Goal: Task Accomplishment & Management: Use online tool/utility

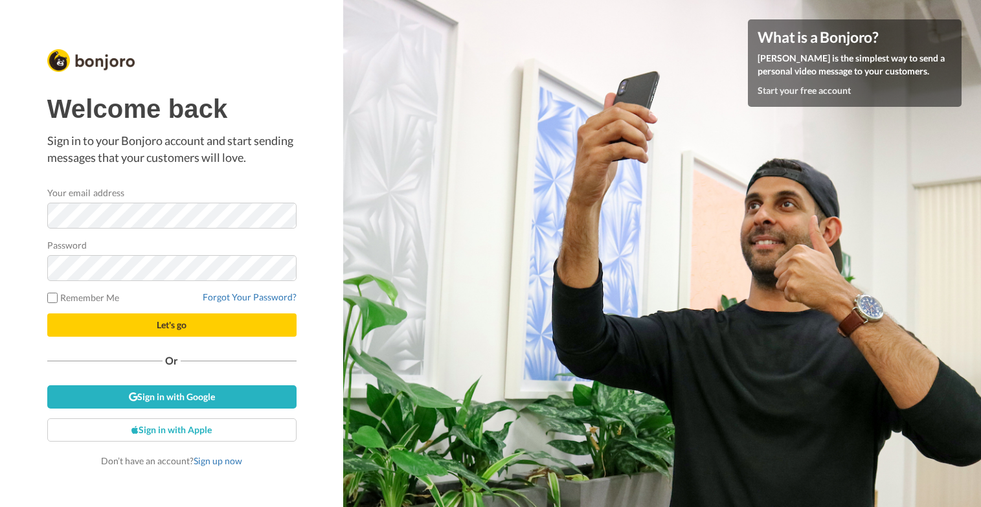
click at [307, 295] on div "Welcome back Sign in to your Bonjoro account and start sending messages that yo…" at bounding box center [171, 253] width 343 height 507
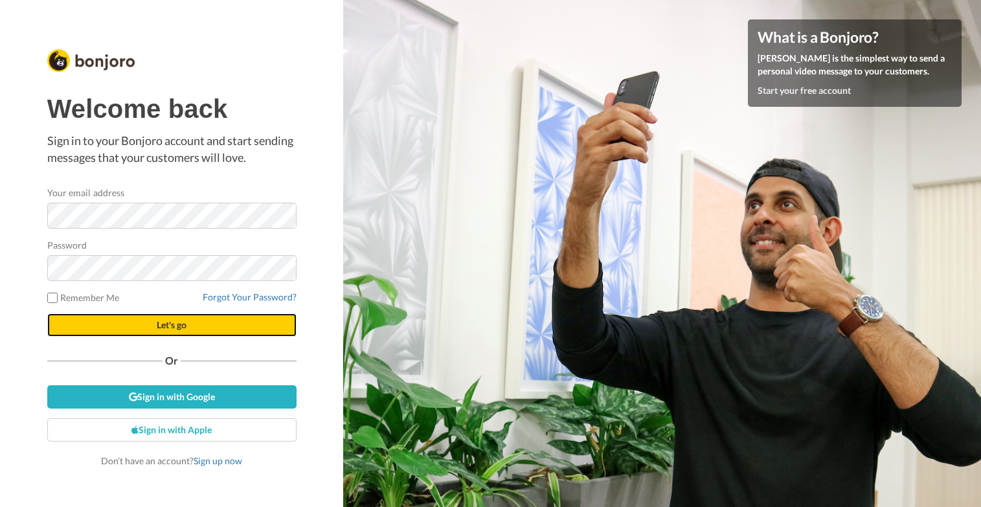
click at [249, 326] on button "Let's go" at bounding box center [171, 324] width 249 height 23
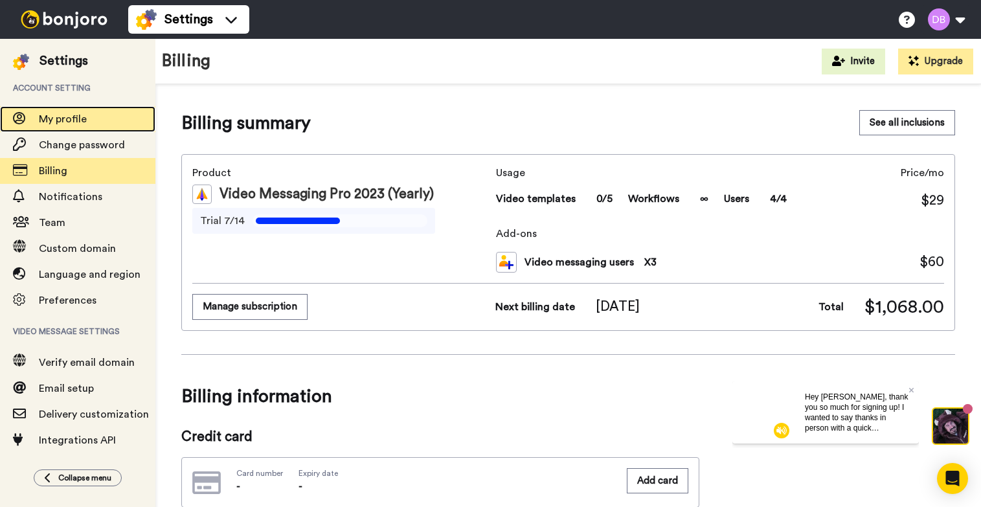
click at [69, 120] on span "My profile" at bounding box center [63, 119] width 48 height 10
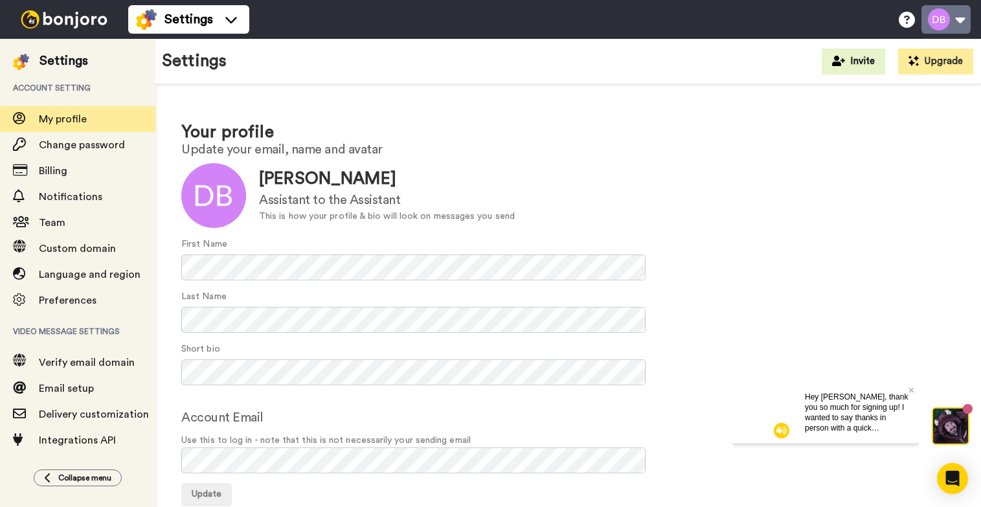
click at [947, 17] on button at bounding box center [945, 19] width 49 height 28
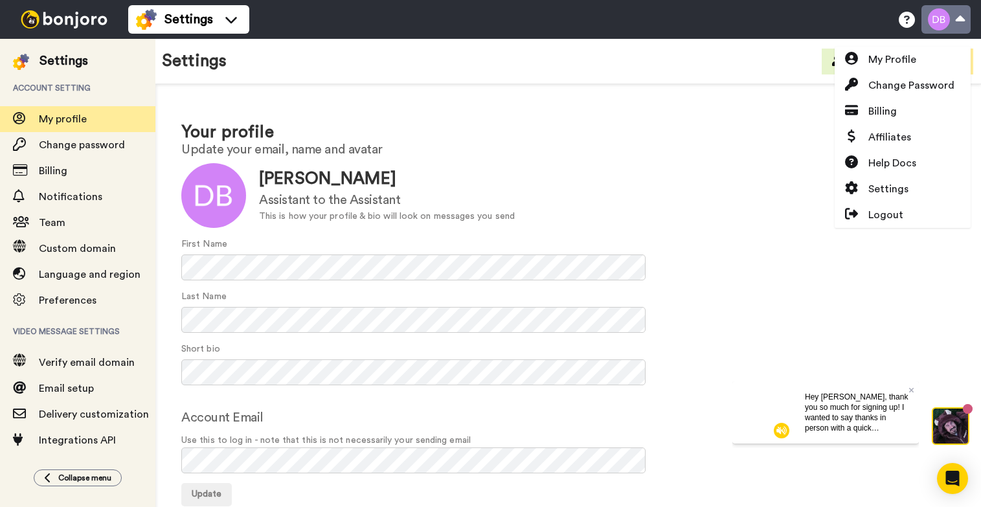
click at [947, 17] on button at bounding box center [945, 19] width 49 height 28
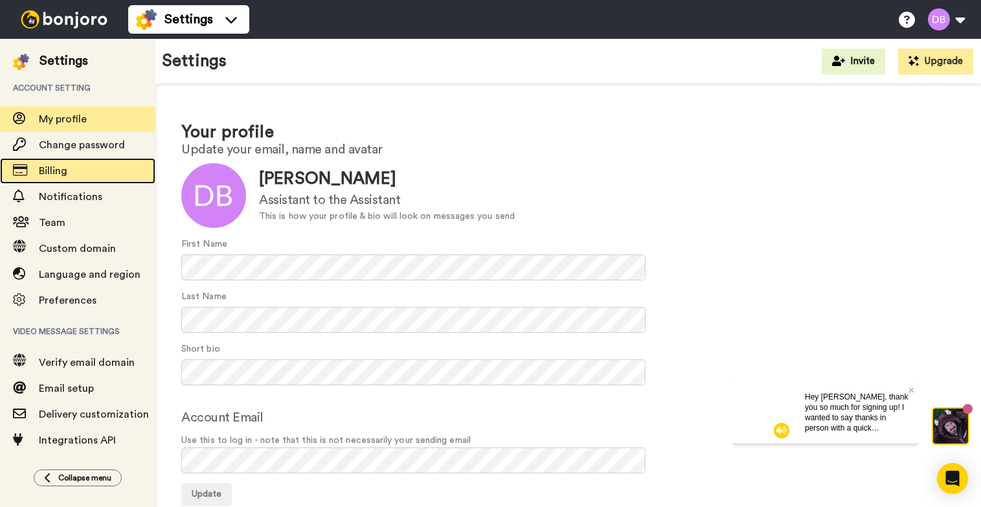
click at [83, 167] on span "Billing" at bounding box center [97, 171] width 117 height 16
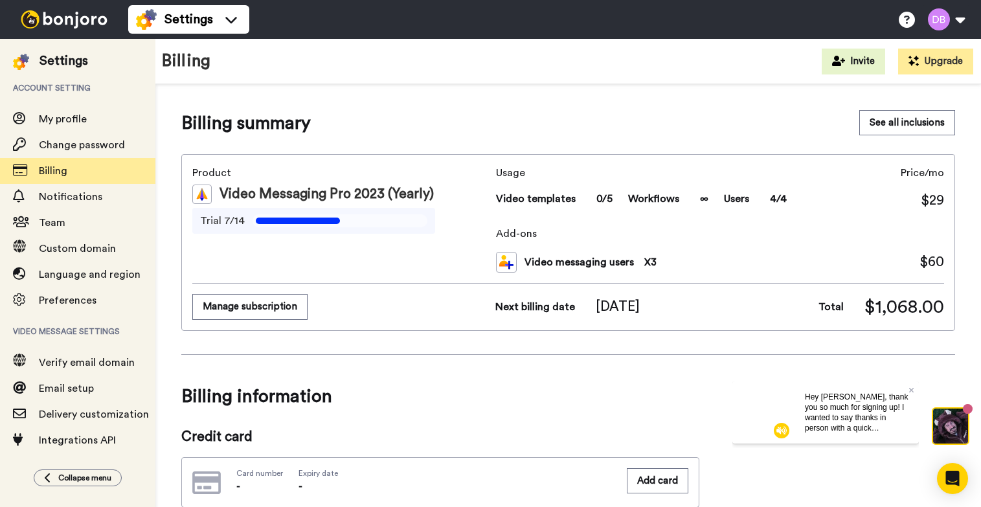
click at [64, 481] on span "Collapse menu" at bounding box center [84, 478] width 53 height 10
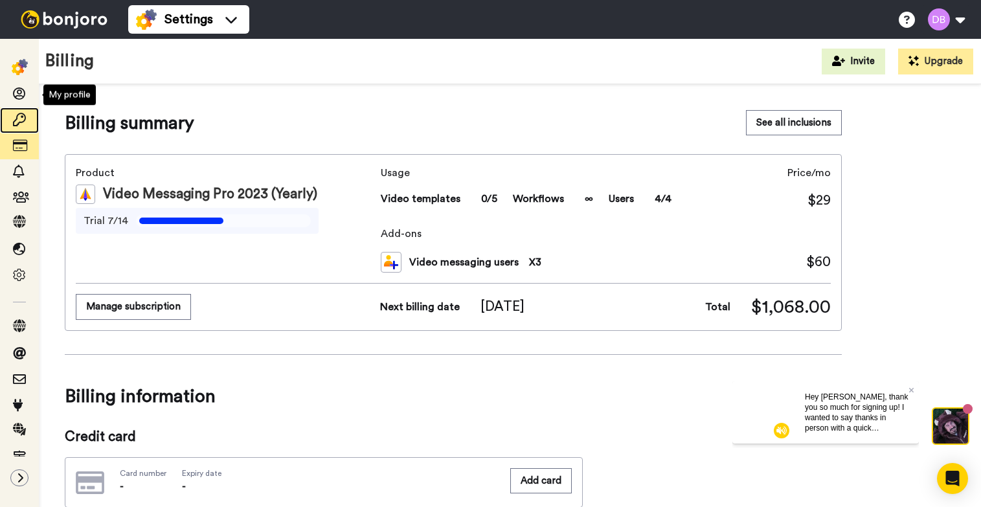
click at [16, 108] on div at bounding box center [19, 120] width 39 height 26
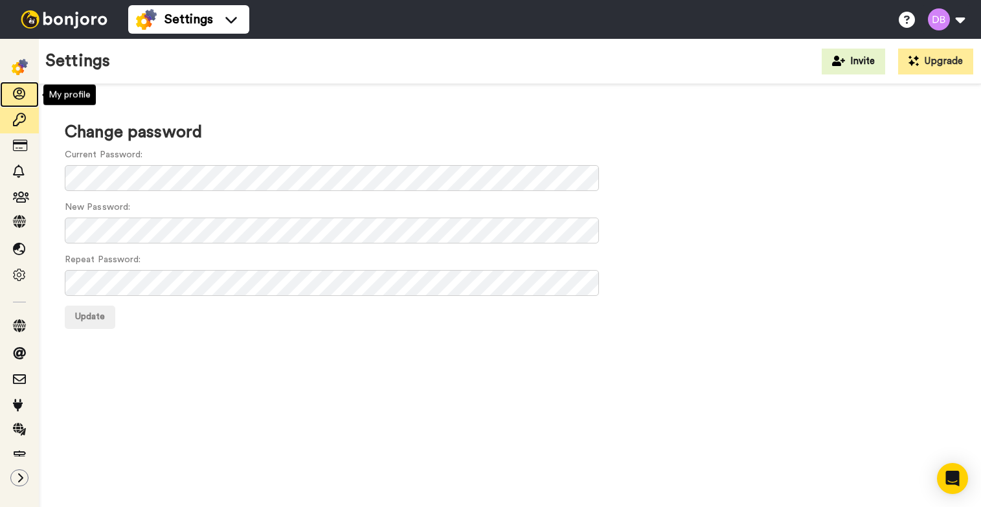
click at [22, 83] on div at bounding box center [19, 95] width 39 height 26
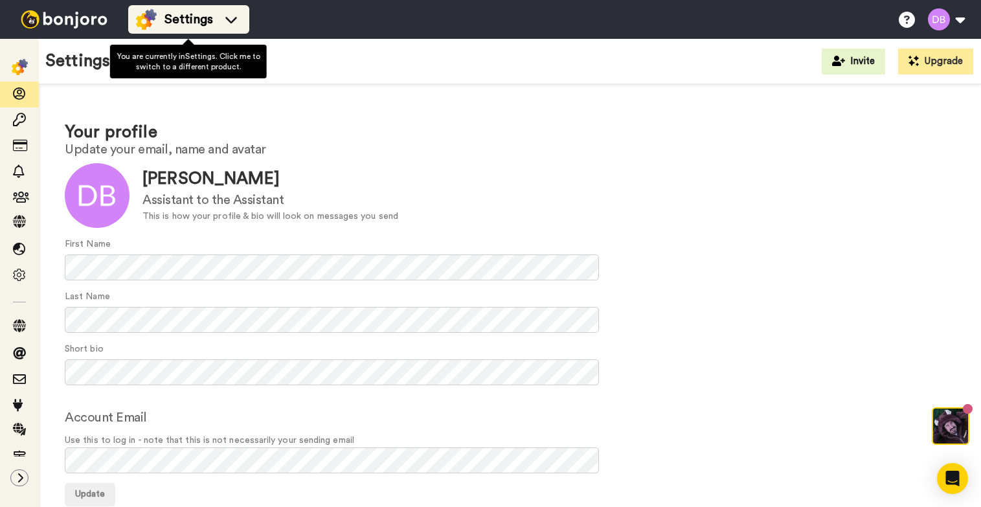
click at [229, 21] on icon at bounding box center [231, 20] width 12 height 6
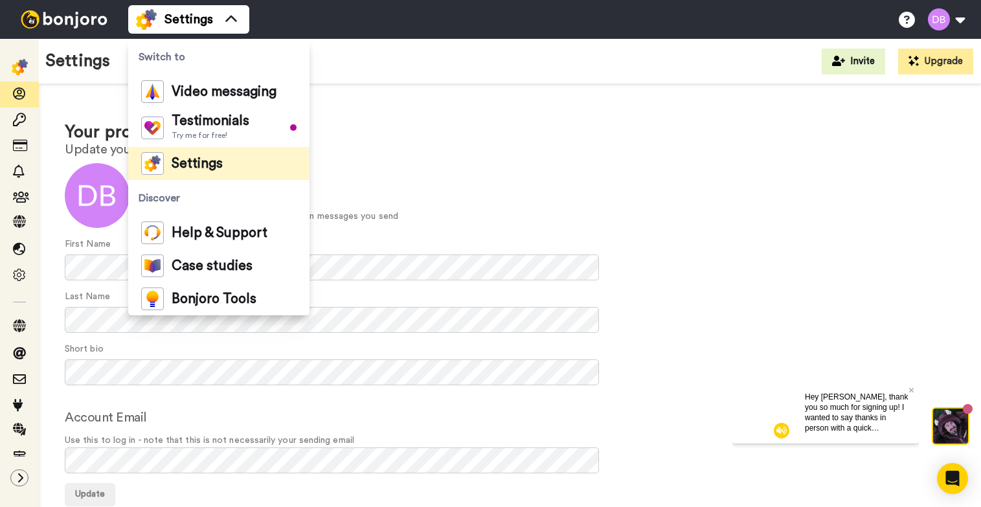
click at [666, 70] on div "Settings Invite Upgrade" at bounding box center [510, 61] width 942 height 45
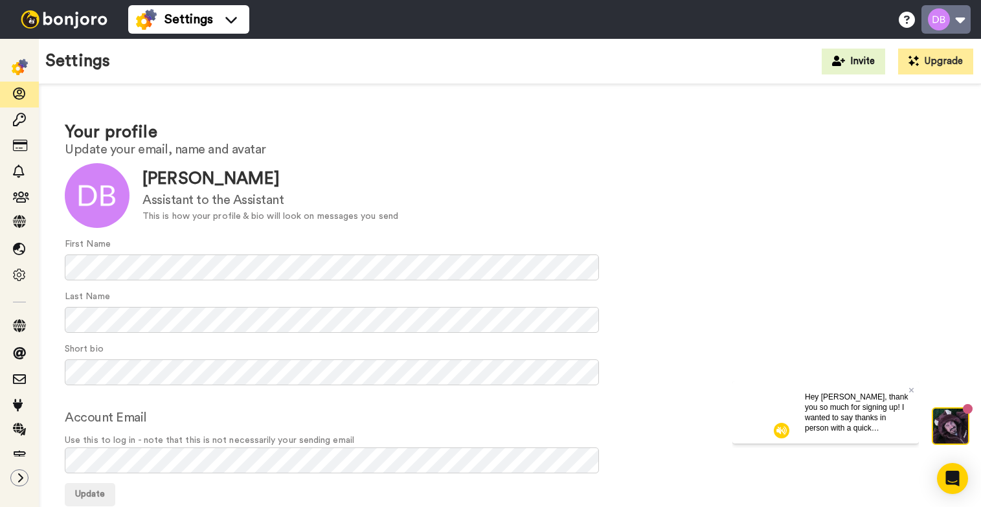
click at [945, 21] on button at bounding box center [945, 19] width 49 height 28
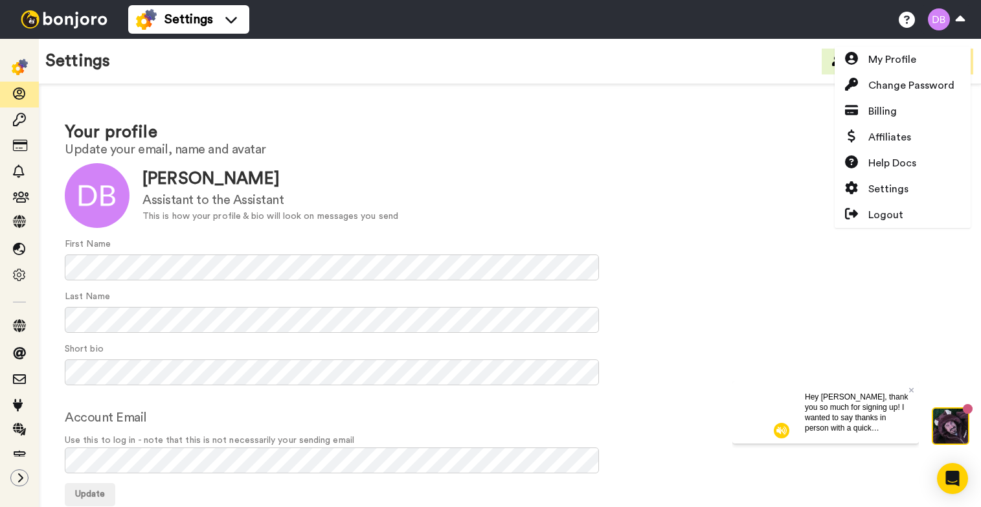
click at [38, 26] on img at bounding box center [64, 19] width 97 height 18
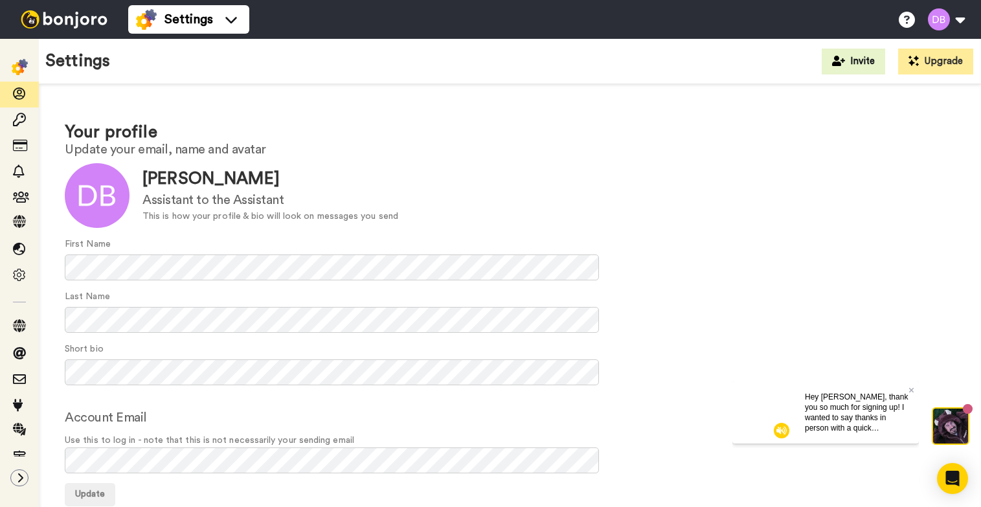
click at [35, 23] on img at bounding box center [64, 19] width 97 height 18
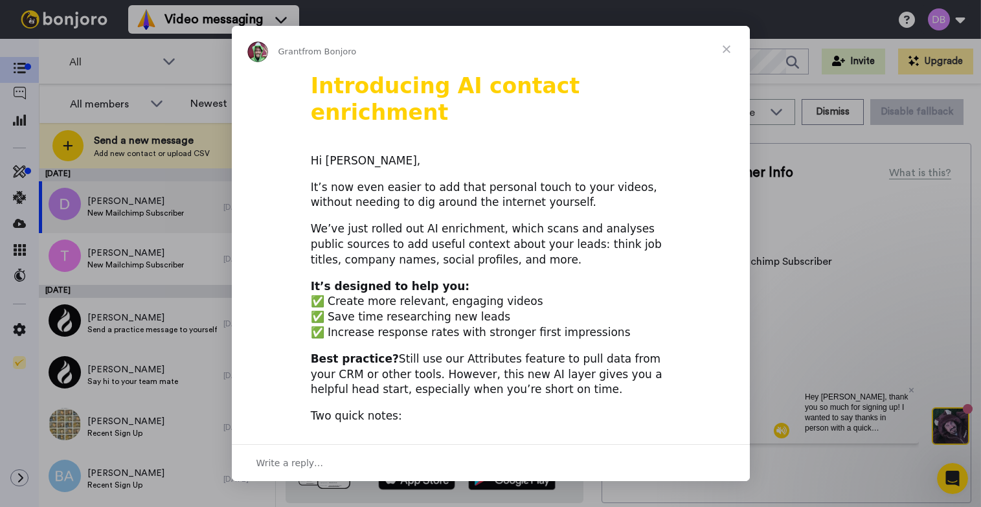
click at [725, 53] on span "Close" at bounding box center [726, 49] width 47 height 47
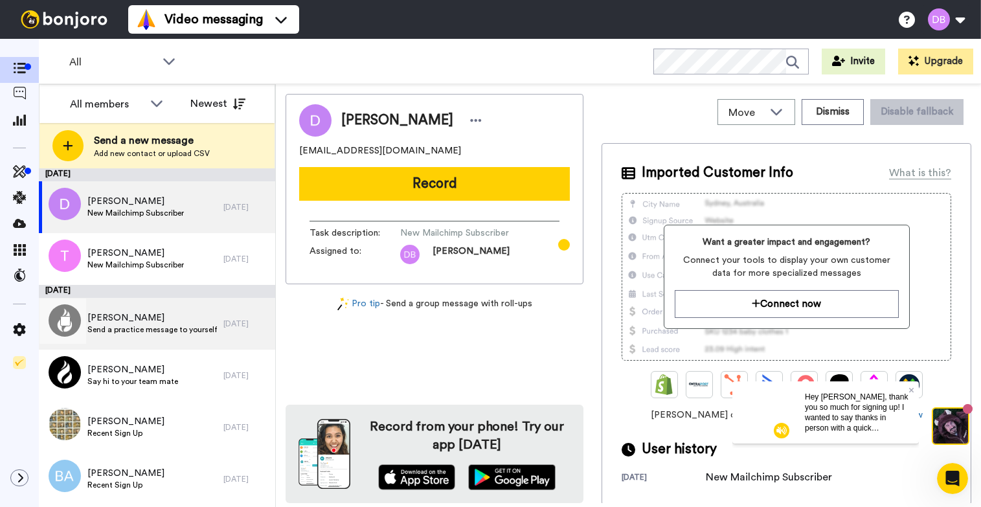
click at [173, 332] on span "Send a practice message to yourself" at bounding box center [152, 329] width 130 height 10
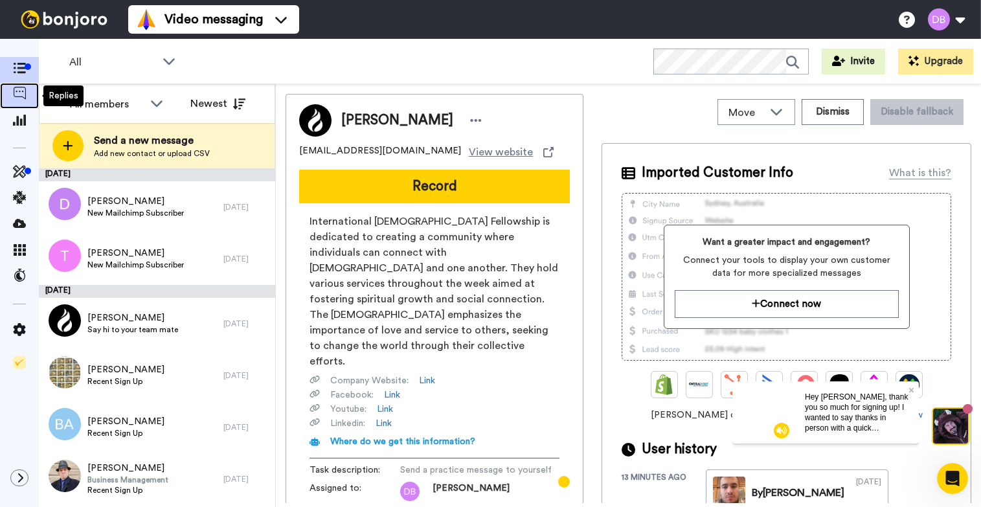
click at [23, 96] on icon at bounding box center [19, 93] width 13 height 13
click at [23, 125] on icon at bounding box center [19, 120] width 13 height 12
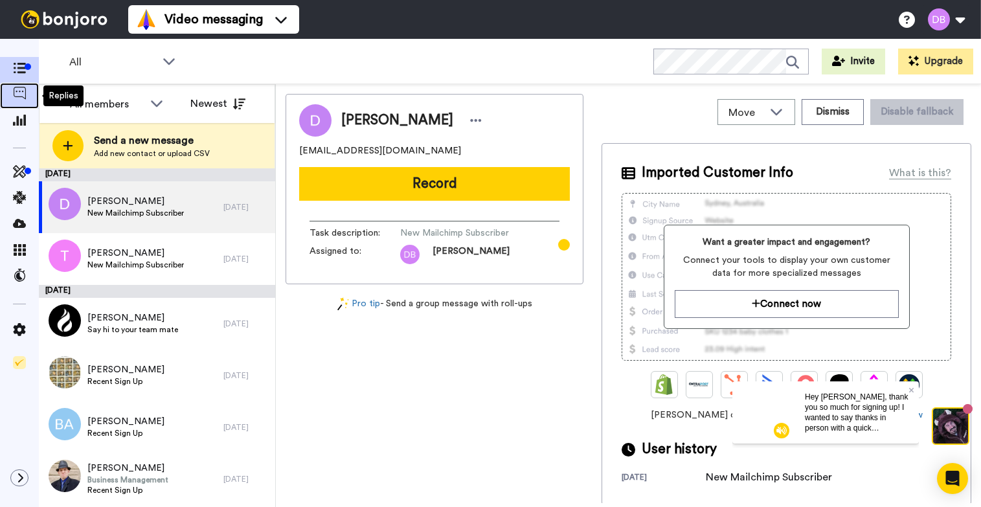
click at [21, 97] on icon at bounding box center [19, 93] width 13 height 13
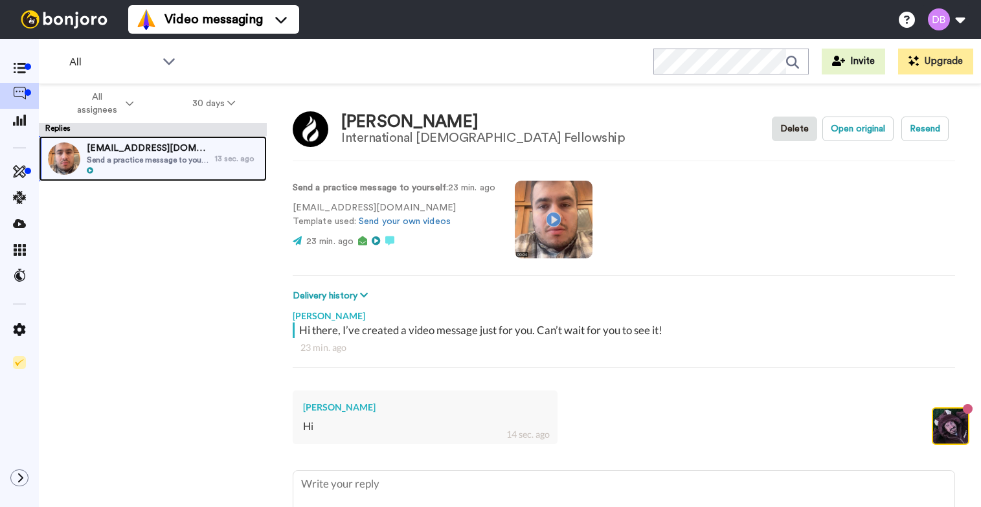
click at [118, 170] on div at bounding box center [148, 170] width 122 height 9
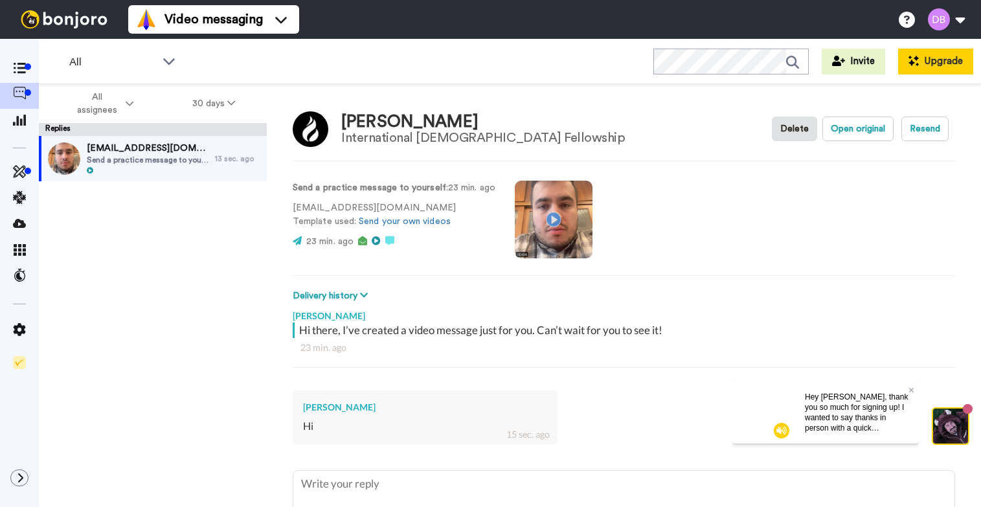
click at [920, 60] on button "Upgrade" at bounding box center [935, 62] width 75 height 26
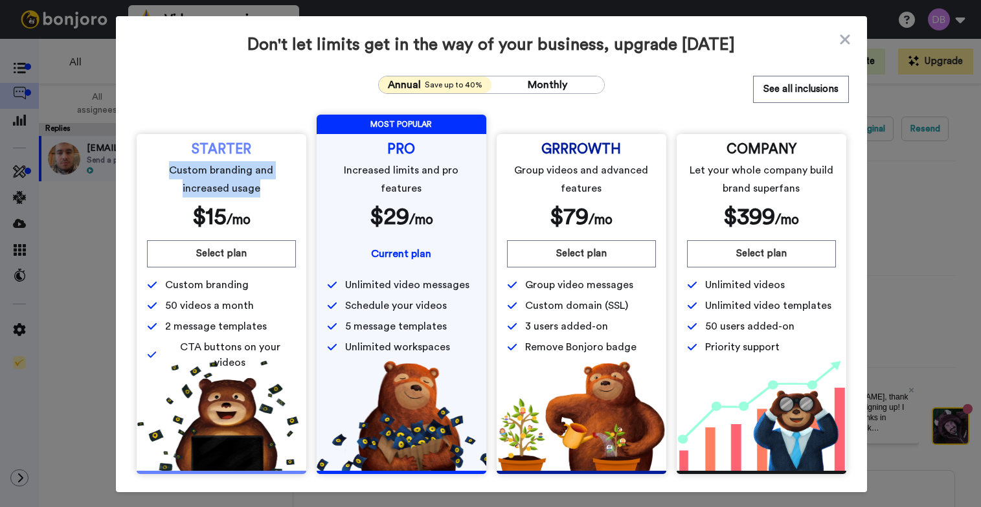
drag, startPoint x: 171, startPoint y: 171, endPoint x: 265, endPoint y: 183, distance: 94.6
click at [266, 185] on span "Custom branding and increased usage" at bounding box center [221, 179] width 144 height 36
click at [268, 196] on span "Custom branding and increased usage" at bounding box center [221, 179] width 144 height 36
click at [841, 37] on icon at bounding box center [845, 40] width 13 height 16
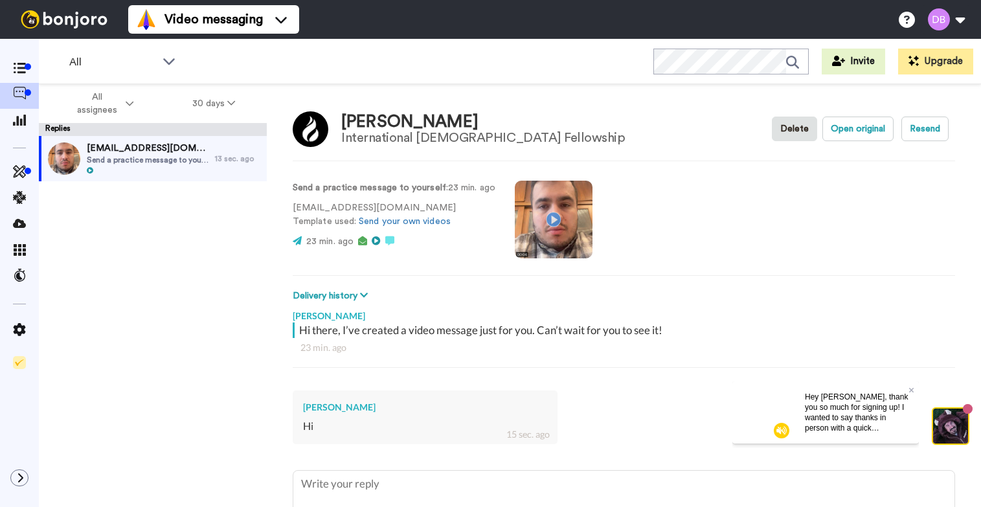
click at [550, 224] on video at bounding box center [554, 220] width 78 height 78
type textarea "x"
click at [21, 119] on icon at bounding box center [19, 120] width 13 height 12
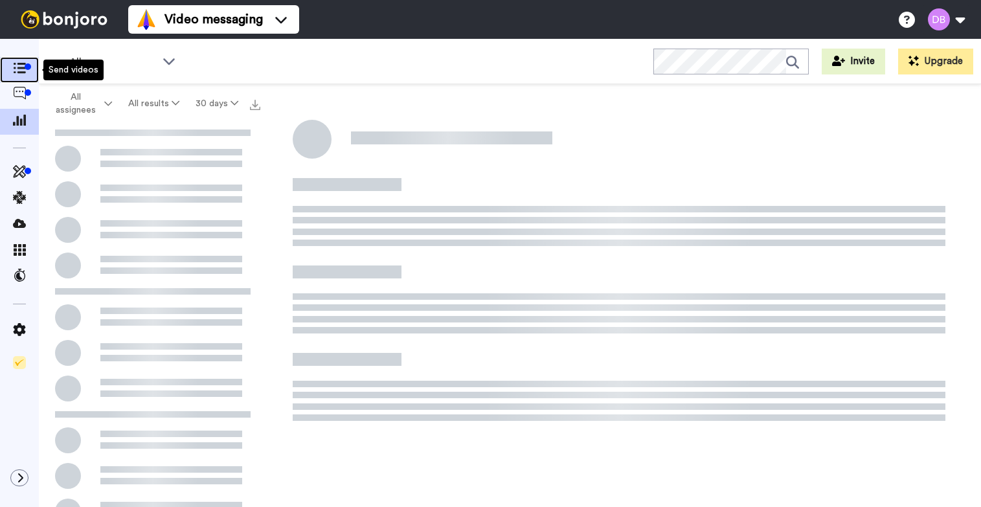
click at [21, 71] on icon at bounding box center [19, 68] width 13 height 11
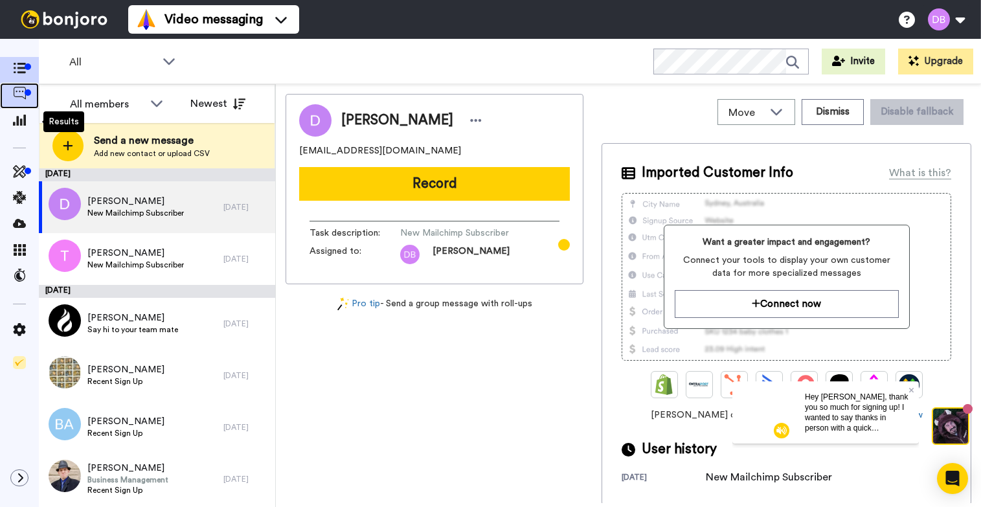
click at [12, 93] on span at bounding box center [19, 95] width 39 height 13
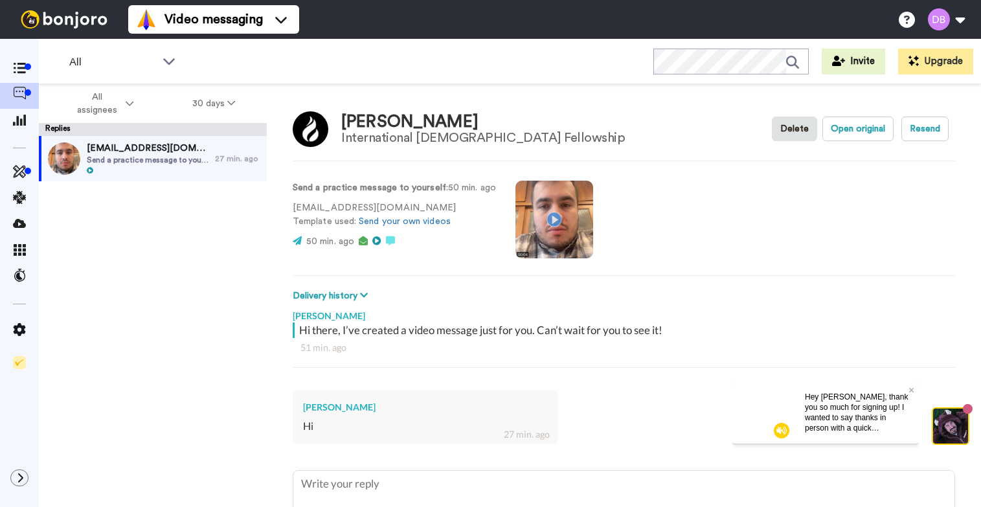
type textarea "x"
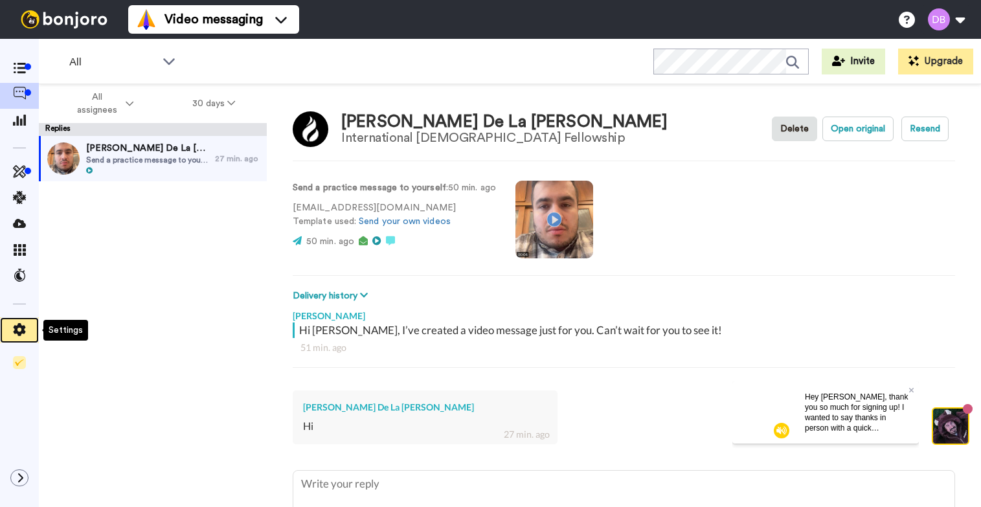
click at [17, 330] on icon at bounding box center [20, 329] width 12 height 13
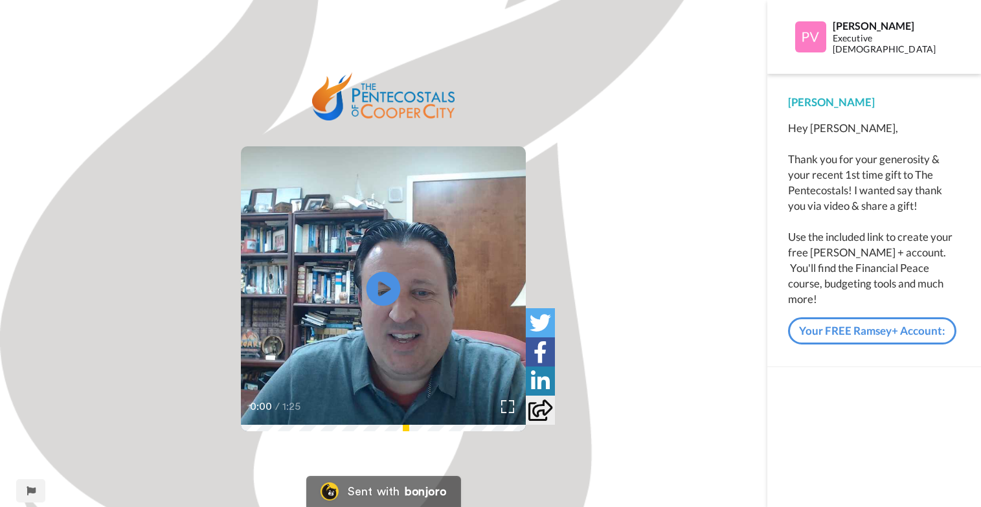
click at [386, 285] on icon "Play/Pause" at bounding box center [384, 289] width 34 height 62
click at [510, 410] on img at bounding box center [508, 407] width 14 height 14
click at [541, 328] on icon at bounding box center [540, 322] width 21 height 21
click at [550, 352] on div at bounding box center [540, 351] width 29 height 29
click at [540, 411] on icon at bounding box center [540, 410] width 24 height 21
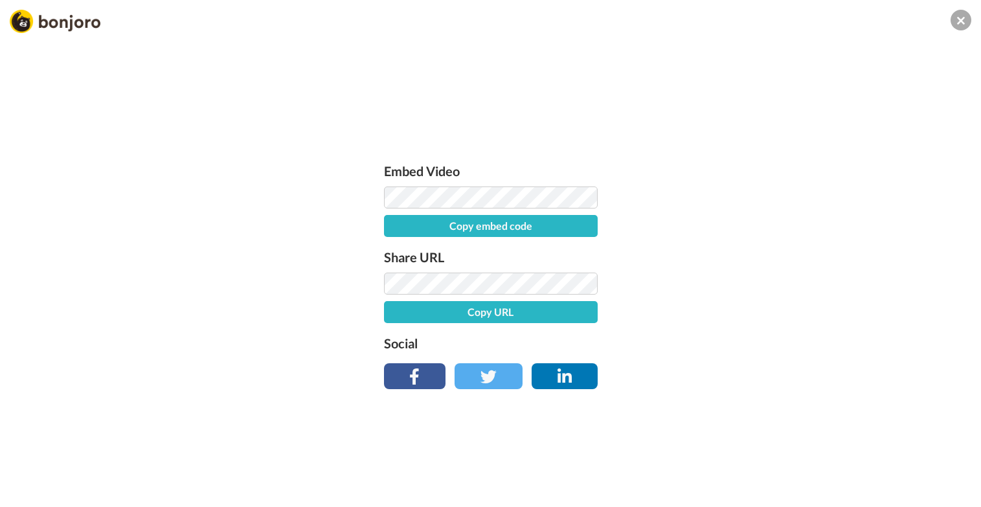
click at [954, 22] on button at bounding box center [961, 20] width 21 height 21
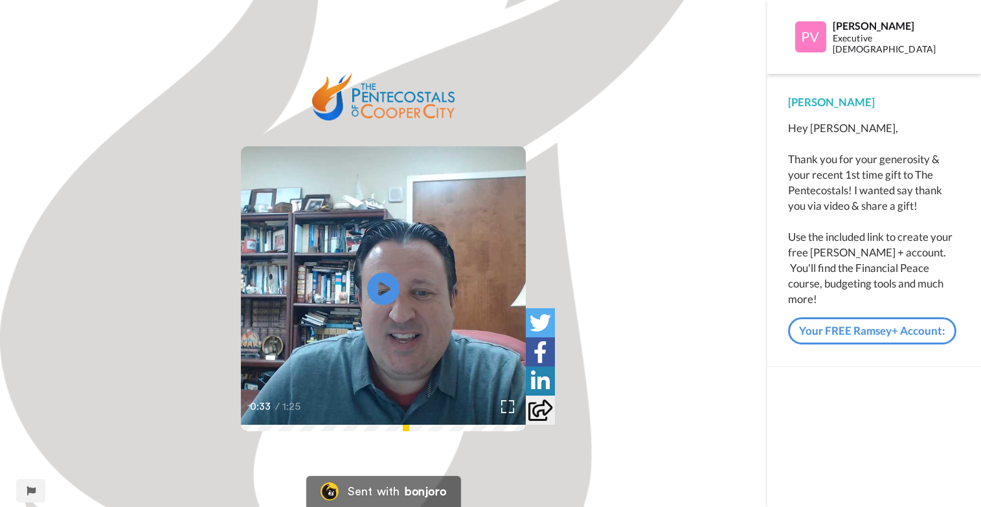
click at [539, 378] on icon at bounding box center [540, 380] width 19 height 21
click at [635, 321] on div "Play/Pause 0:33 / 1:25" at bounding box center [383, 262] width 767 height 378
click at [814, 40] on img at bounding box center [810, 36] width 31 height 31
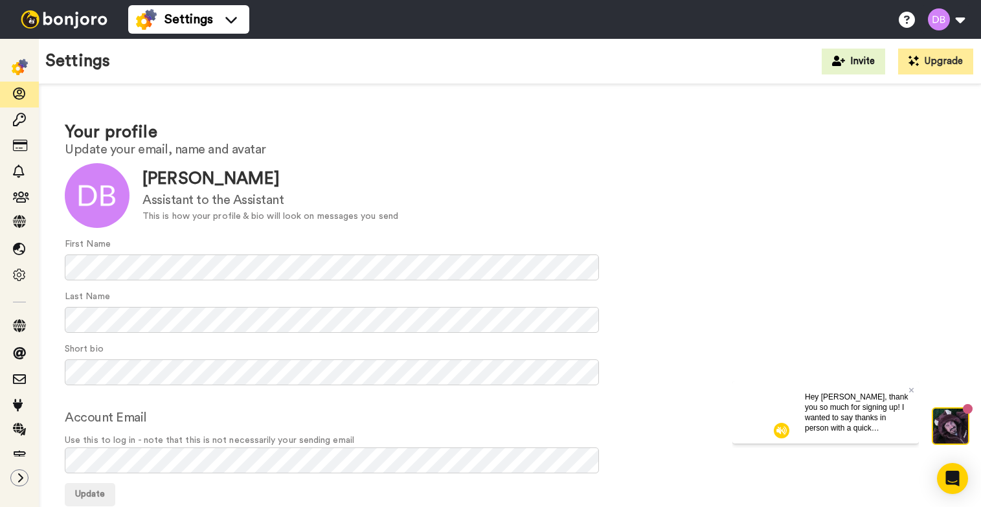
scroll to position [27, 0]
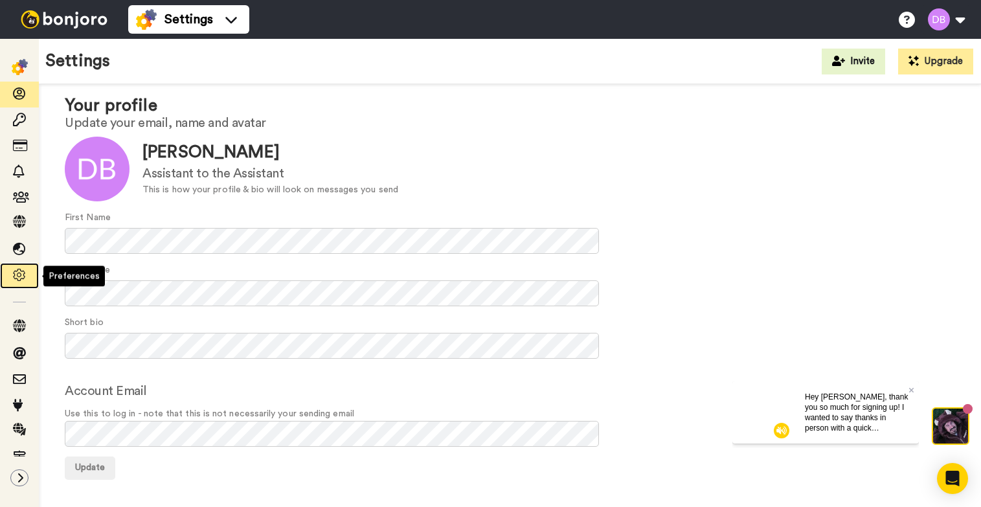
click at [23, 271] on icon at bounding box center [19, 275] width 13 height 13
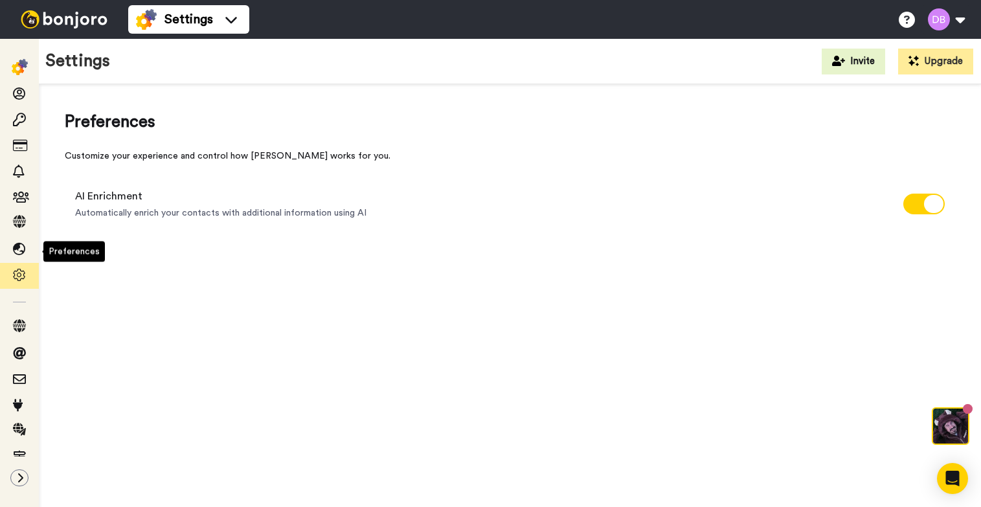
scroll to position [56, 0]
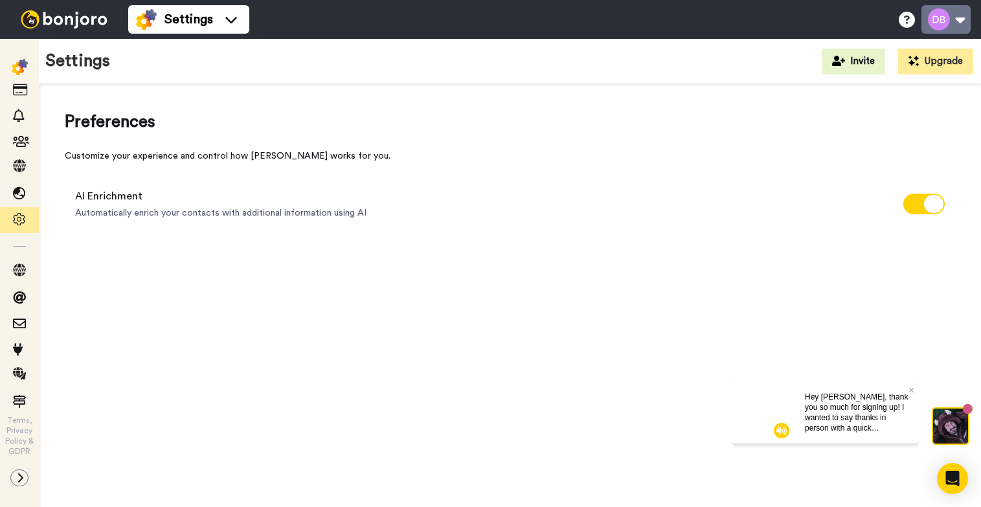
click at [949, 21] on button at bounding box center [945, 19] width 49 height 28
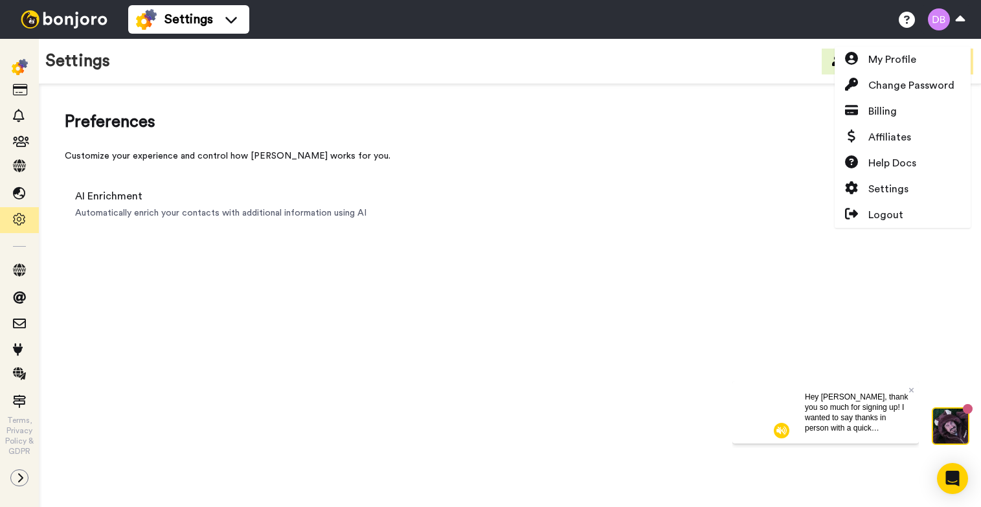
click at [85, 288] on div "Preferences Customize your experience and control how Bonjoro works for you. AI…" at bounding box center [510, 299] width 942 height 431
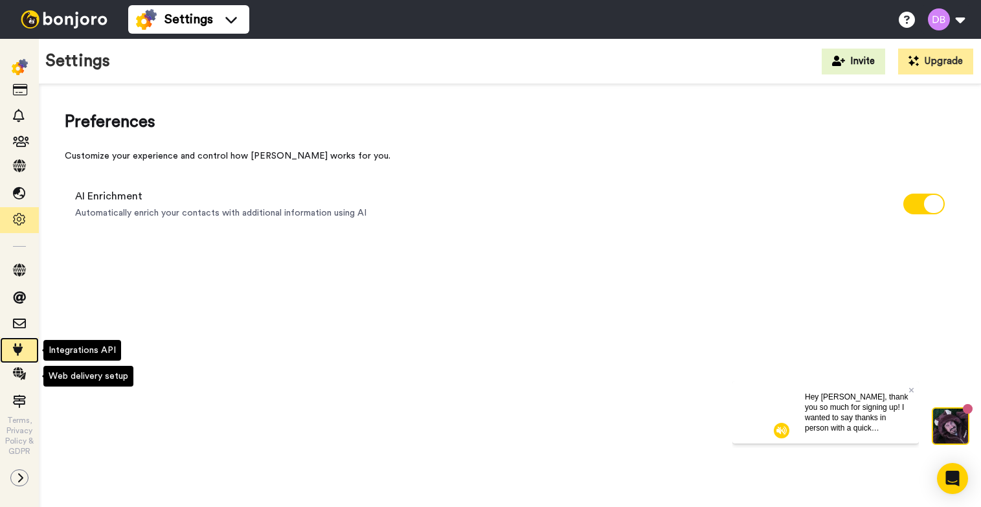
click at [21, 356] on icon at bounding box center [19, 349] width 13 height 13
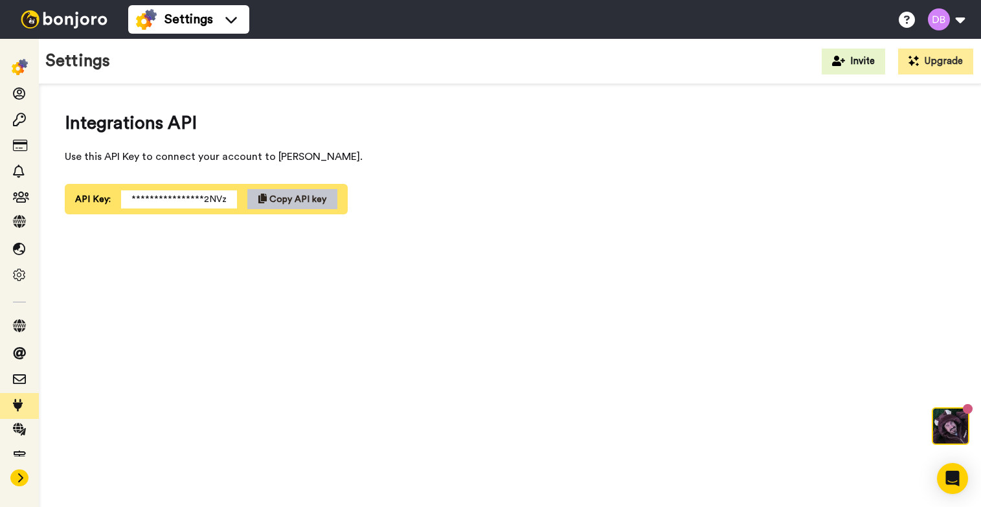
click at [21, 471] on button at bounding box center [19, 477] width 18 height 17
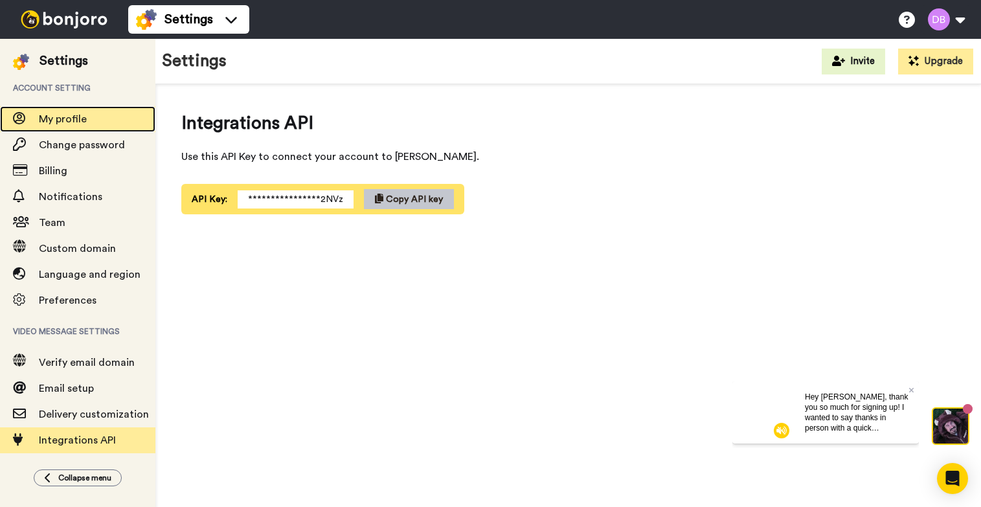
click at [91, 119] on span "My profile" at bounding box center [97, 119] width 117 height 16
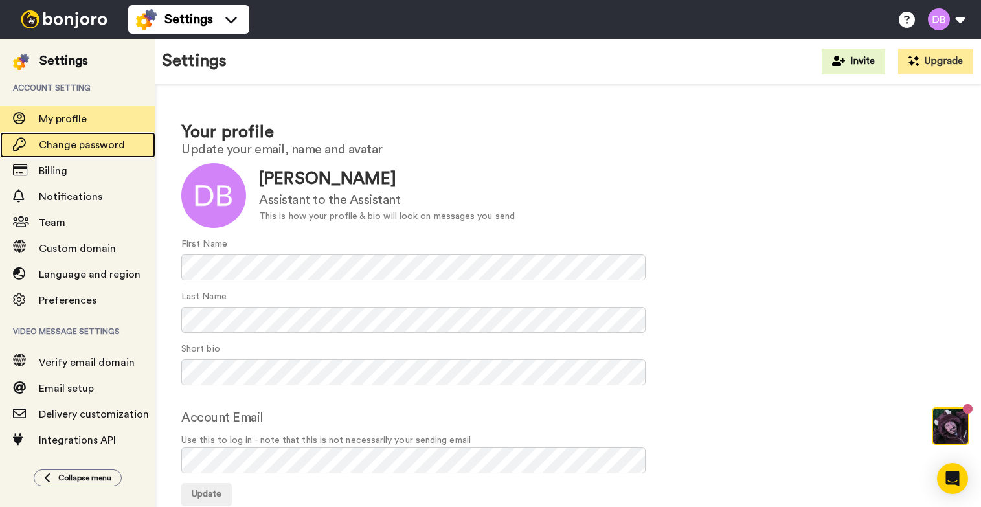
click at [83, 153] on div "Change password" at bounding box center [77, 145] width 155 height 26
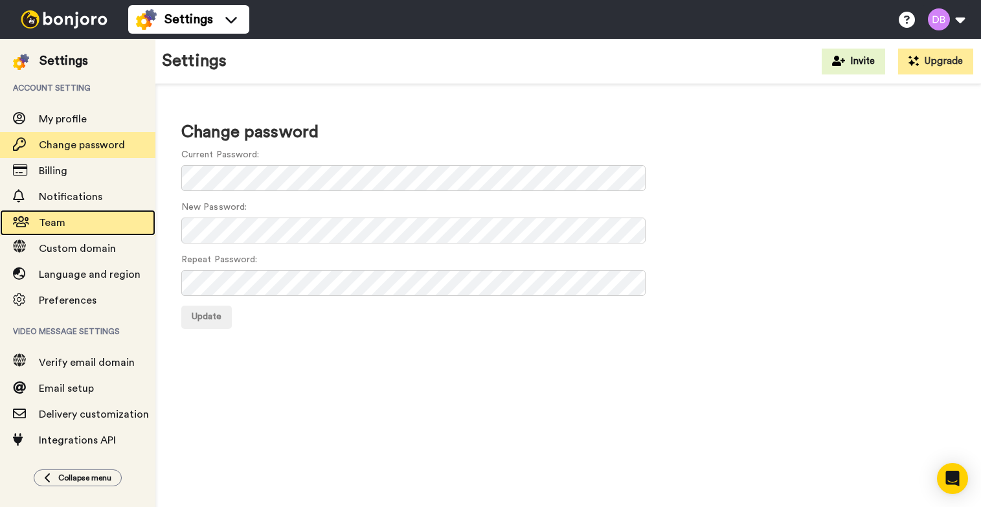
click at [75, 226] on span "Team" at bounding box center [97, 223] width 117 height 16
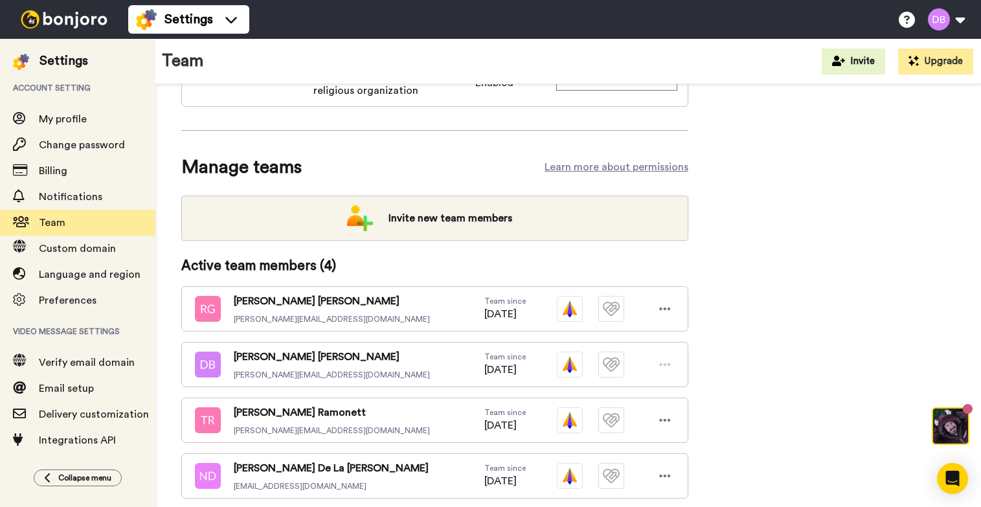
scroll to position [133, 0]
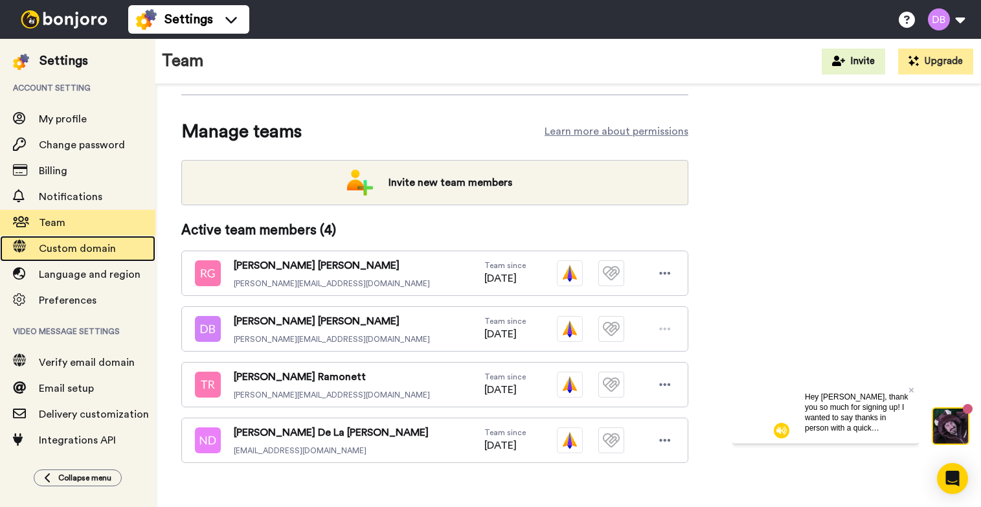
click at [112, 251] on span "Custom domain" at bounding box center [77, 248] width 77 height 10
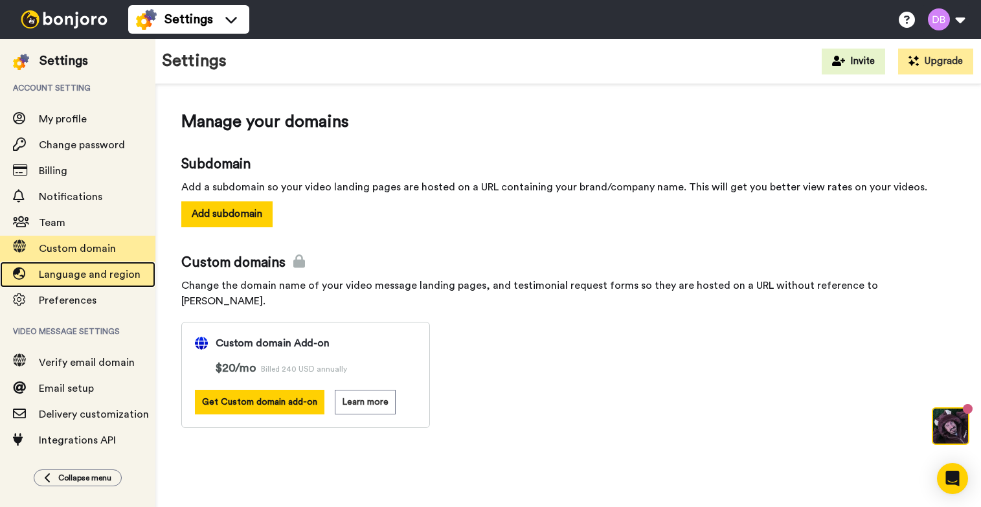
click at [103, 284] on div "Language and region" at bounding box center [77, 275] width 155 height 26
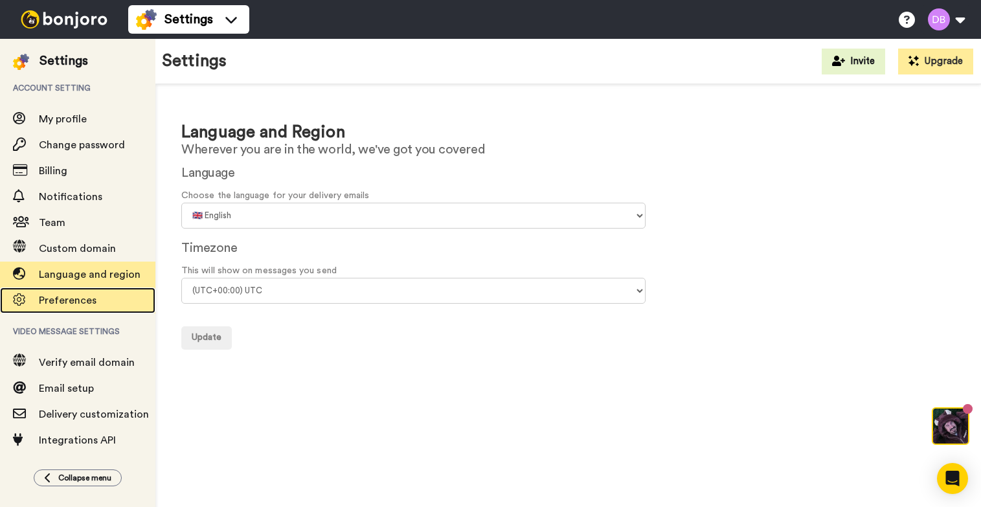
click at [84, 307] on span "Preferences" at bounding box center [97, 301] width 117 height 16
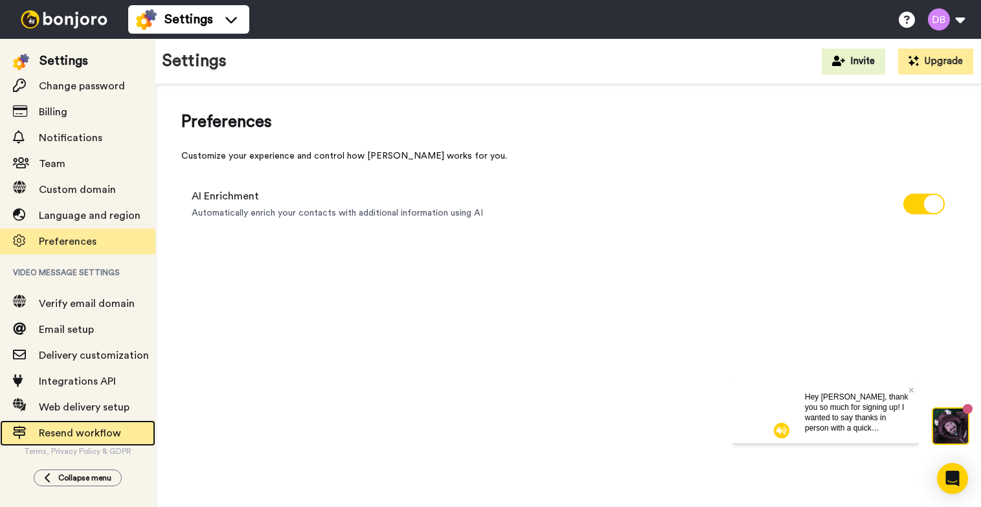
click at [111, 431] on span "Resend workflow" at bounding box center [80, 433] width 82 height 10
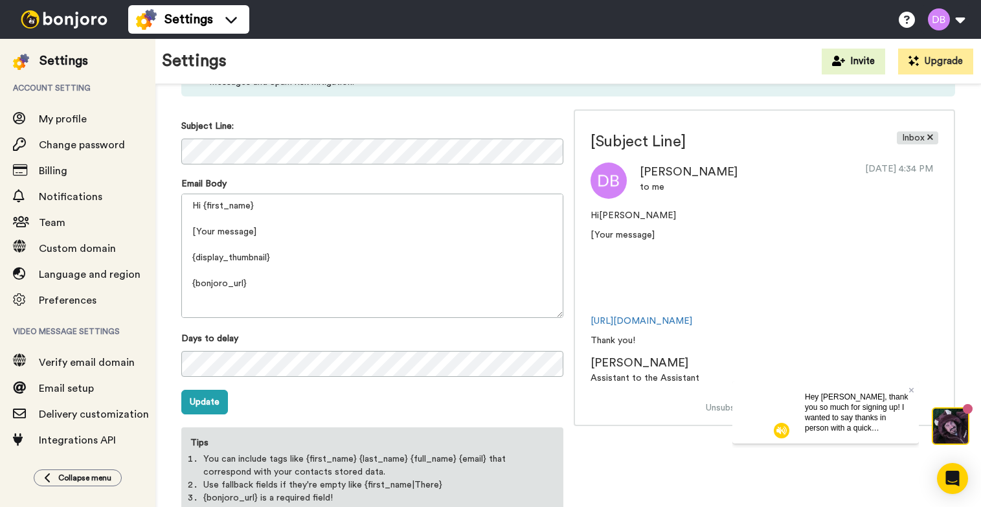
scroll to position [218, 0]
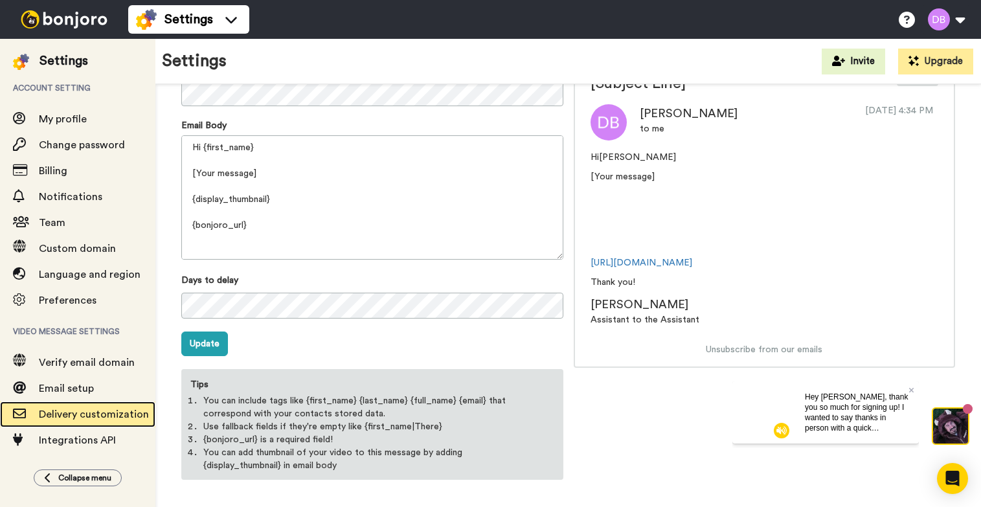
click at [109, 418] on span "Delivery customization" at bounding box center [94, 414] width 110 height 10
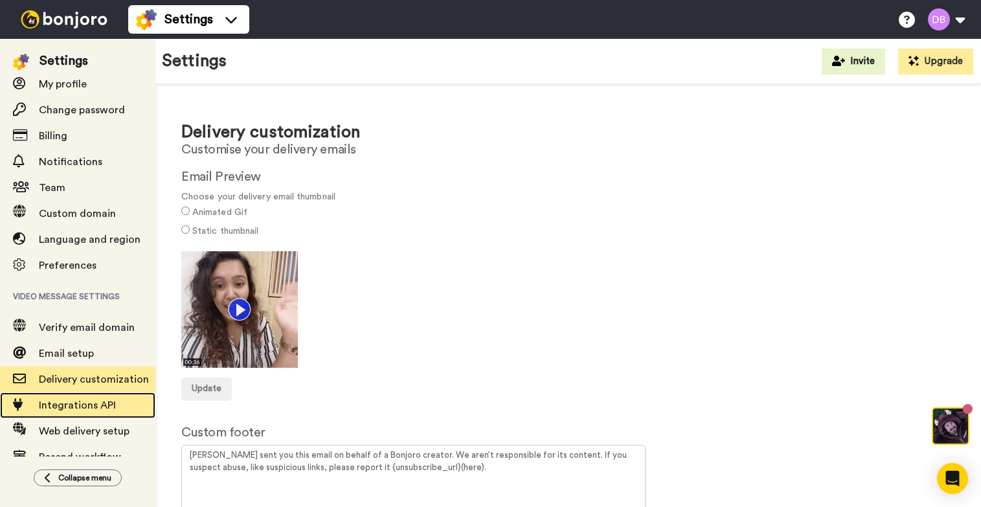
click at [101, 405] on span "Integrations API" at bounding box center [77, 405] width 77 height 10
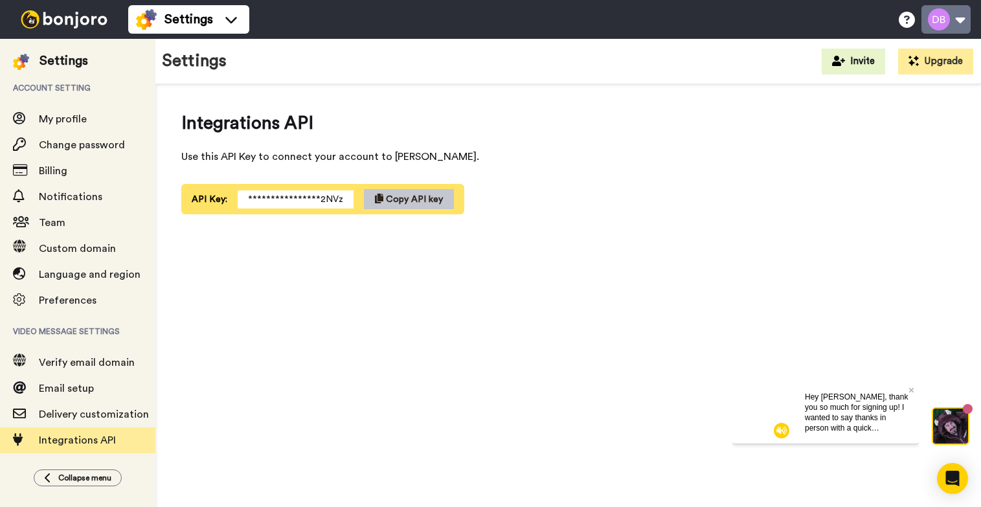
click at [958, 11] on button at bounding box center [945, 19] width 49 height 28
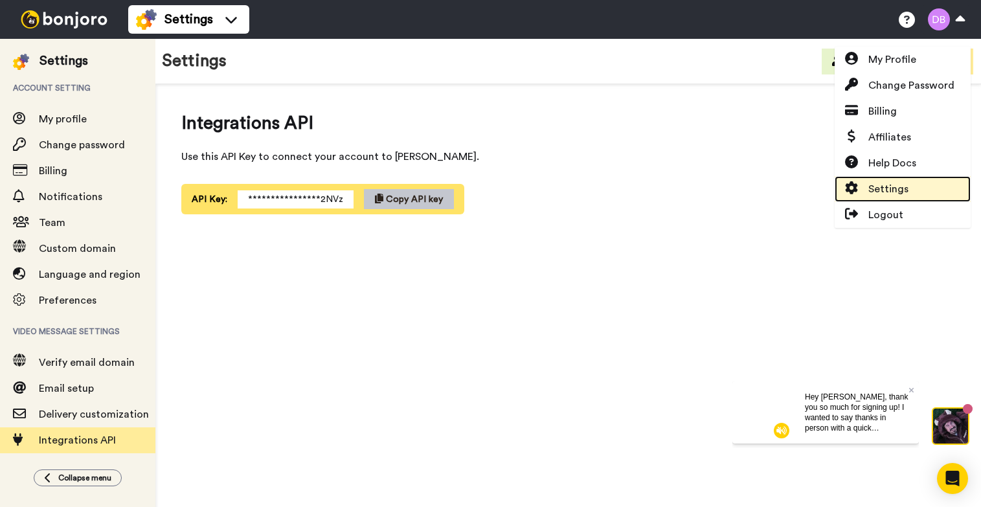
click at [905, 189] on span "Settings" at bounding box center [888, 189] width 40 height 16
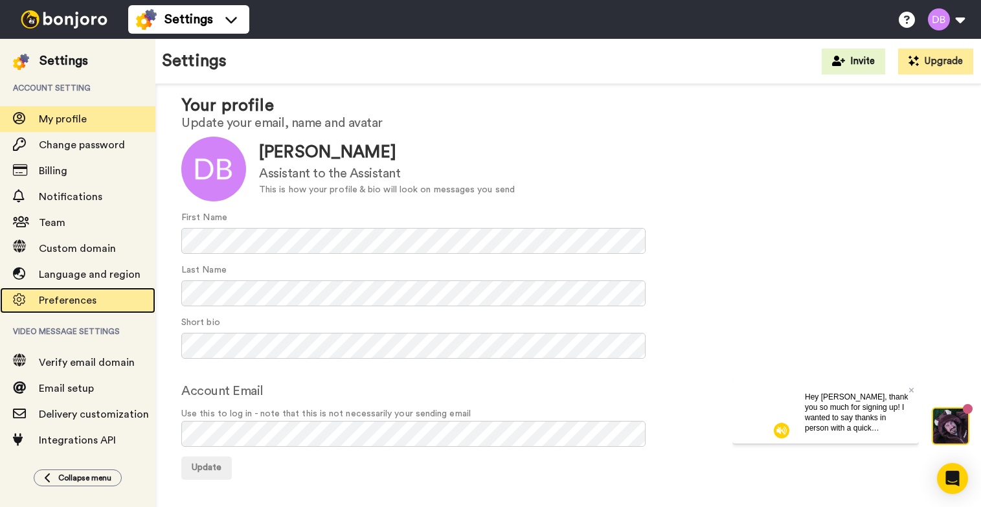
click at [99, 302] on span "Preferences" at bounding box center [97, 301] width 117 height 16
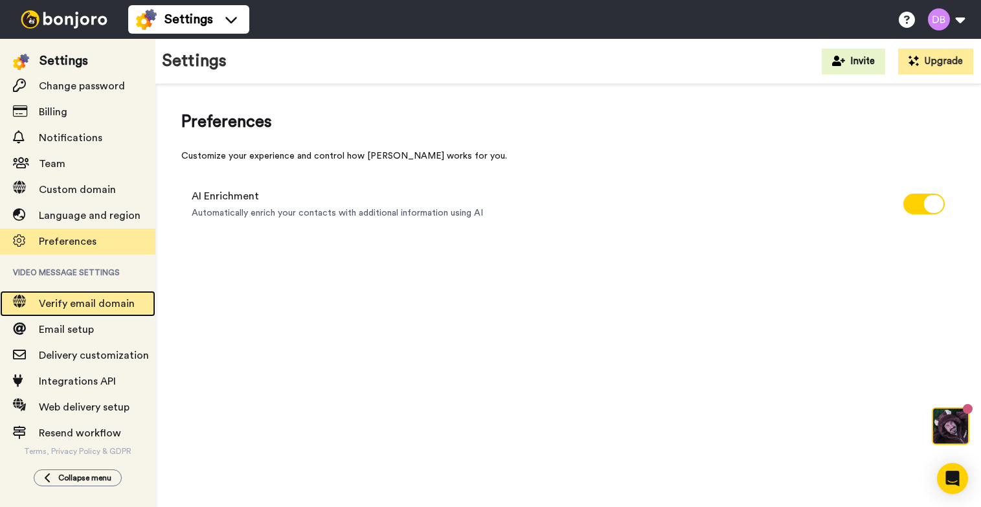
click at [119, 302] on span "Verify email domain" at bounding box center [87, 304] width 96 height 10
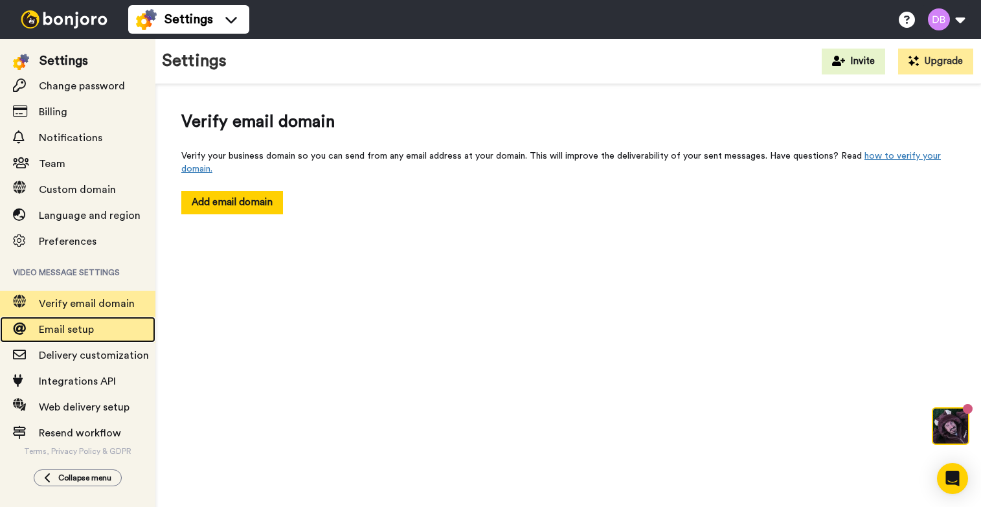
click at [108, 324] on span "Email setup" at bounding box center [97, 330] width 117 height 16
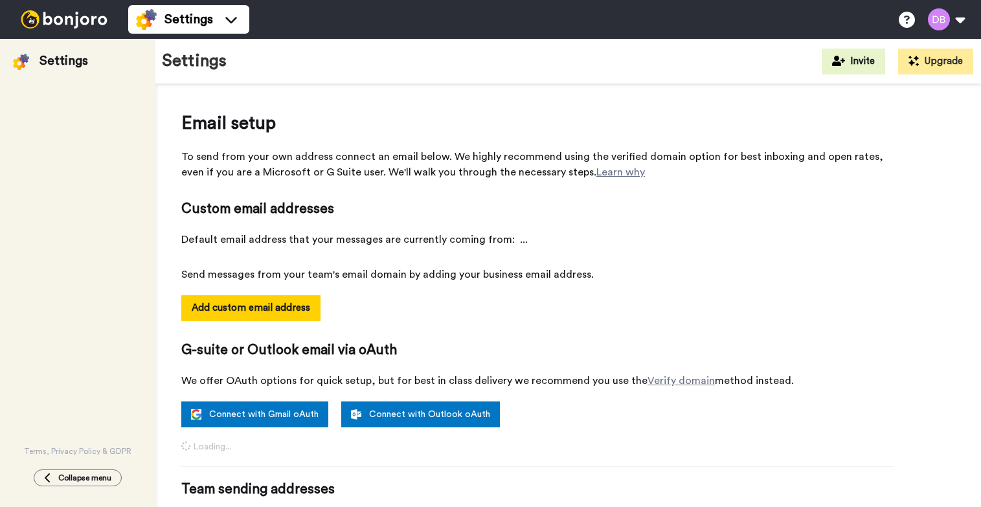
select select "164064"
select select "164067"
select select "164071"
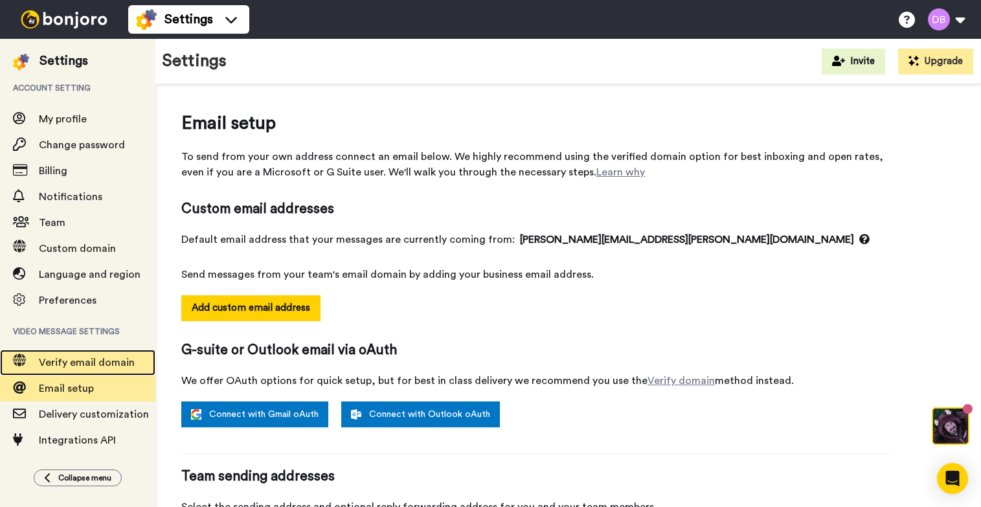
click at [74, 359] on span "Verify email domain" at bounding box center [87, 362] width 96 height 10
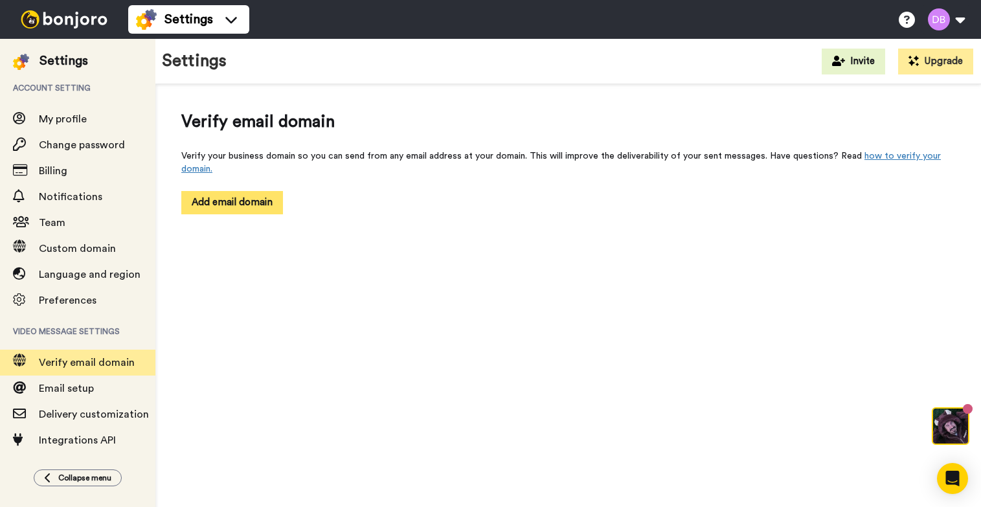
click at [249, 198] on button "Add email domain" at bounding box center [232, 202] width 102 height 23
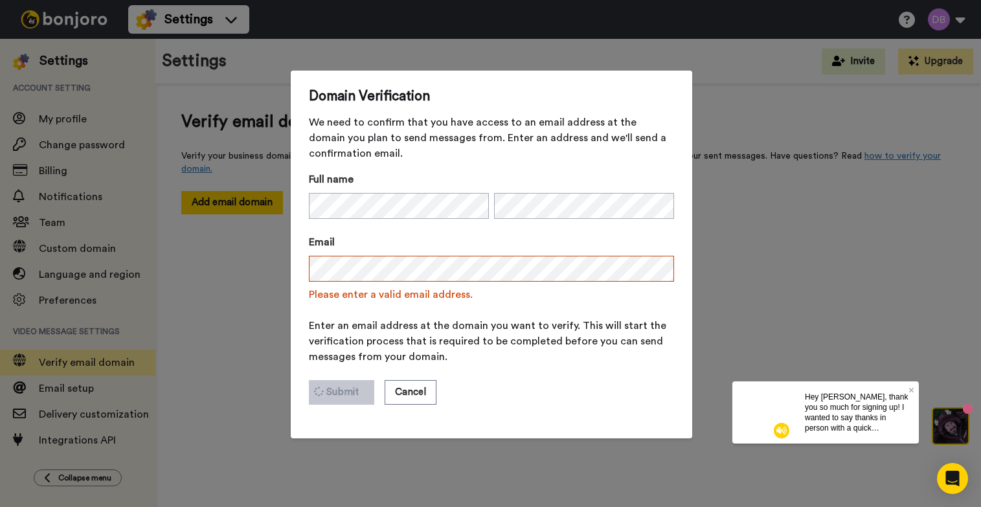
click at [410, 316] on form "Full name Email Please enter a valid email address. Enter an email address at t…" at bounding box center [491, 296] width 365 height 249
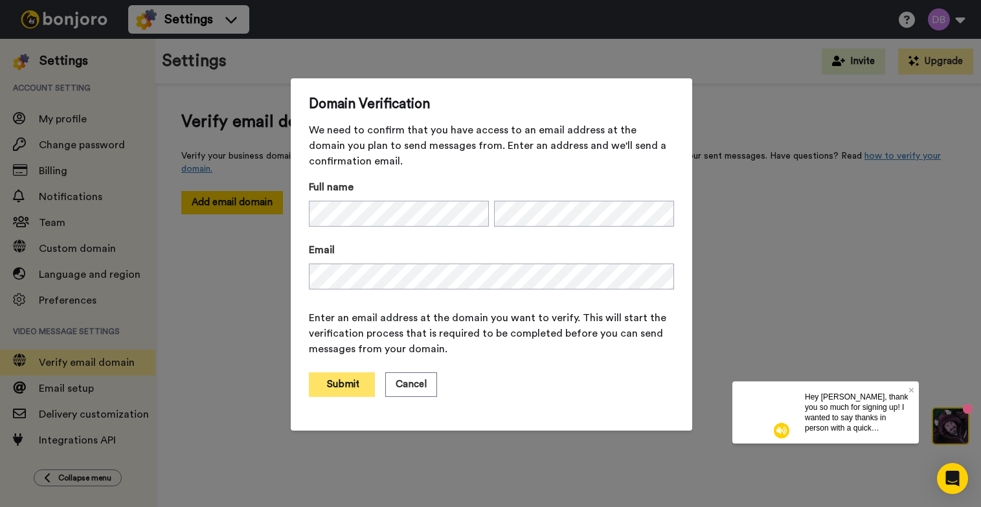
click at [328, 392] on button "Submit" at bounding box center [342, 384] width 66 height 25
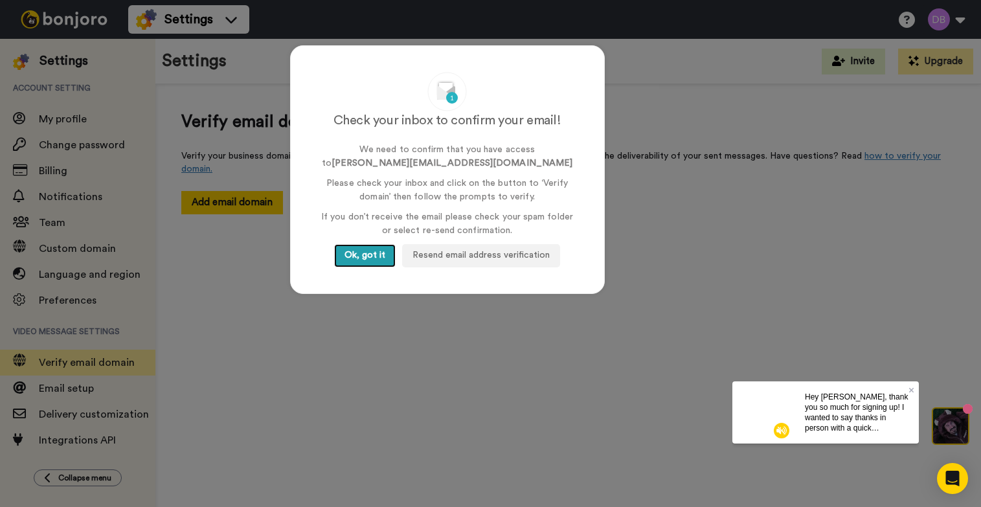
click at [365, 259] on button "Ok, got it" at bounding box center [365, 255] width 62 height 23
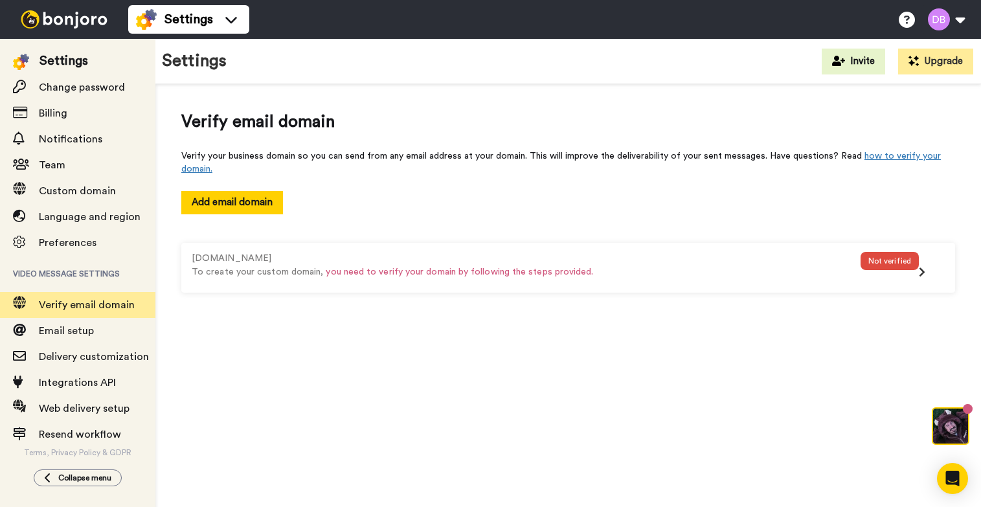
scroll to position [59, 0]
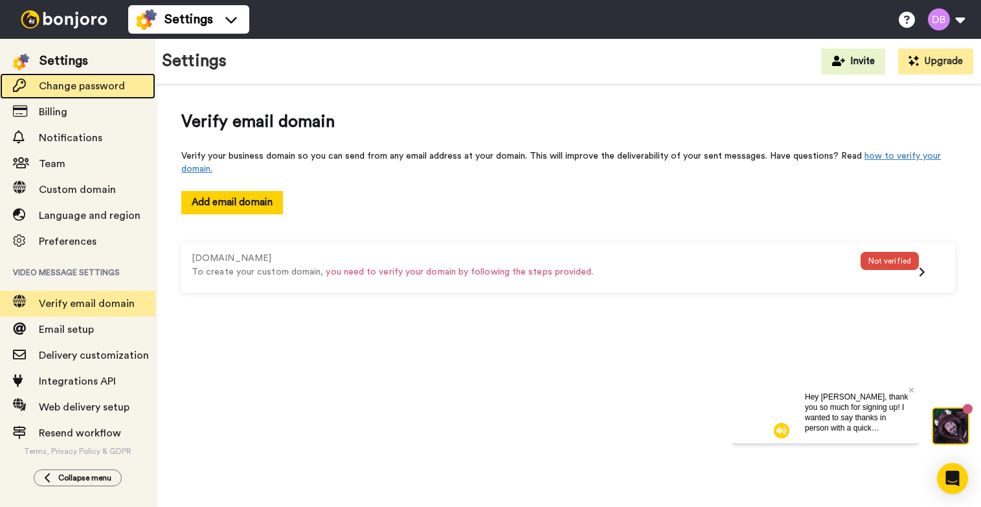
click at [78, 90] on span "Change password" at bounding box center [82, 86] width 86 height 10
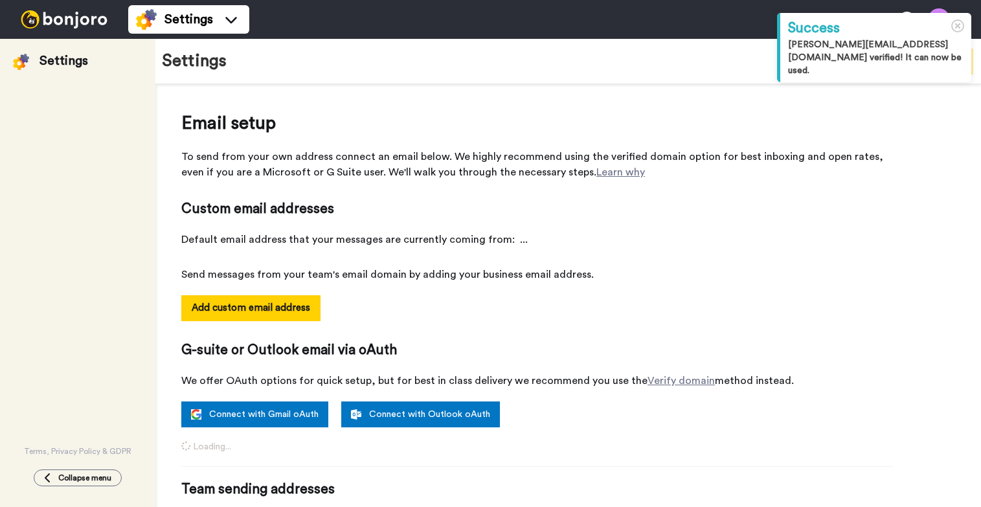
select select "164064"
select select "164067"
select select "164071"
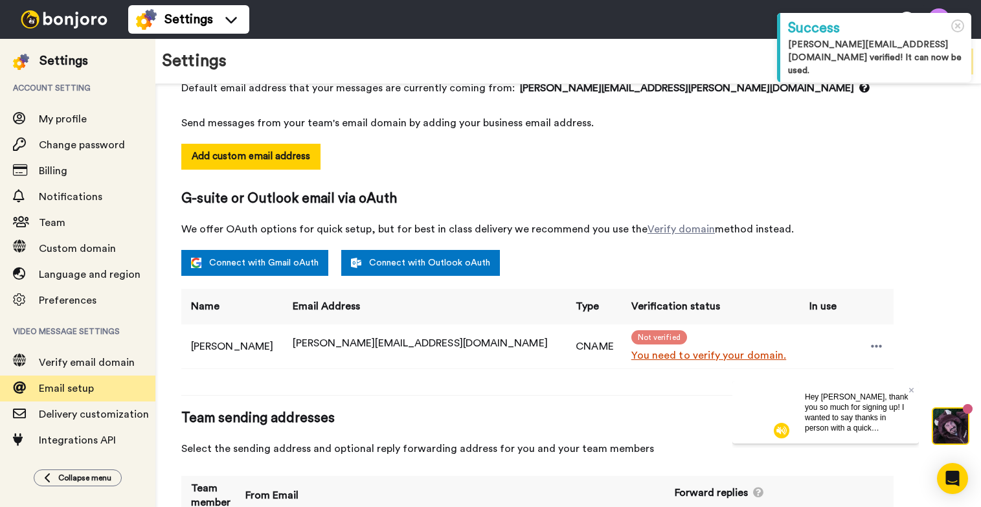
scroll to position [155, 0]
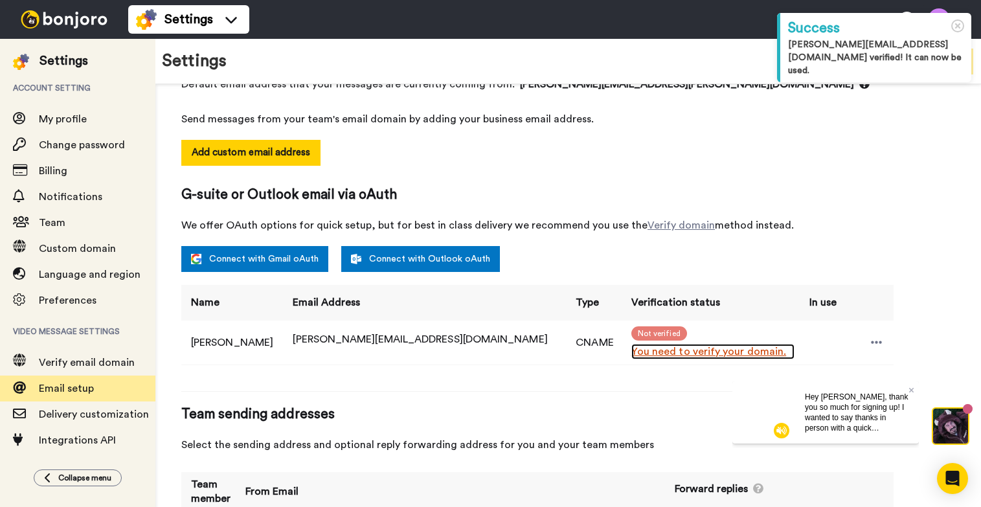
click at [679, 354] on link "You need to verify your domain." at bounding box center [712, 352] width 163 height 16
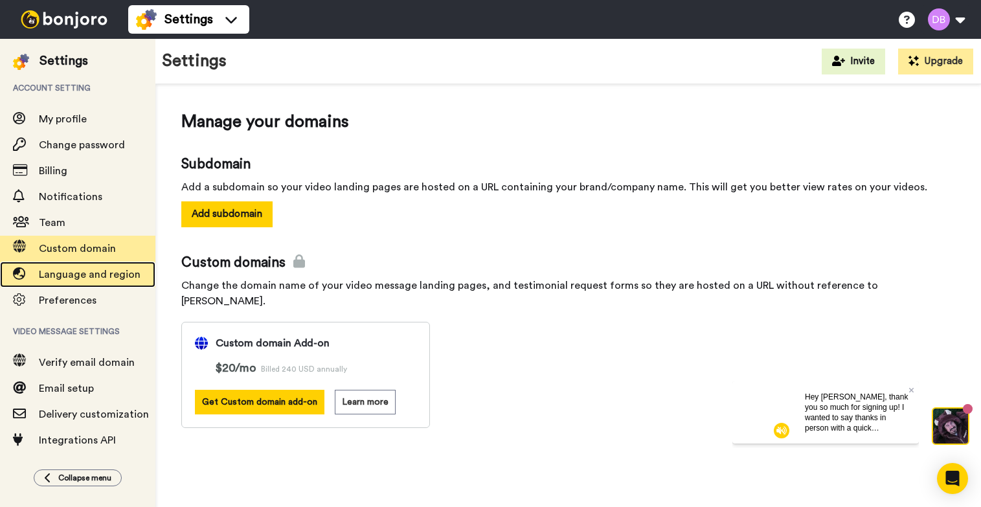
click at [85, 280] on span "Language and region" at bounding box center [90, 274] width 102 height 10
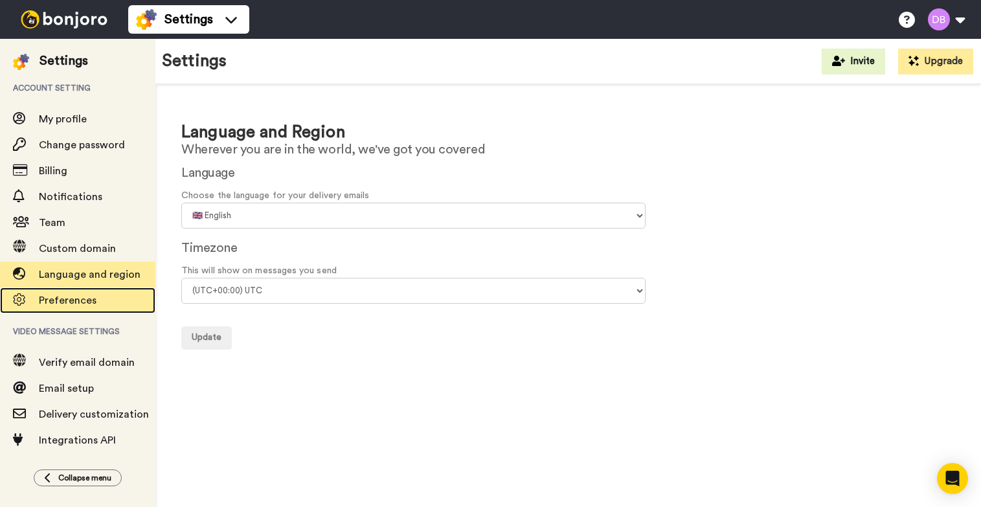
click at [86, 295] on span "Preferences" at bounding box center [68, 300] width 58 height 10
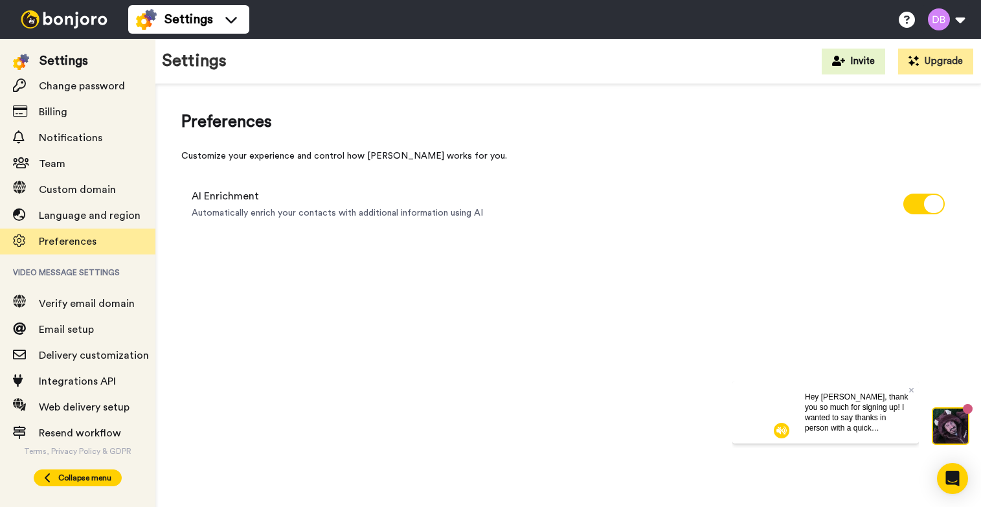
click at [71, 479] on span "Collapse menu" at bounding box center [84, 478] width 53 height 10
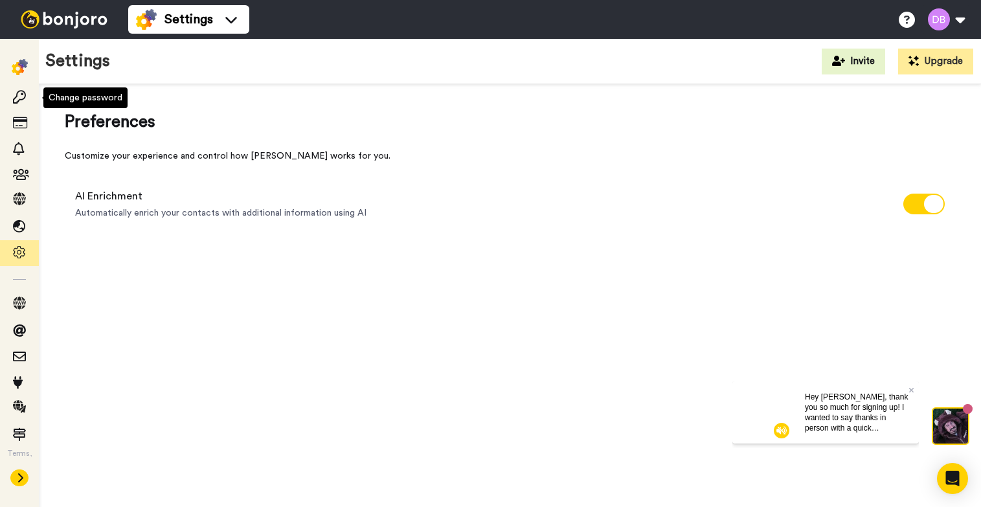
click at [21, 66] on img at bounding box center [20, 67] width 16 height 16
click at [21, 107] on div at bounding box center [19, 98] width 39 height 26
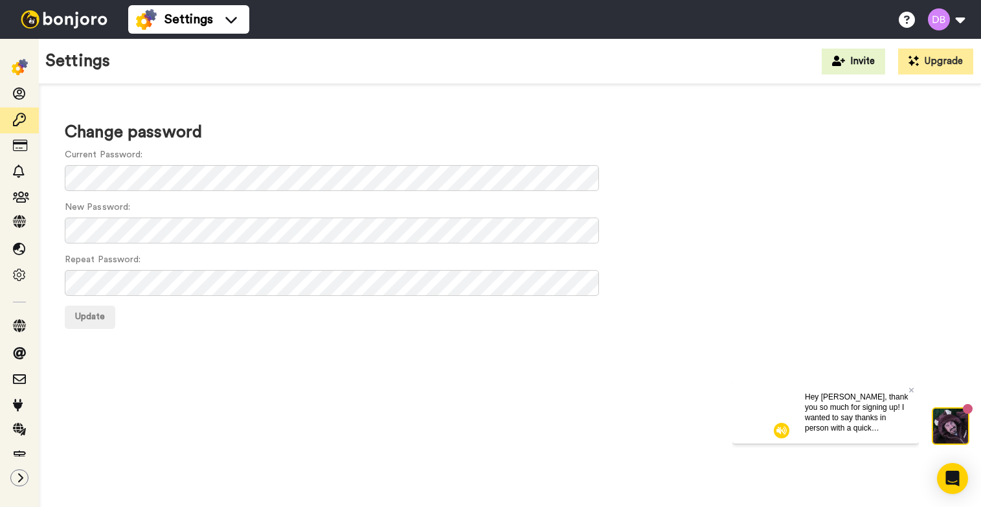
click at [71, 23] on img at bounding box center [64, 19] width 97 height 18
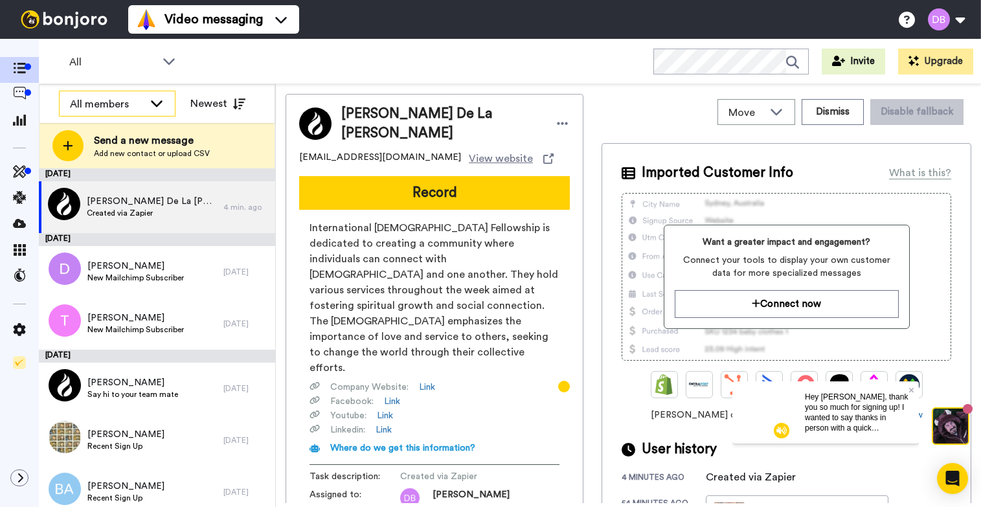
click at [141, 102] on div "All members" at bounding box center [107, 104] width 74 height 16
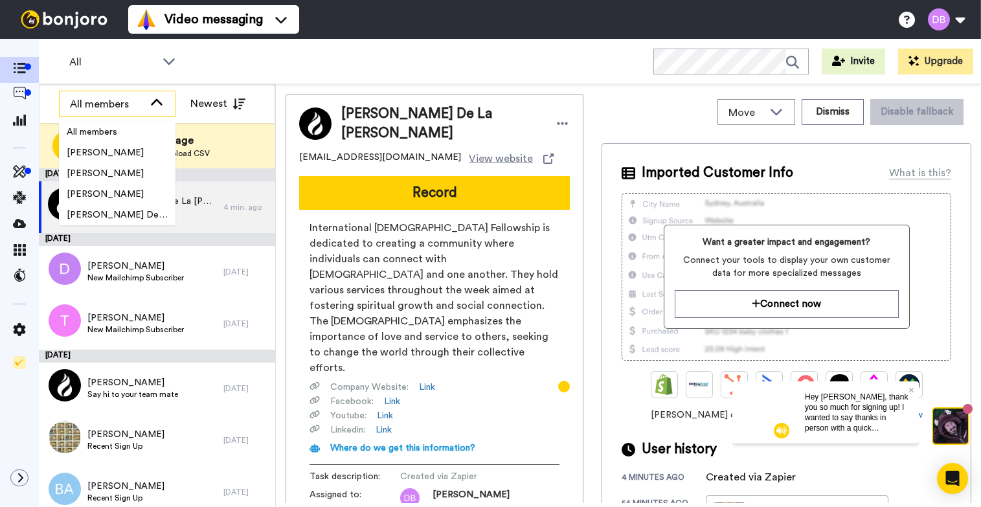
click at [142, 103] on div "All members" at bounding box center [107, 104] width 74 height 16
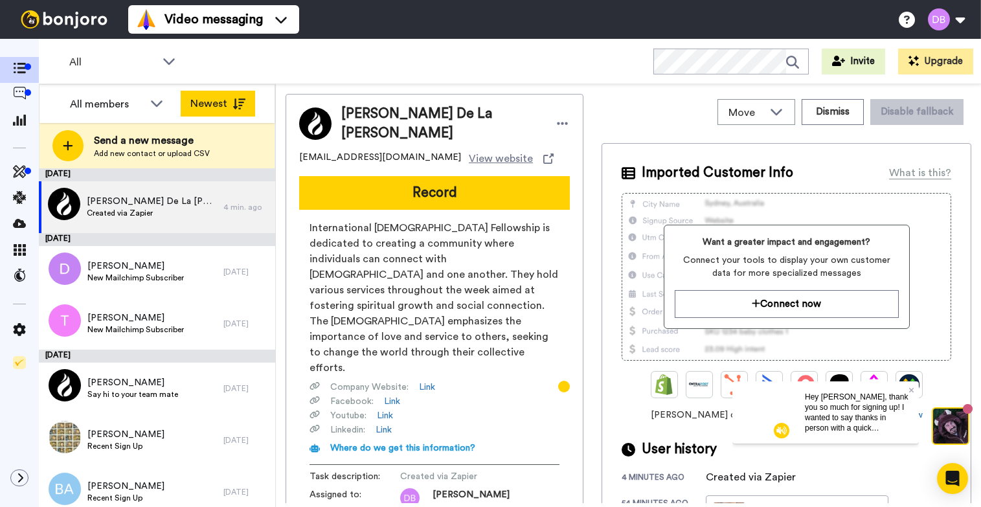
click at [239, 104] on icon at bounding box center [238, 103] width 13 height 11
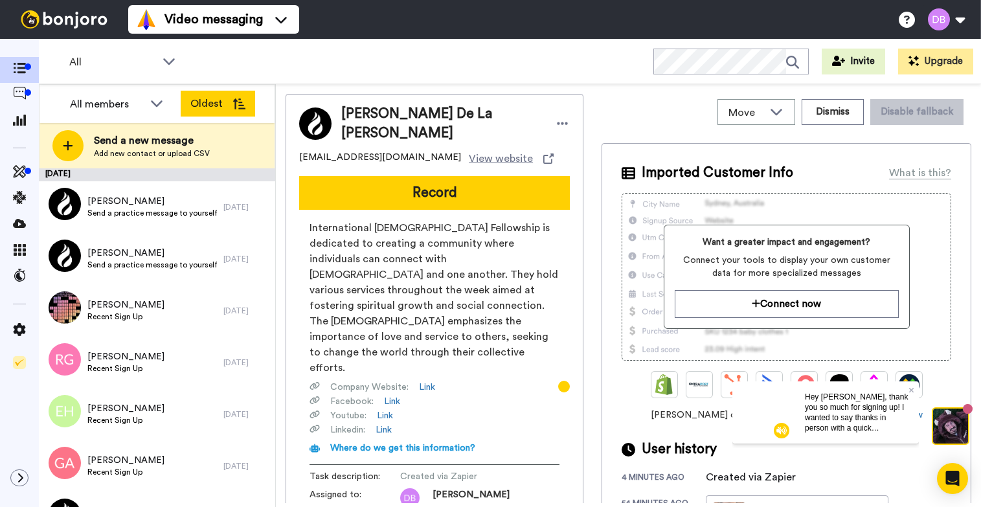
click at [239, 104] on icon at bounding box center [238, 103] width 13 height 11
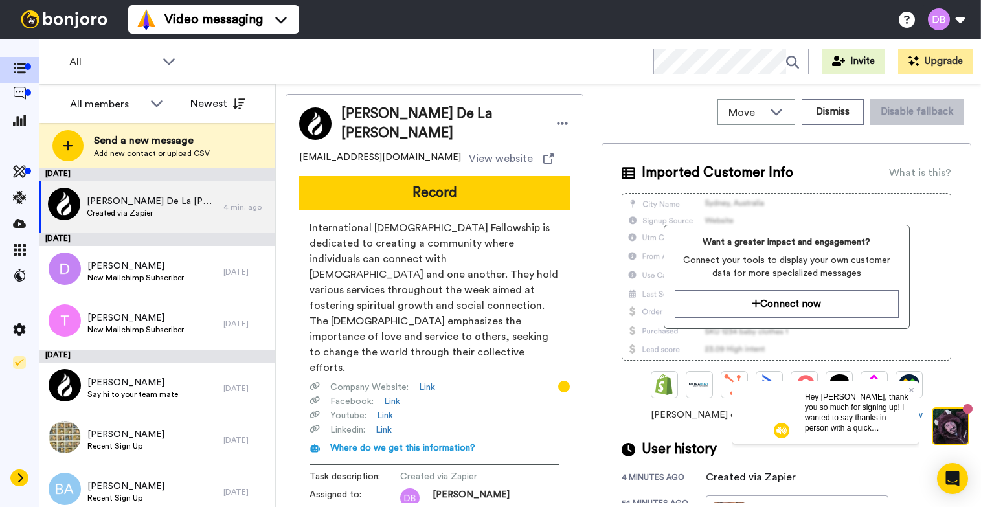
click at [21, 484] on button at bounding box center [19, 477] width 18 height 17
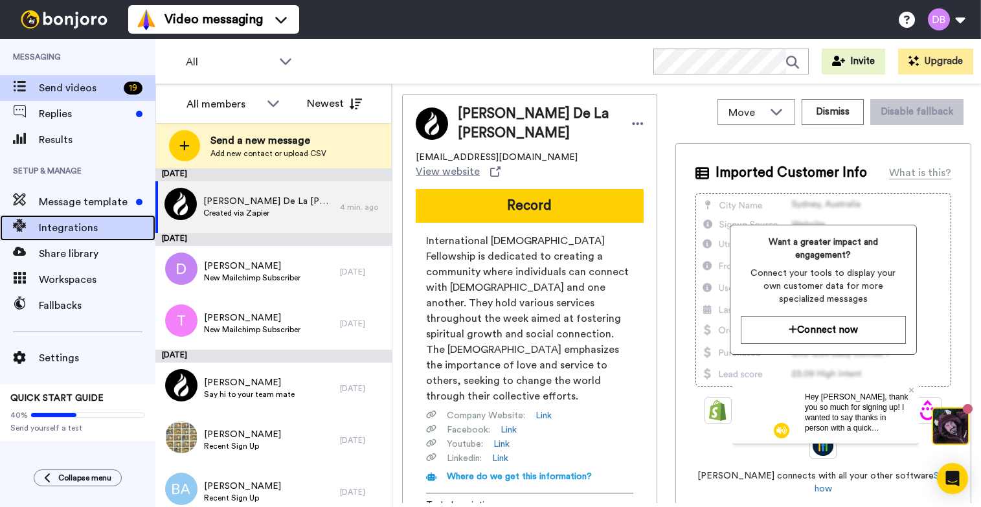
click at [100, 231] on span "Integrations" at bounding box center [97, 228] width 117 height 16
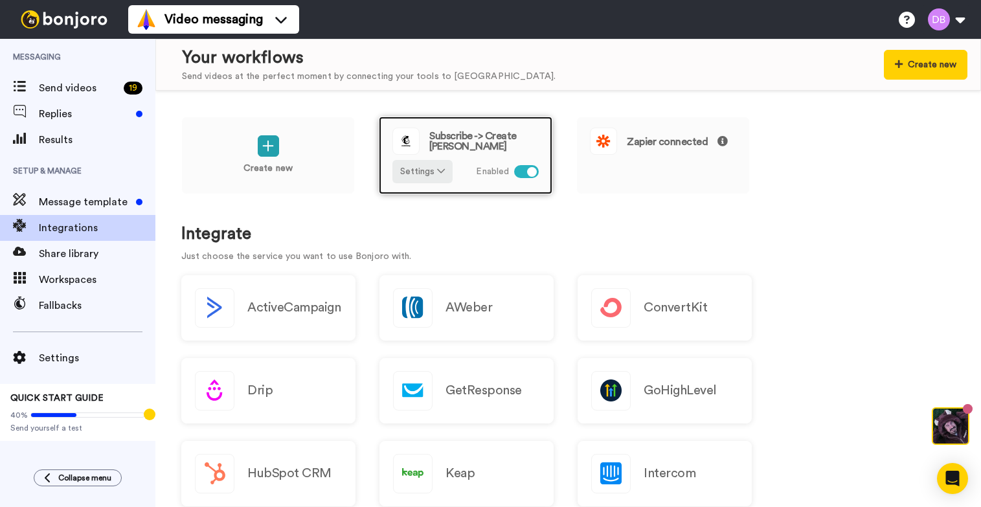
click at [530, 172] on div at bounding box center [532, 172] width 10 height 10
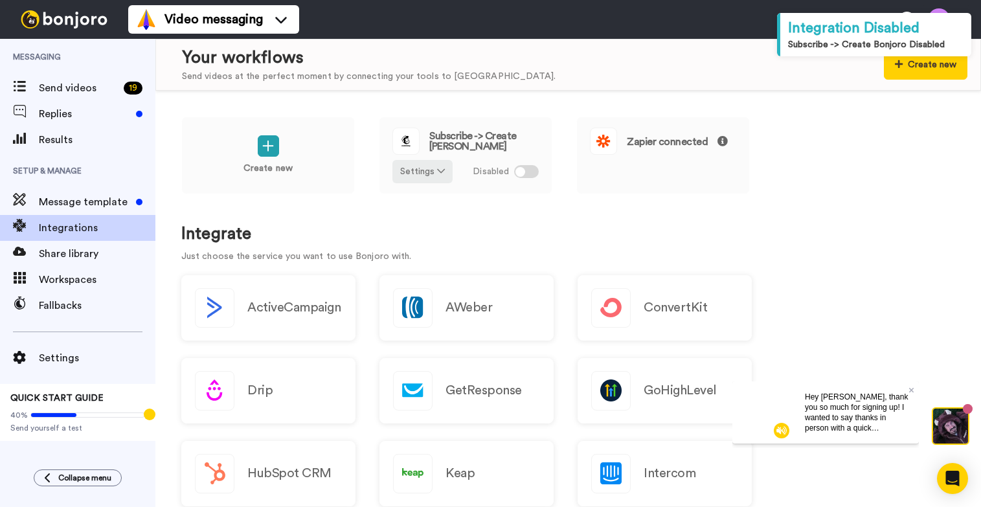
click at [52, 19] on img at bounding box center [64, 19] width 97 height 18
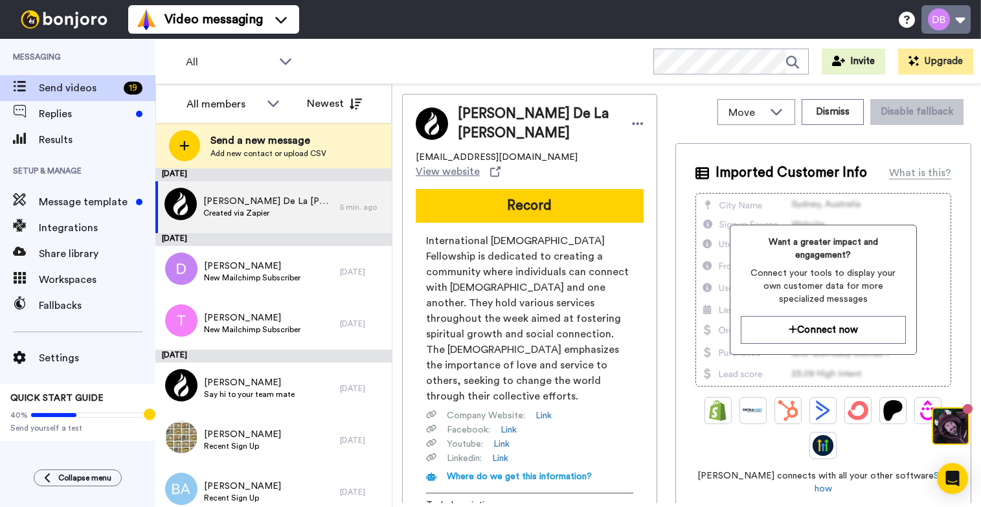
click at [955, 19] on button at bounding box center [945, 19] width 49 height 28
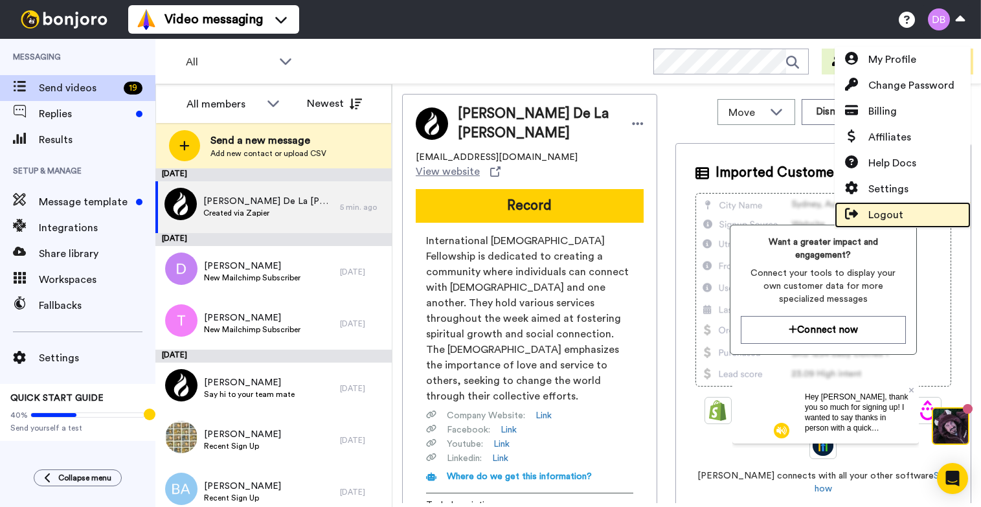
click at [888, 214] on span "Logout" at bounding box center [885, 215] width 35 height 16
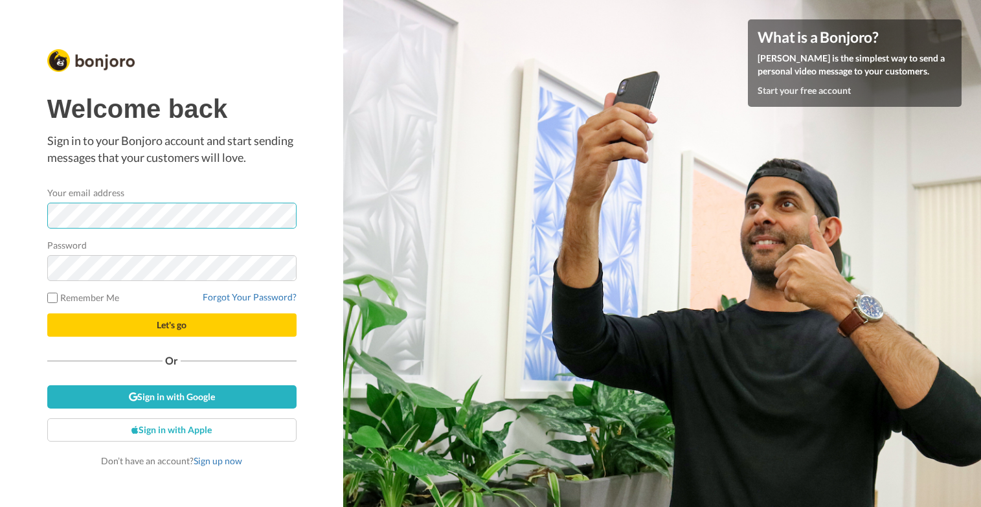
click at [47, 313] on button "Let's go" at bounding box center [171, 324] width 249 height 23
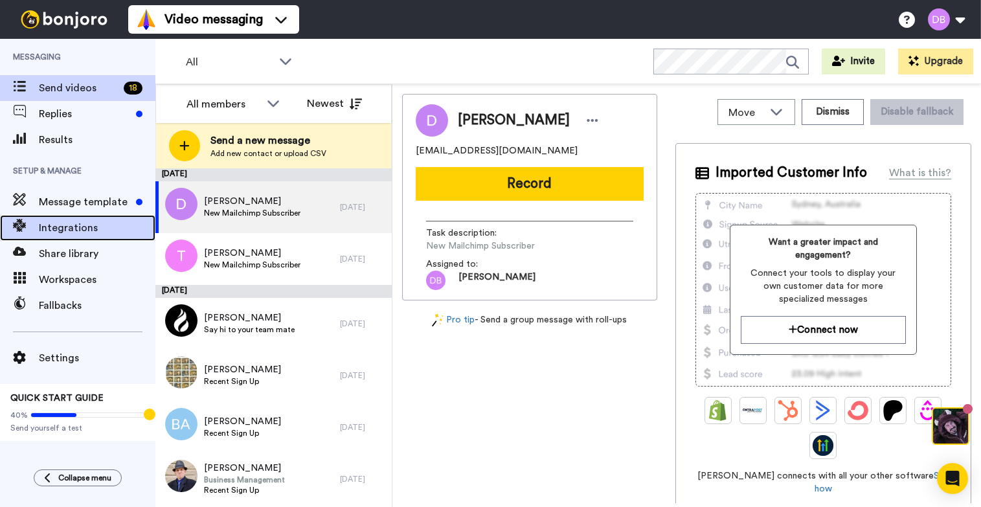
click at [102, 240] on div "Integrations" at bounding box center [77, 228] width 155 height 26
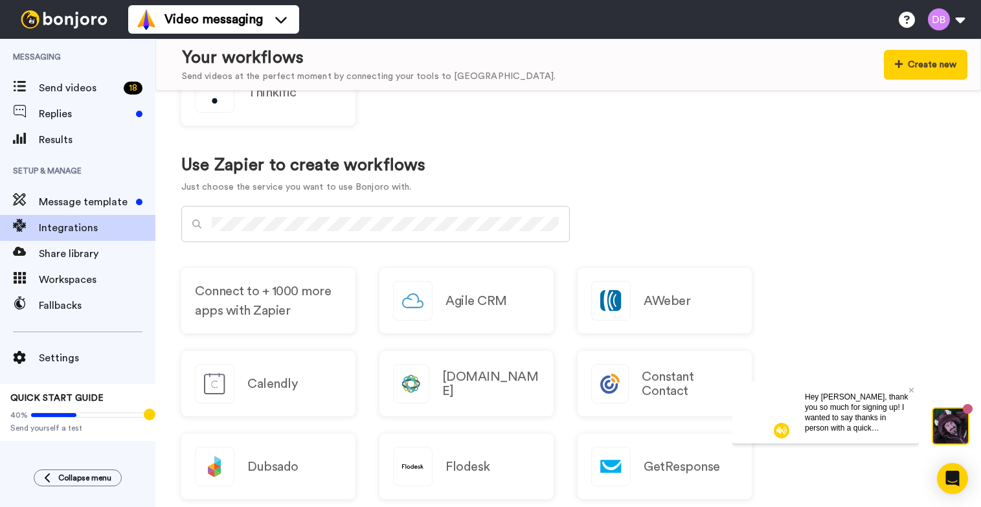
scroll to position [745, 0]
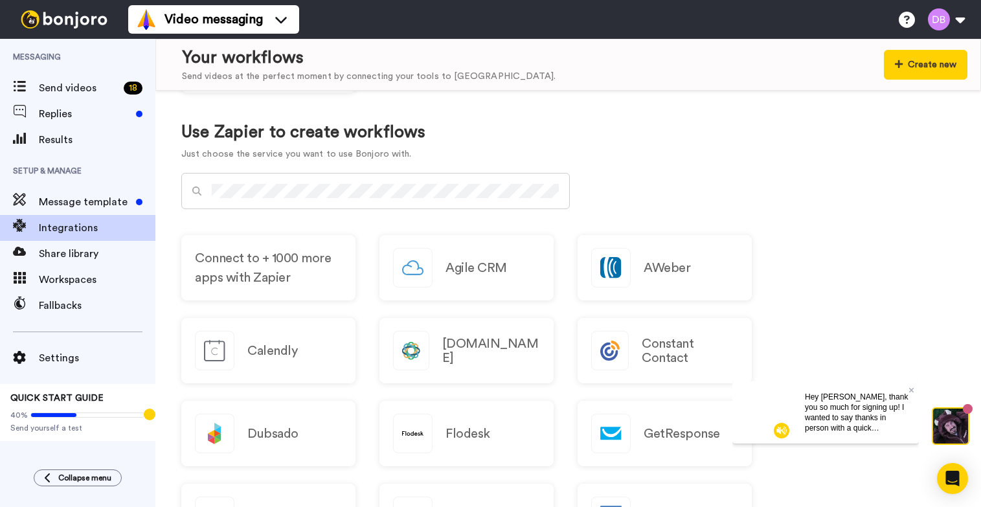
click at [411, 183] on div at bounding box center [375, 191] width 389 height 36
click at [259, 199] on div at bounding box center [375, 191] width 389 height 36
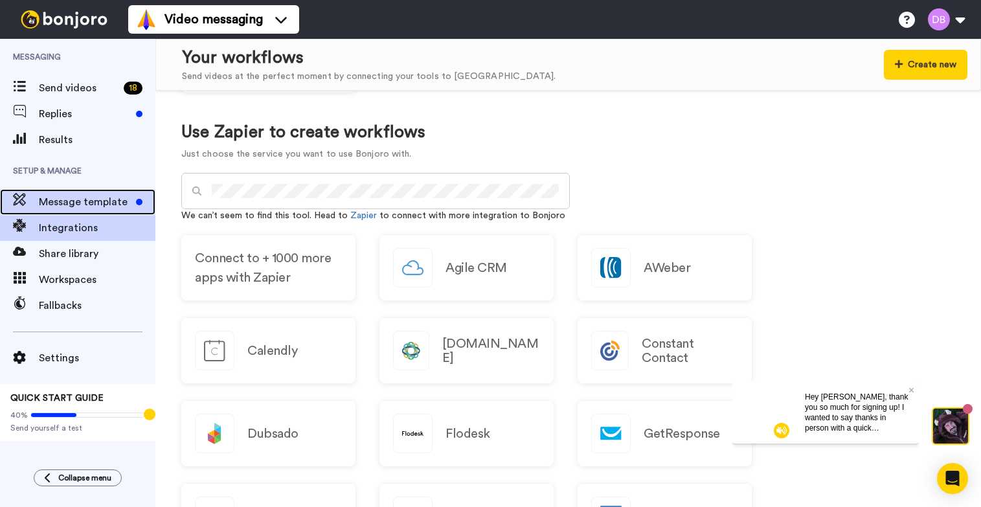
click at [84, 196] on span "Message template" at bounding box center [85, 202] width 92 height 16
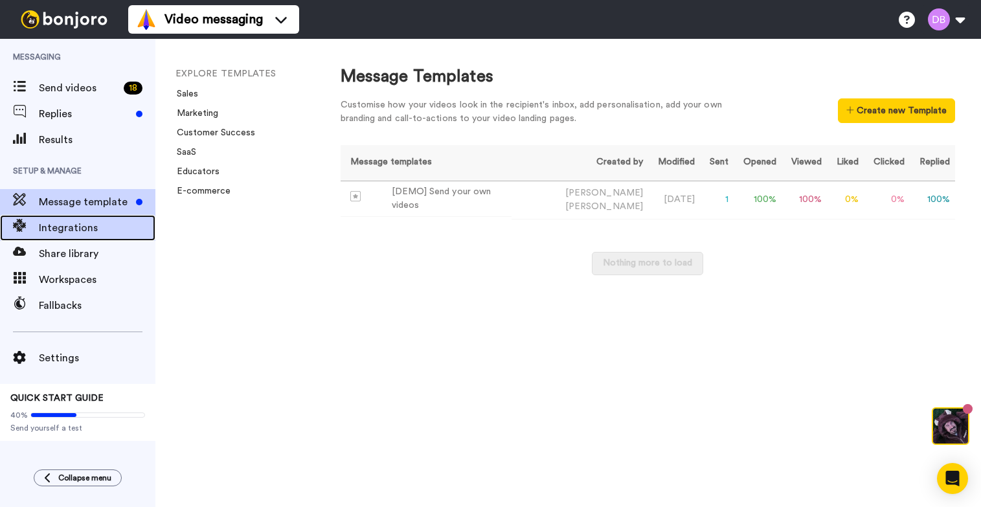
click at [95, 232] on span "Integrations" at bounding box center [97, 228] width 117 height 16
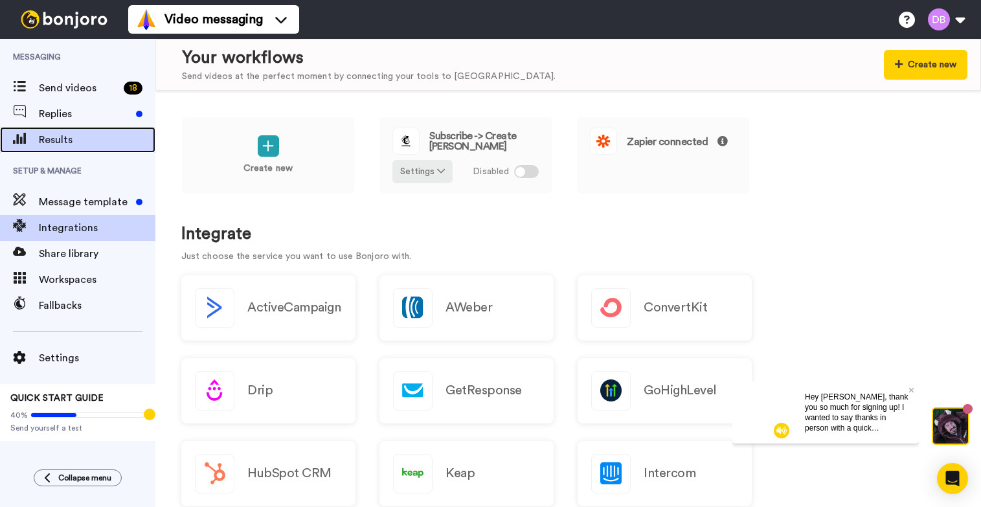
click at [73, 139] on span "Results" at bounding box center [97, 140] width 117 height 16
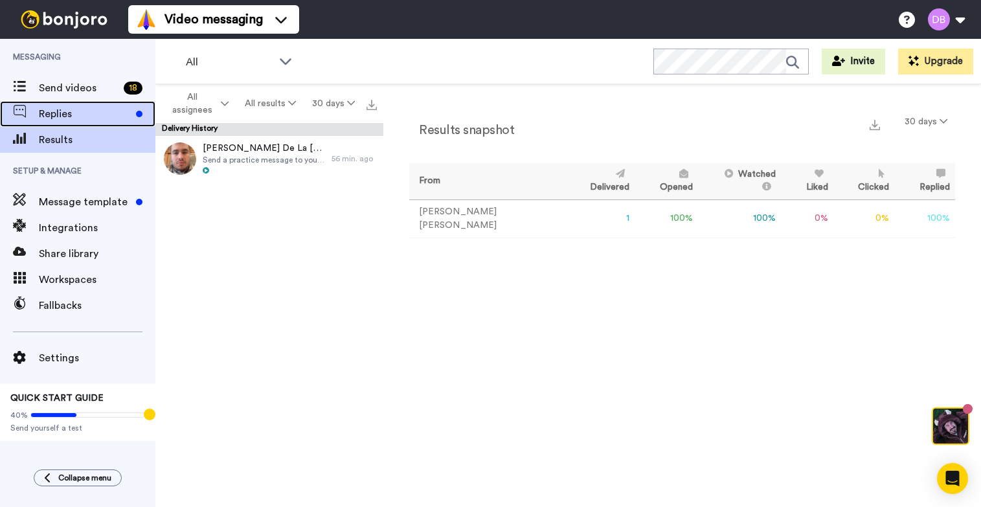
click at [58, 115] on span "Replies" at bounding box center [85, 114] width 92 height 16
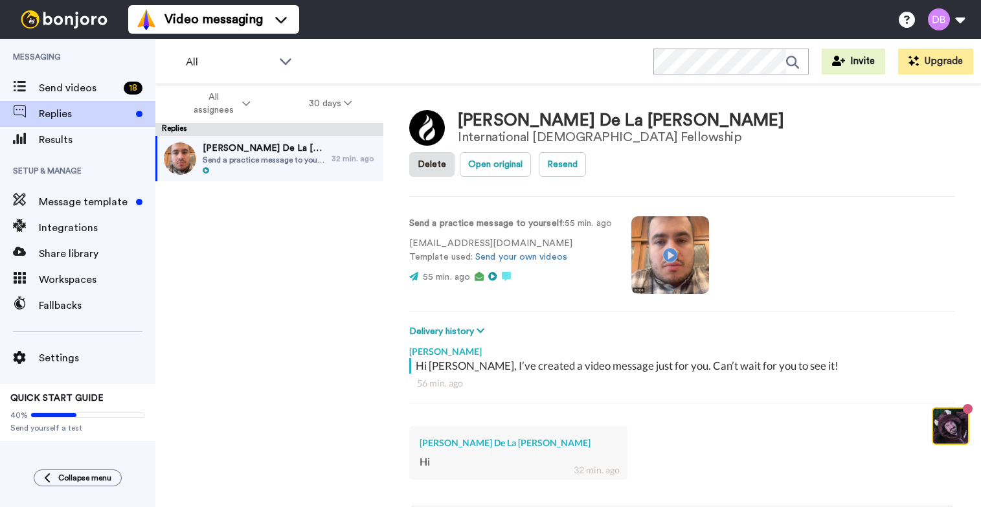
click at [40, 19] on img at bounding box center [64, 19] width 97 height 18
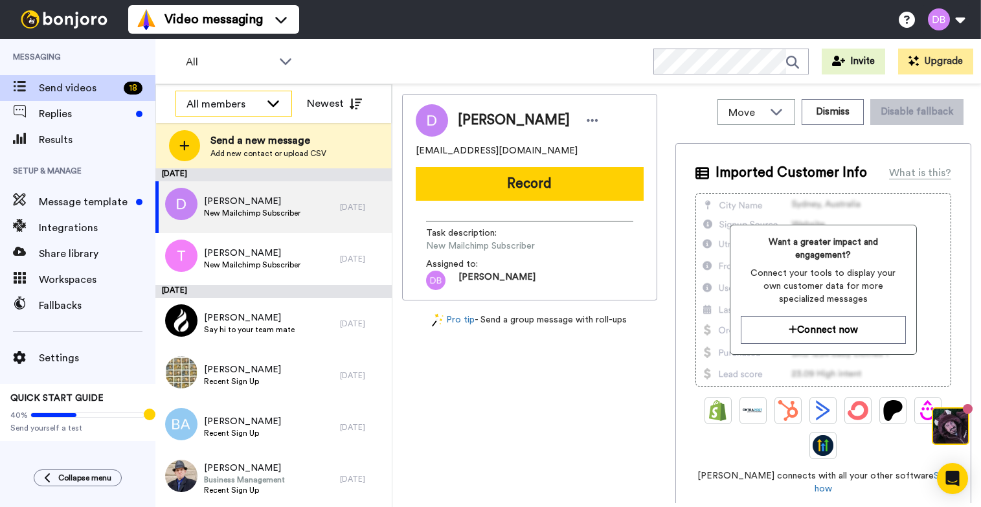
click at [260, 107] on div "All members" at bounding box center [233, 104] width 115 height 26
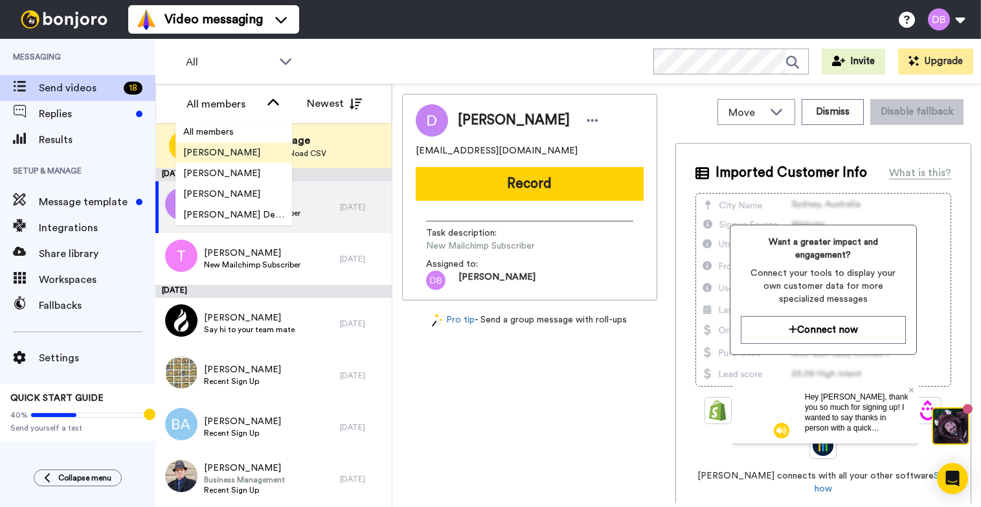
click at [245, 142] on li "Rick Gonzalez" at bounding box center [233, 152] width 117 height 21
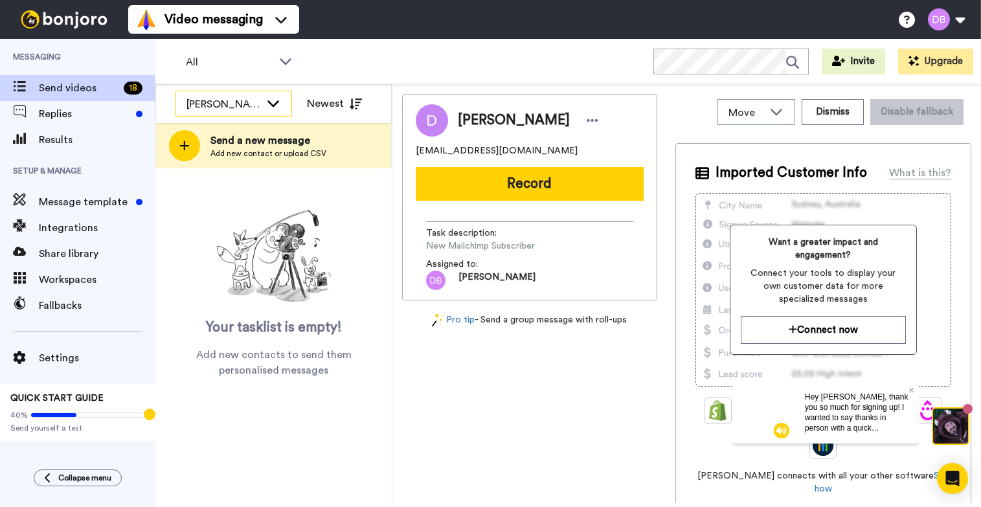
click at [256, 104] on div "Rick Gonzalez" at bounding box center [224, 104] width 74 height 16
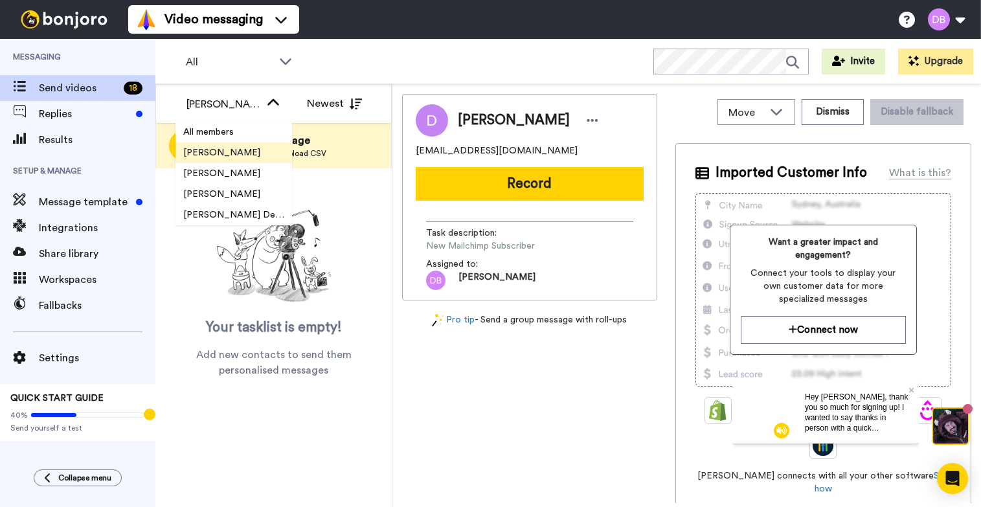
click at [247, 146] on span "Rick Gonzalez" at bounding box center [221, 152] width 93 height 13
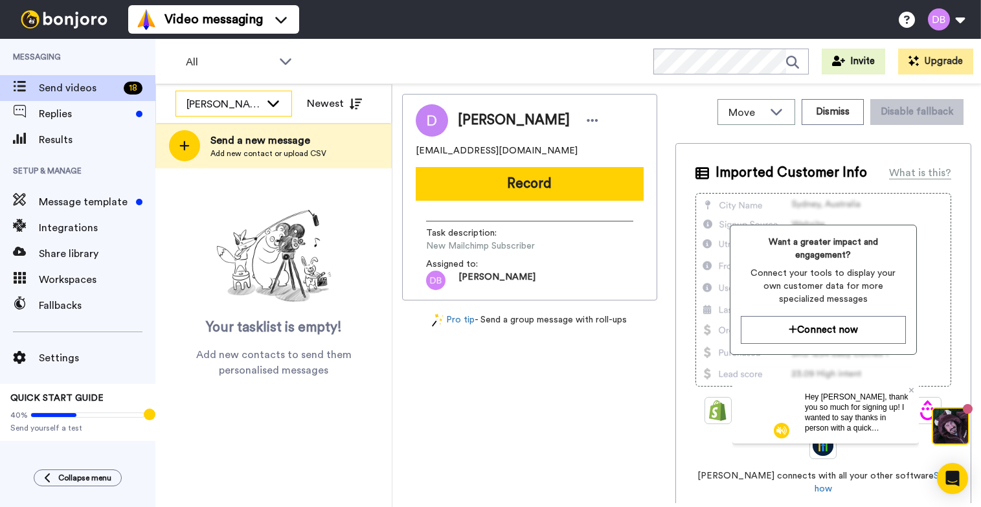
click at [243, 107] on div "Rick Gonzalez" at bounding box center [224, 104] width 74 height 16
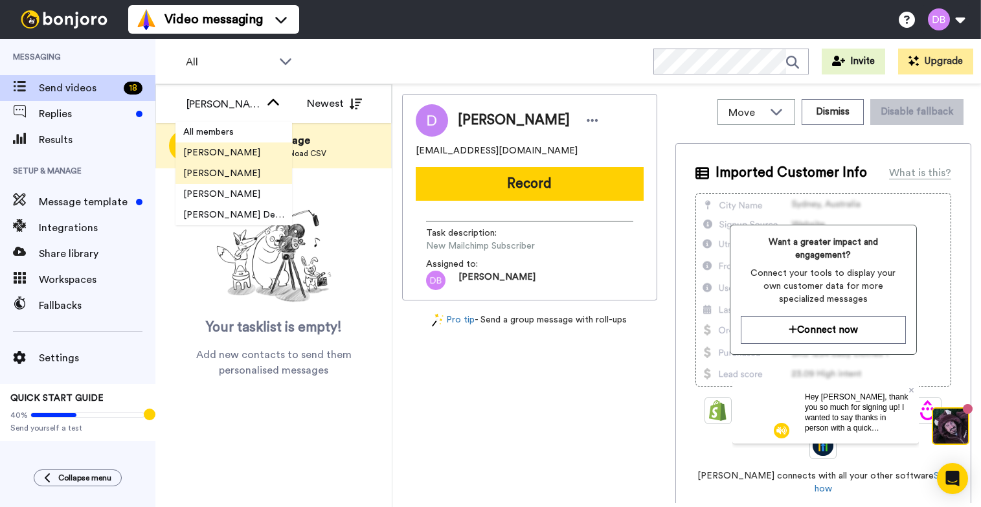
click at [241, 174] on span "Daniel Barrera" at bounding box center [221, 173] width 93 height 13
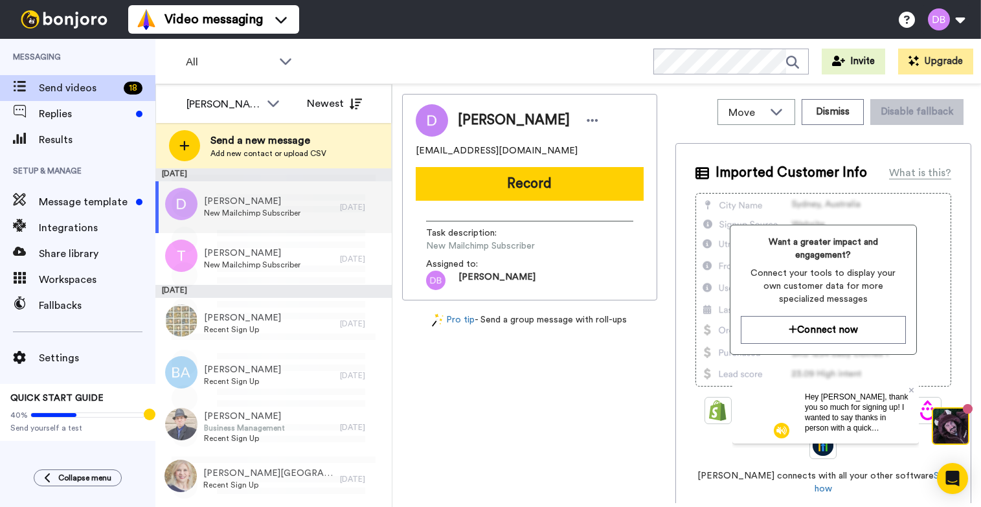
click at [247, 98] on div "[PERSON_NAME]" at bounding box center [224, 104] width 74 height 16
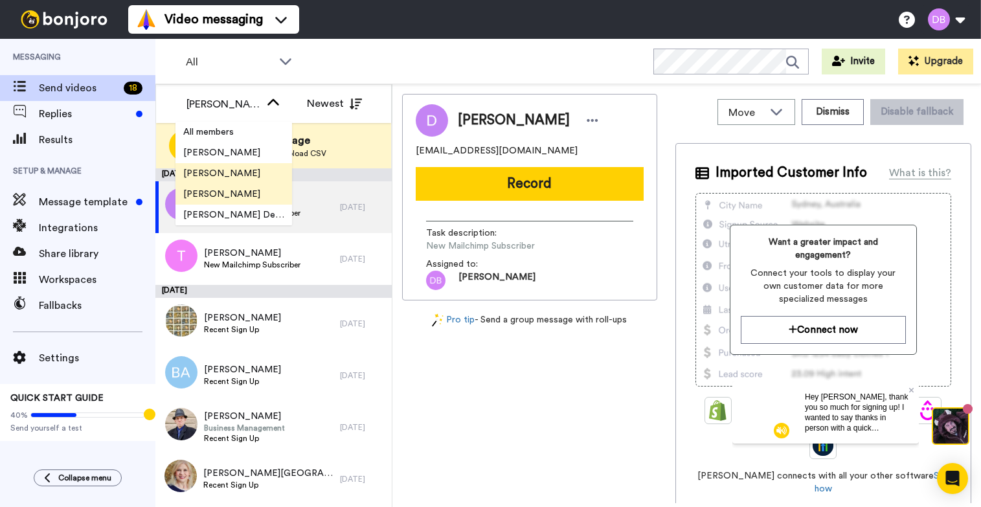
click at [243, 195] on span "[PERSON_NAME]" at bounding box center [221, 194] width 93 height 13
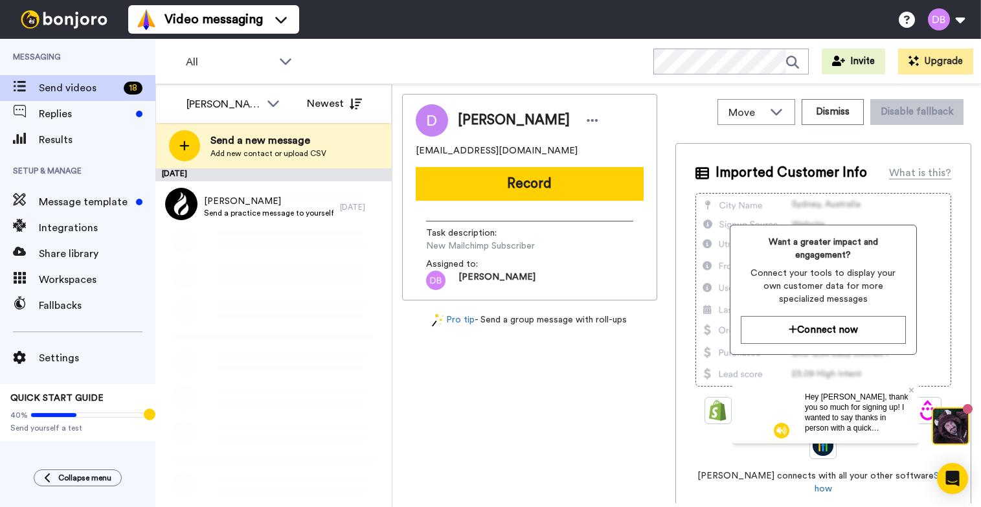
click at [253, 104] on div "[PERSON_NAME]" at bounding box center [224, 104] width 74 height 16
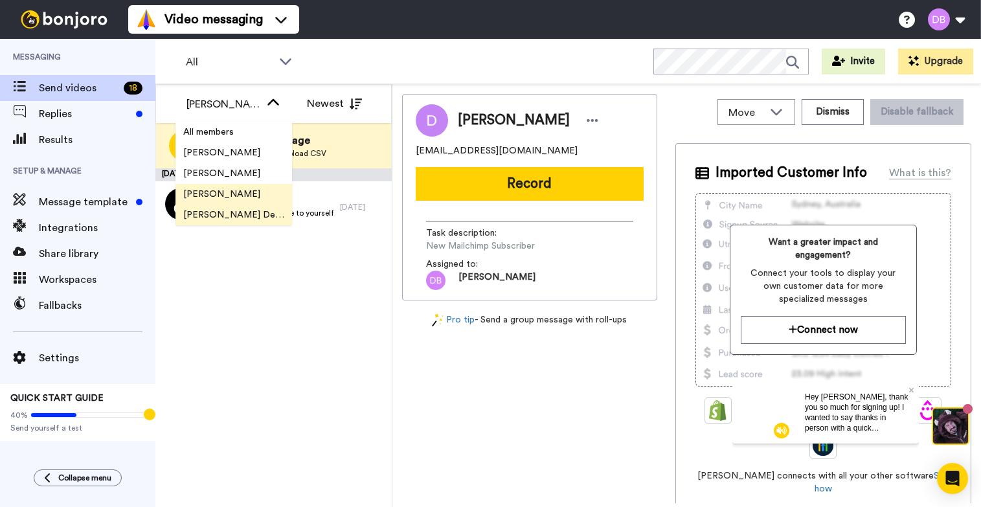
click at [242, 209] on span "[PERSON_NAME] De La [PERSON_NAME]" at bounding box center [233, 215] width 117 height 13
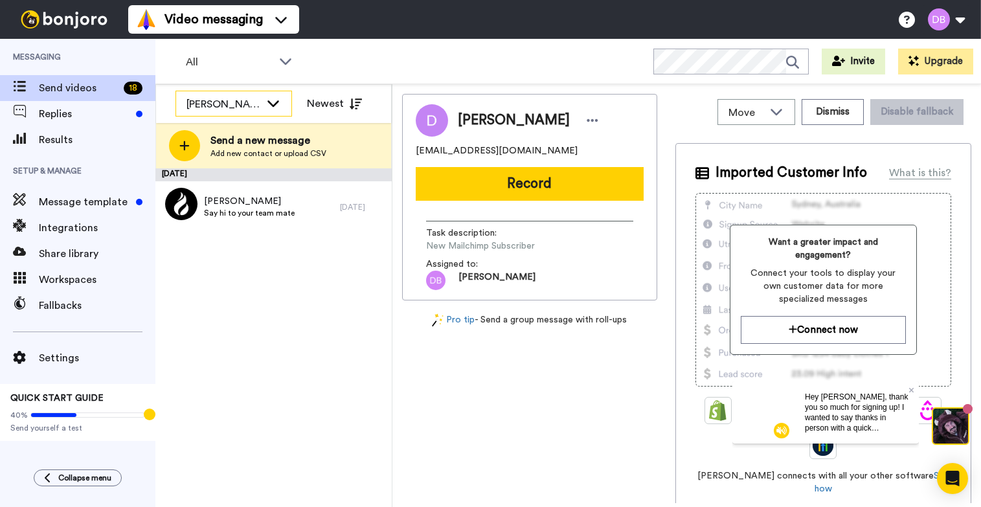
click at [262, 106] on div "Nick De La Cruz" at bounding box center [233, 104] width 115 height 26
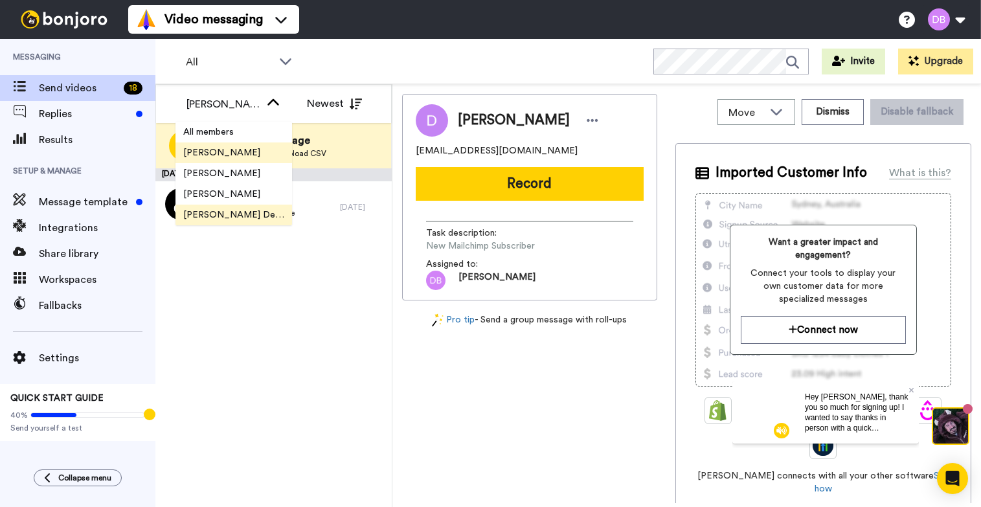
click at [244, 155] on span "Rick Gonzalez" at bounding box center [221, 152] width 93 height 13
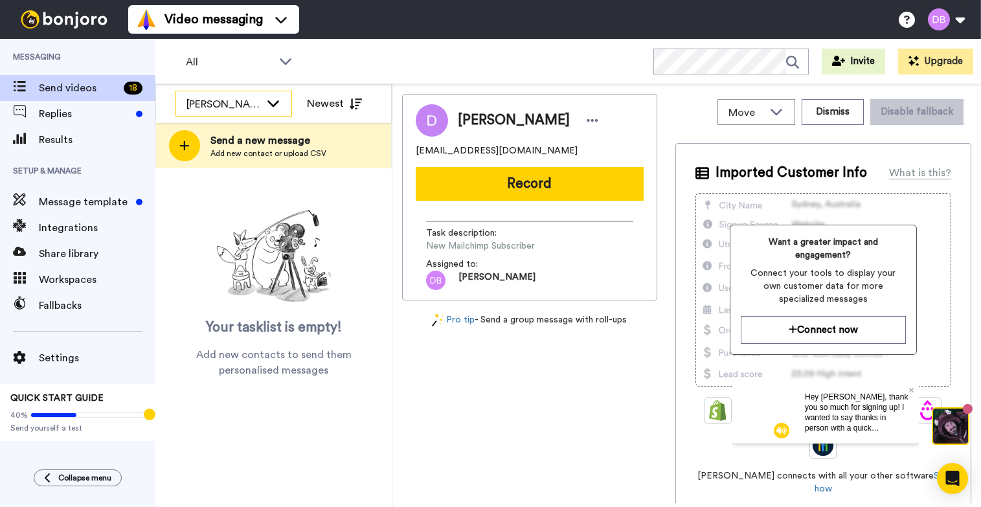
click at [243, 104] on div "[PERSON_NAME]" at bounding box center [224, 104] width 74 height 16
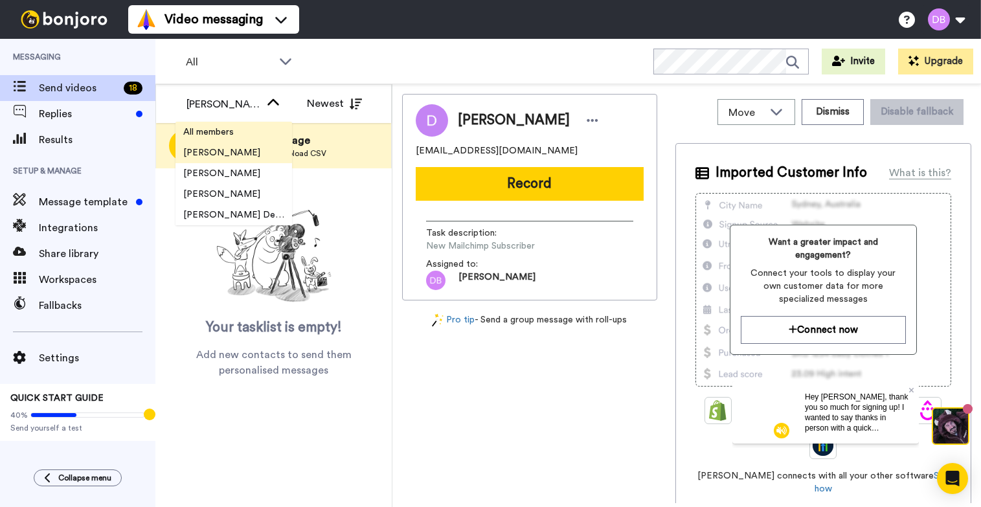
click at [243, 128] on li "All members" at bounding box center [233, 132] width 117 height 21
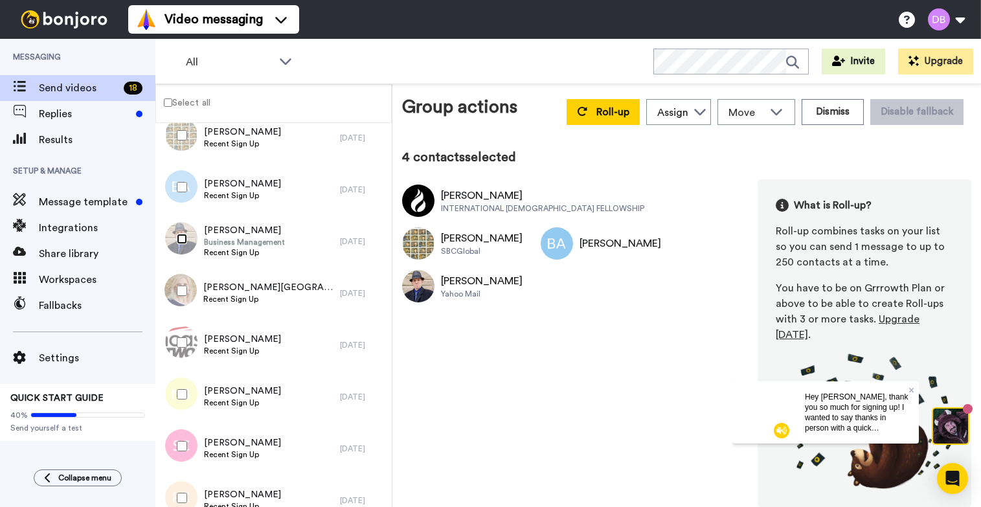
scroll to position [207, 0]
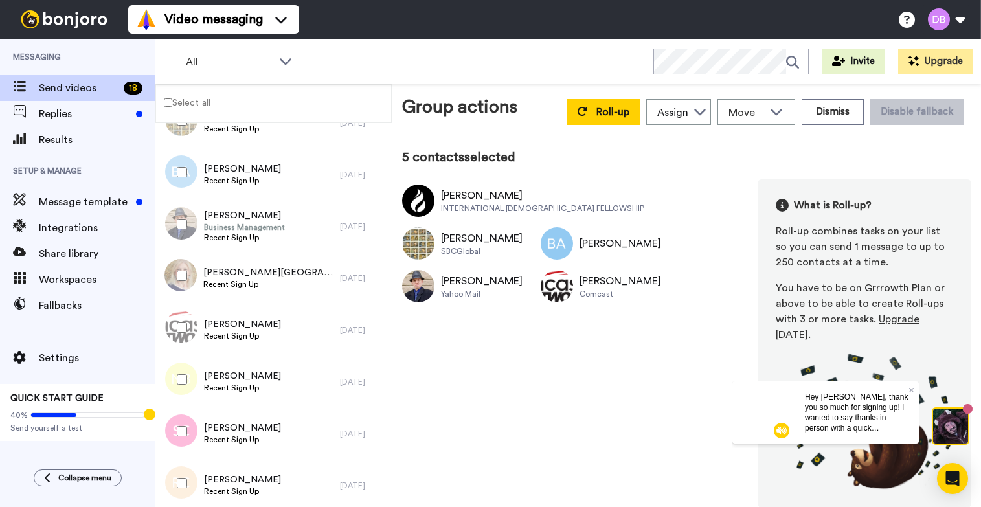
click at [184, 269] on div at bounding box center [179, 275] width 47 height 45
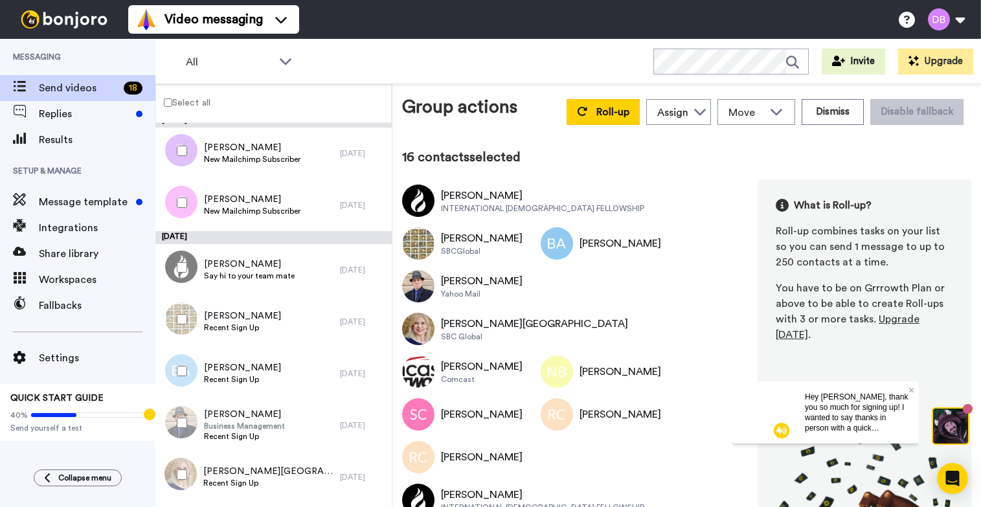
scroll to position [0, 0]
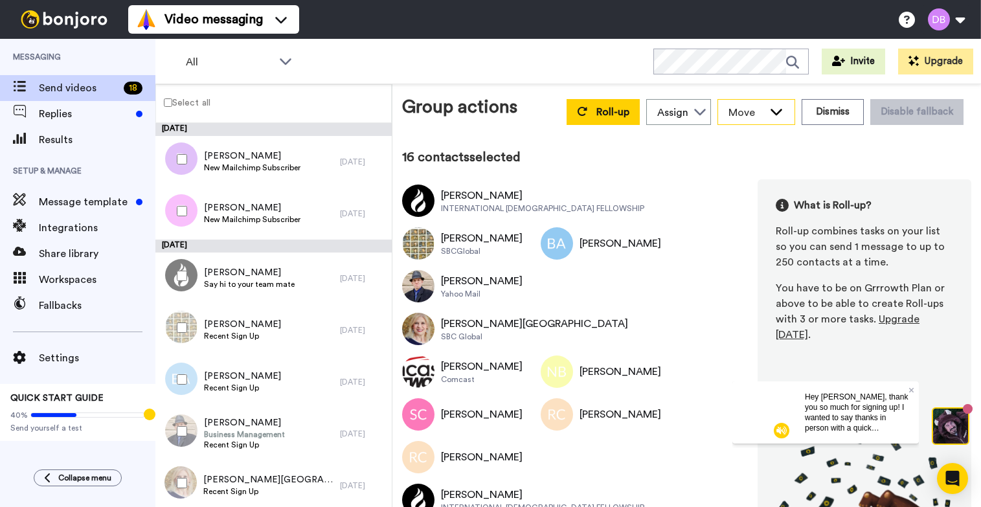
click at [737, 111] on span "Move" at bounding box center [746, 113] width 35 height 16
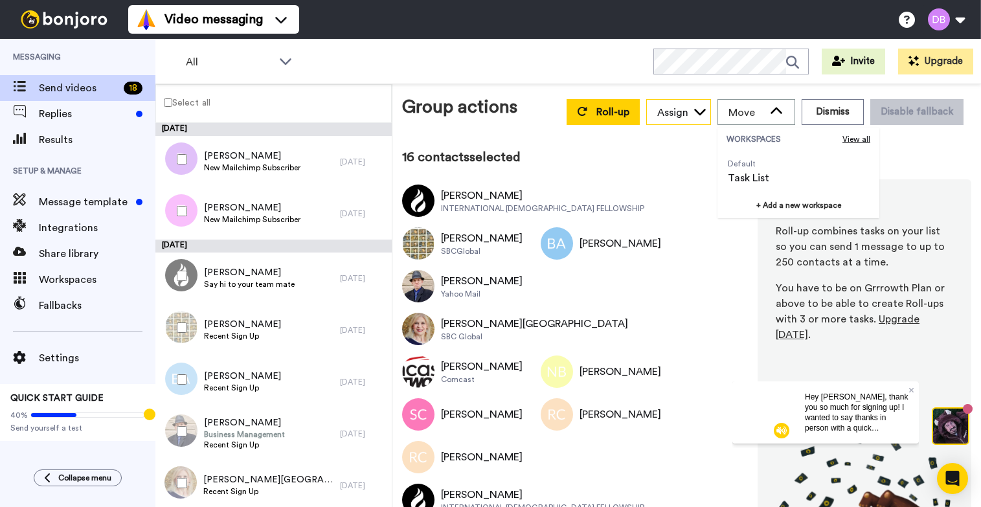
click at [701, 113] on icon at bounding box center [700, 112] width 12 height 6
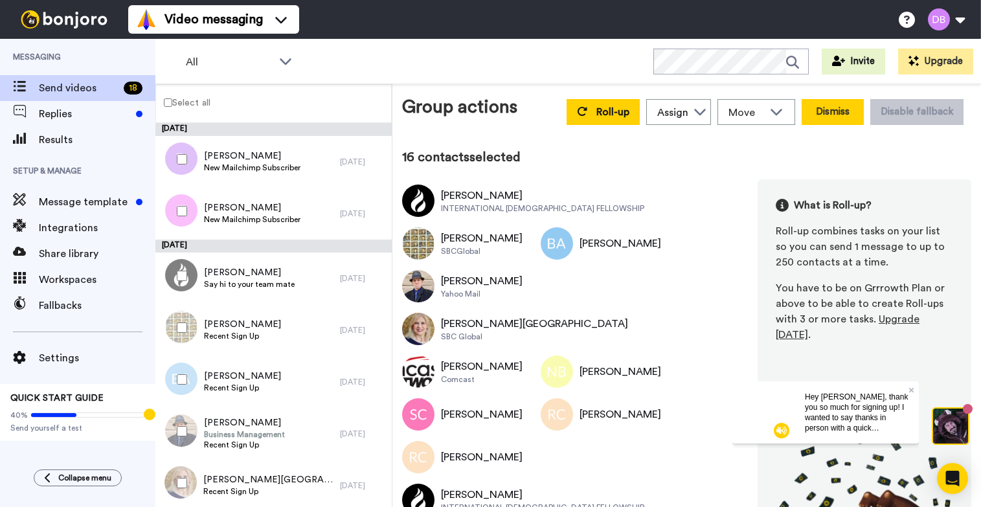
click at [844, 115] on button "Dismiss" at bounding box center [833, 112] width 62 height 26
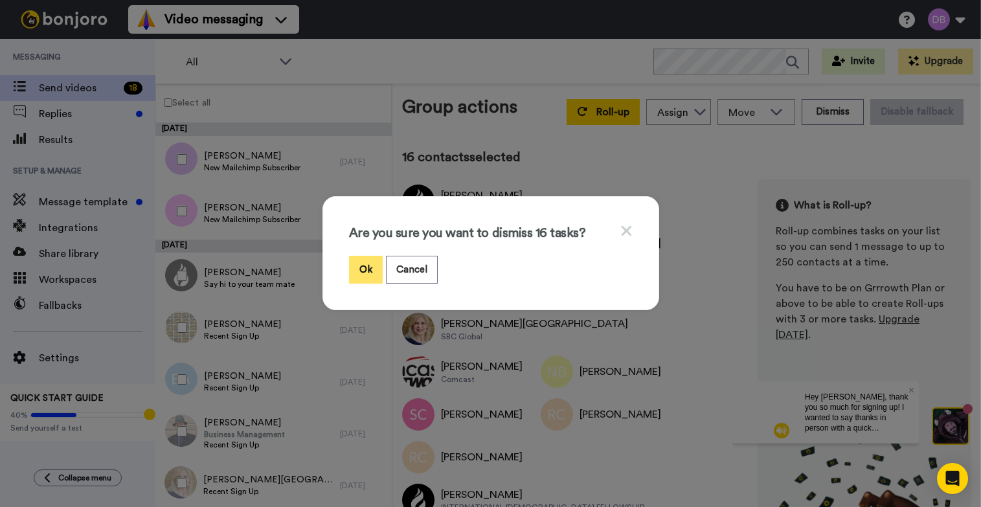
click at [371, 274] on button "Ok" at bounding box center [366, 270] width 34 height 28
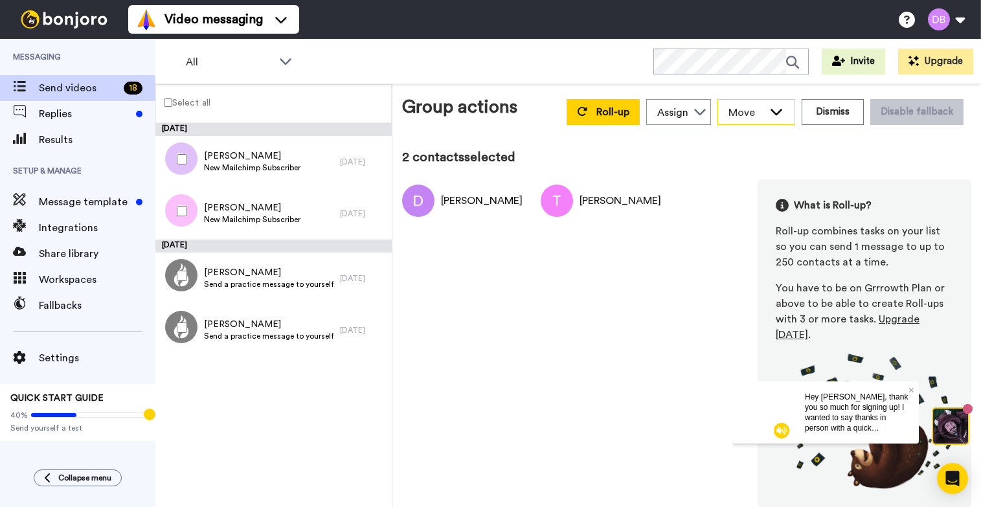
click at [763, 109] on span "Move" at bounding box center [746, 113] width 35 height 16
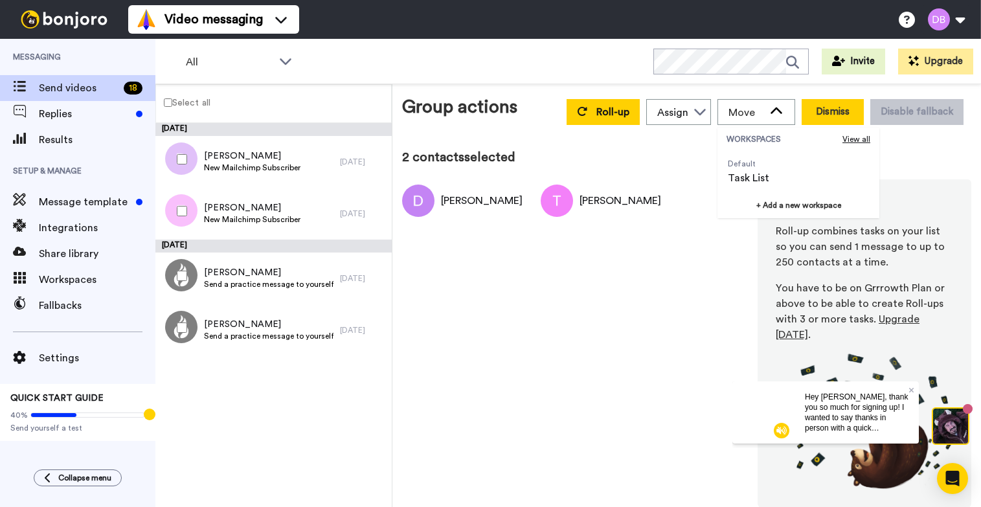
click at [839, 115] on button "Dismiss" at bounding box center [833, 112] width 62 height 26
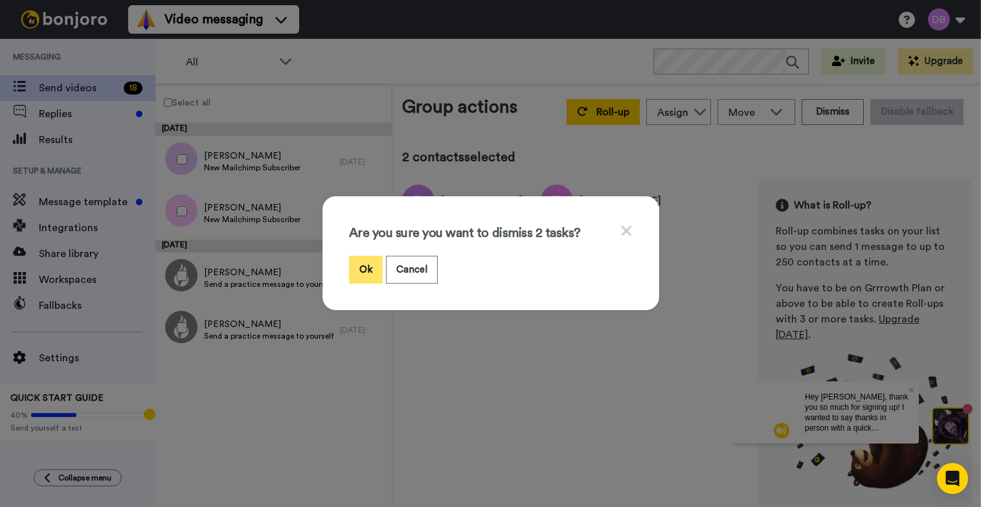
click at [351, 271] on button "Ok" at bounding box center [366, 270] width 34 height 28
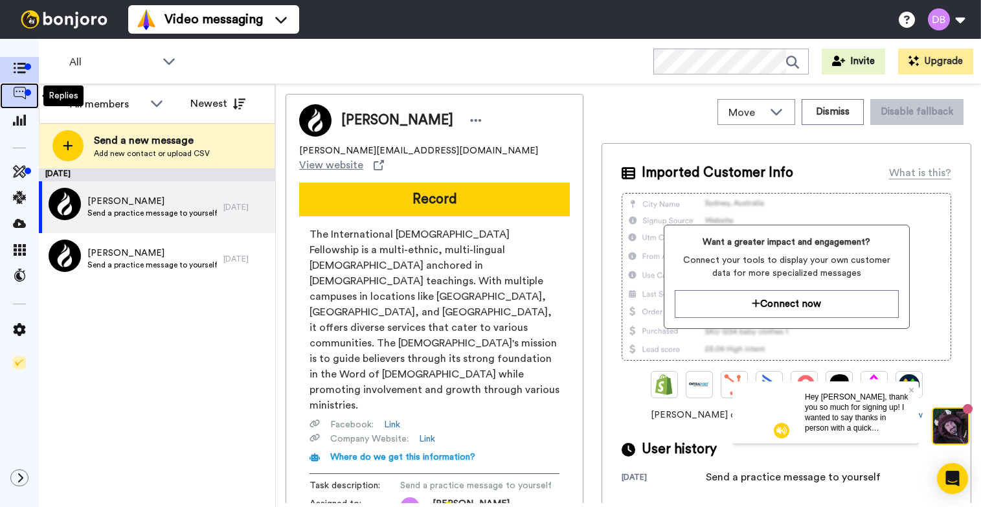
click at [16, 86] on div at bounding box center [19, 96] width 39 height 26
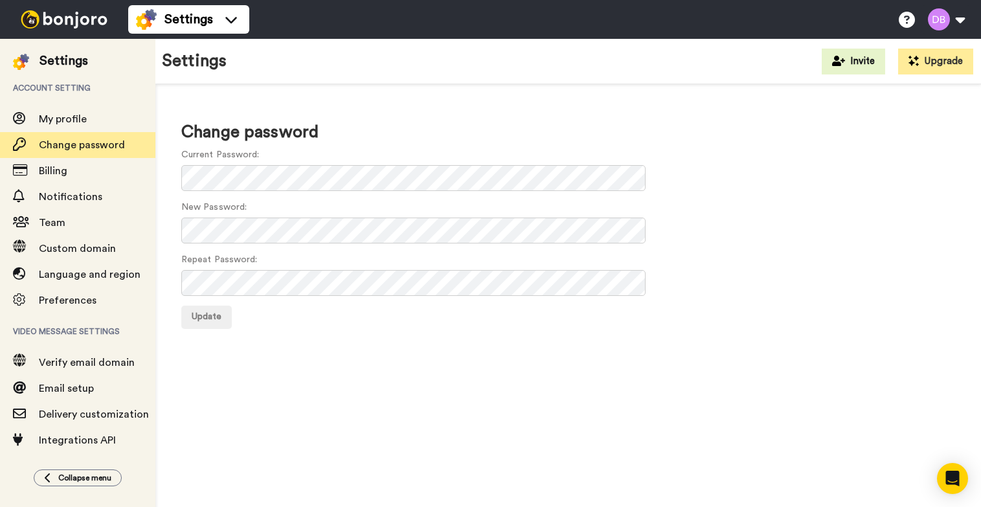
click at [36, 62] on div at bounding box center [26, 61] width 27 height 18
click at [21, 62] on img at bounding box center [21, 62] width 16 height 16
click at [83, 22] on img at bounding box center [64, 19] width 97 height 18
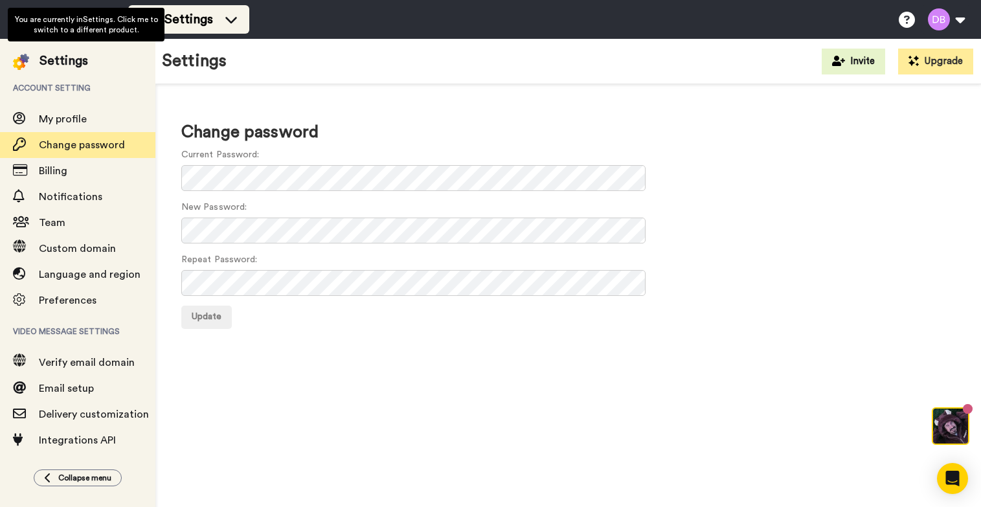
click at [177, 20] on span "Settings" at bounding box center [188, 19] width 49 height 18
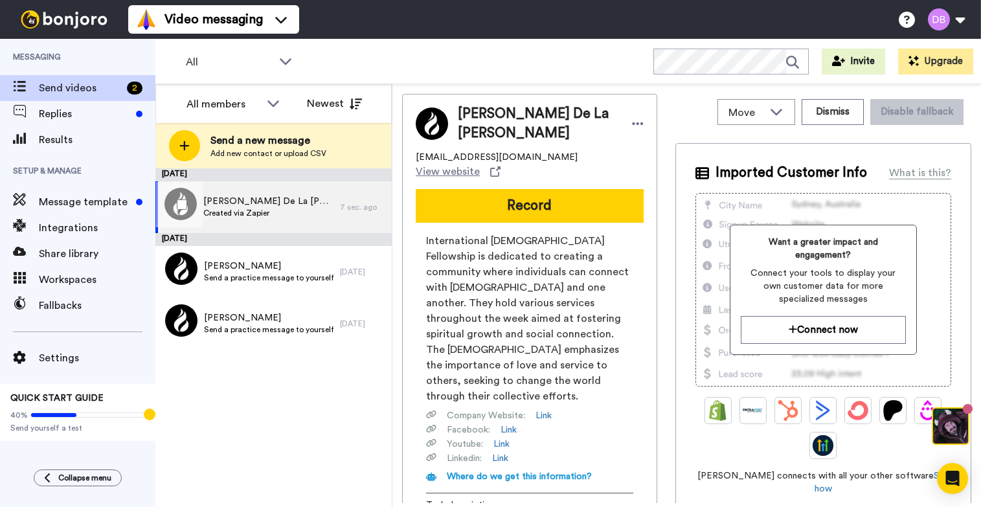
click at [218, 208] on span "Created via Zapier" at bounding box center [268, 213] width 130 height 10
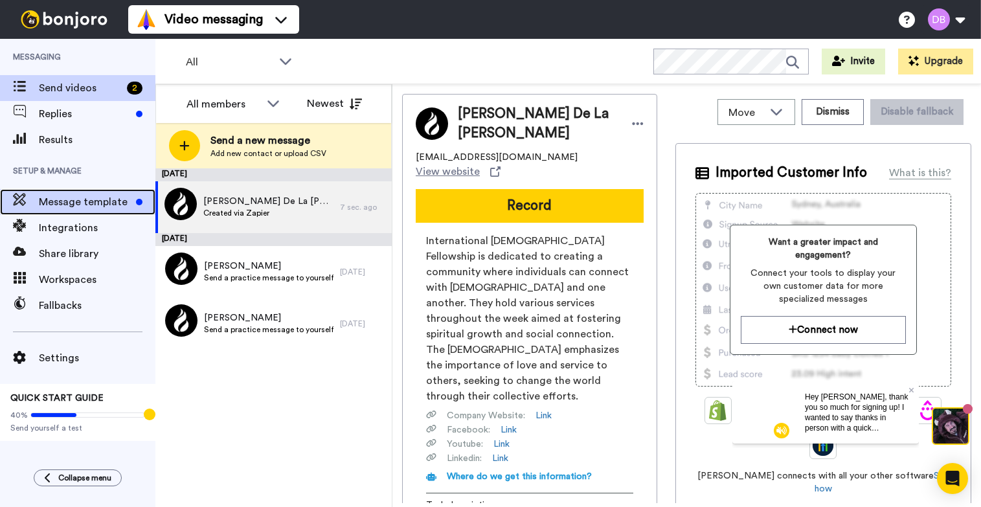
click at [57, 209] on span "Message template" at bounding box center [85, 202] width 92 height 16
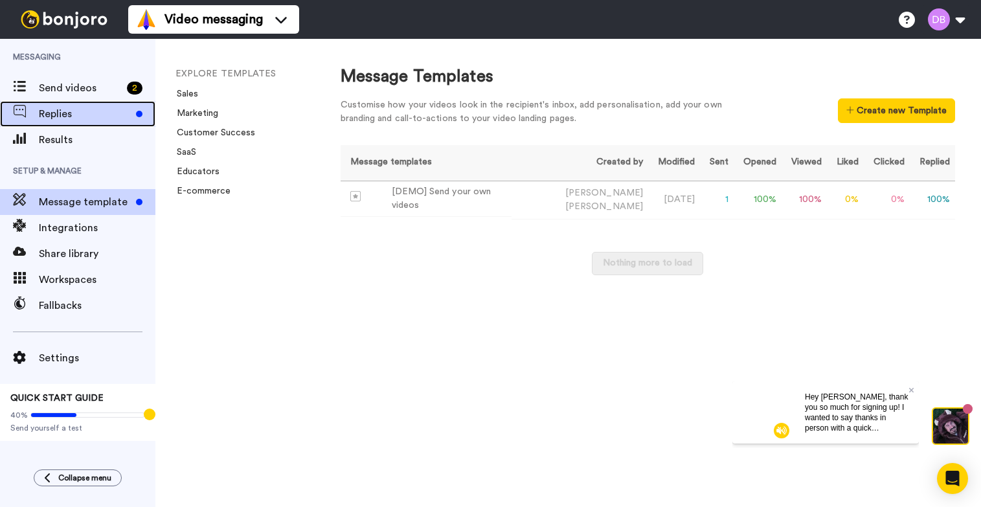
click at [97, 119] on span "Replies" at bounding box center [85, 114] width 92 height 16
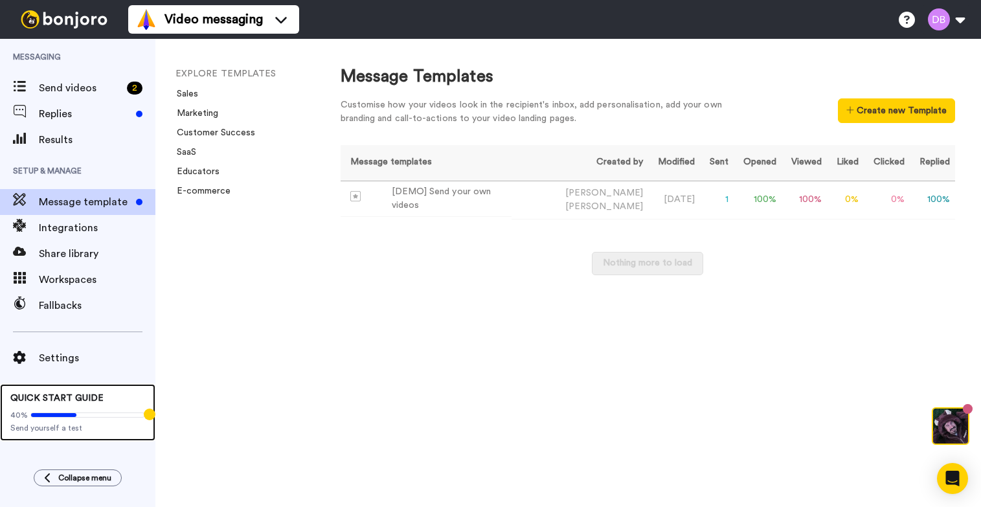
click at [103, 409] on div "40% Send yourself a test" at bounding box center [77, 419] width 135 height 28
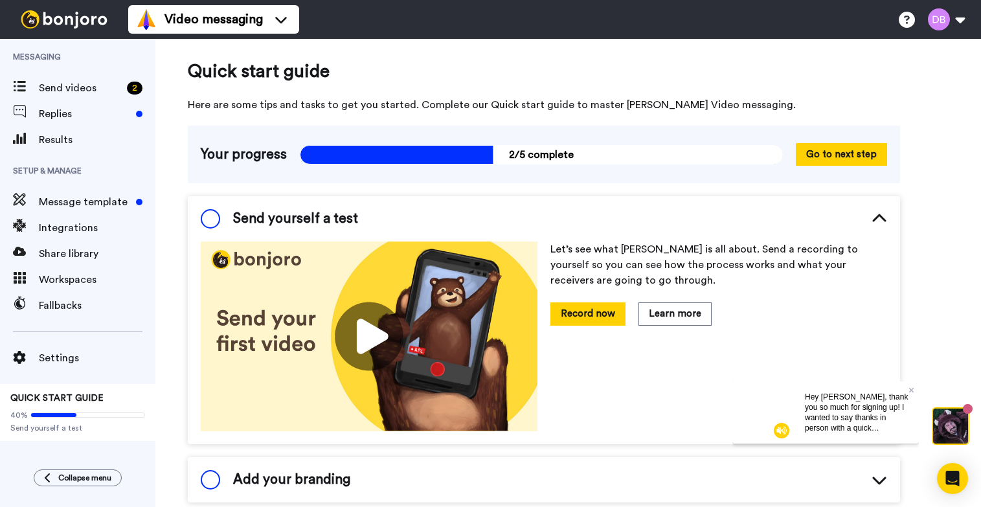
click at [221, 216] on div "Send yourself a test" at bounding box center [279, 218] width 157 height 19
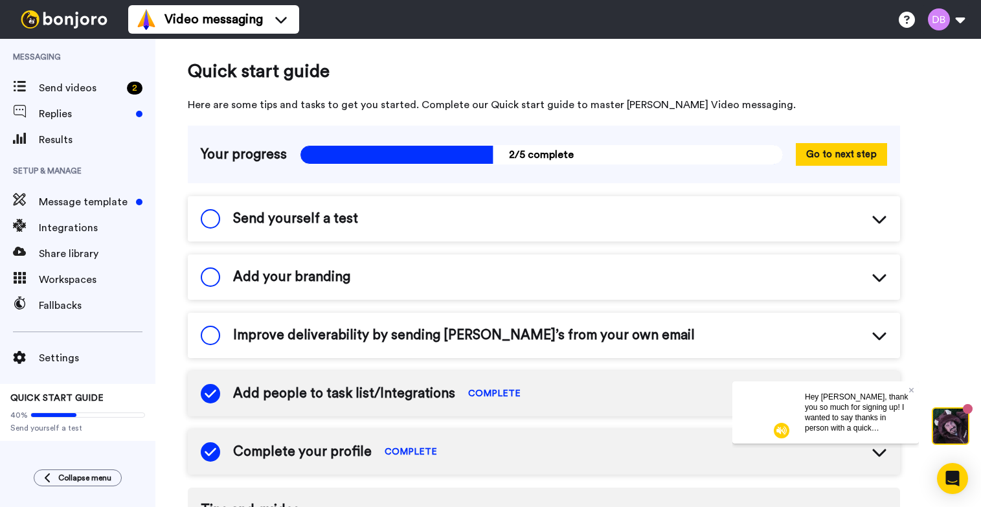
click at [210, 216] on span at bounding box center [210, 218] width 19 height 19
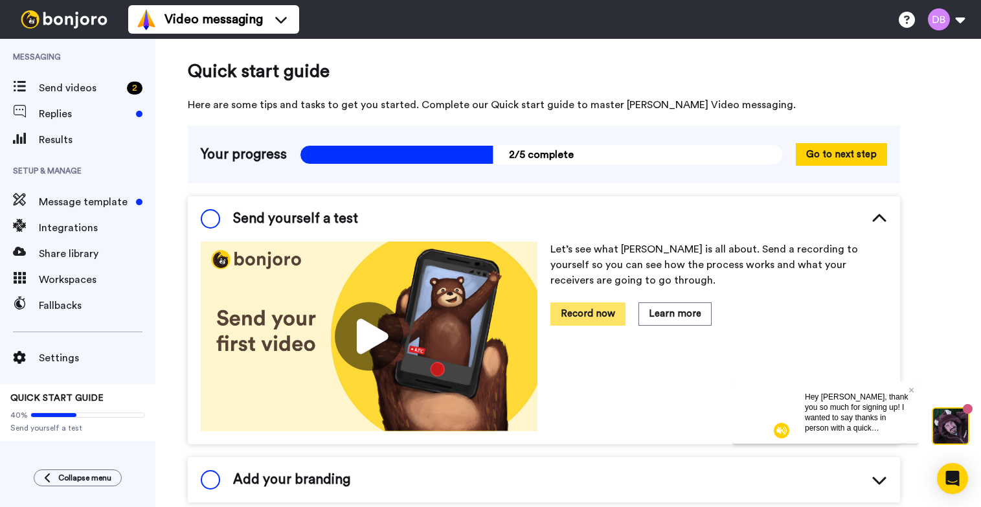
click at [594, 322] on button "Record now" at bounding box center [587, 313] width 75 height 23
click at [589, 312] on button "Record now" at bounding box center [587, 313] width 75 height 23
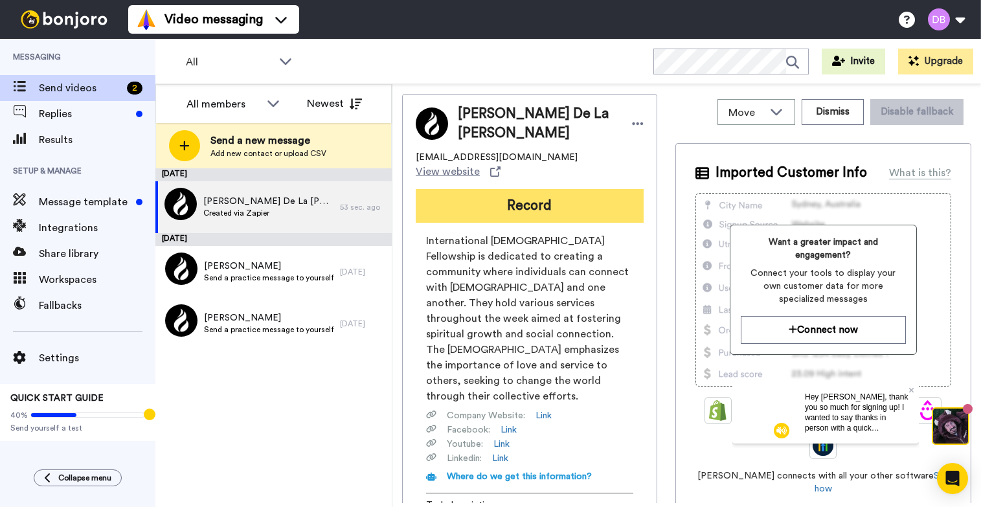
click at [516, 189] on button "Record" at bounding box center [530, 206] width 228 height 34
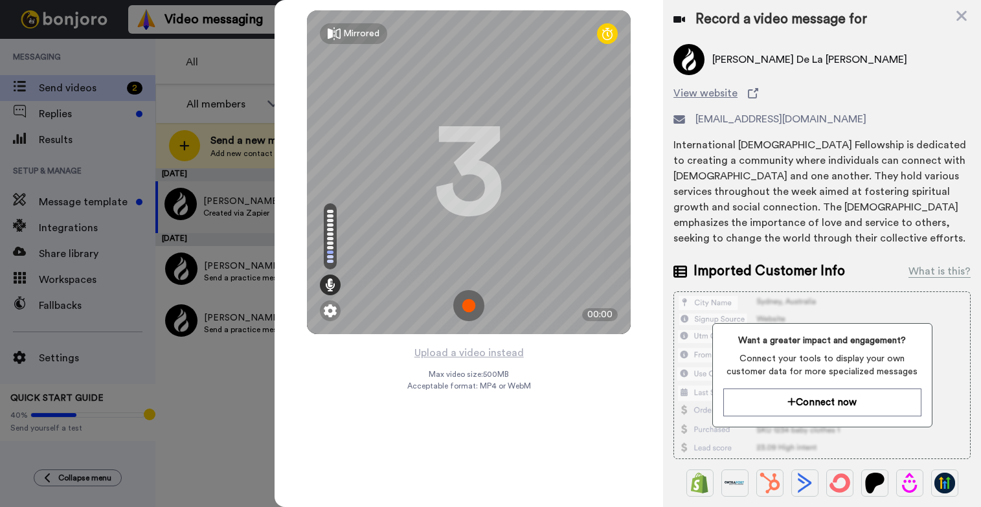
click at [469, 304] on img at bounding box center [468, 305] width 31 height 31
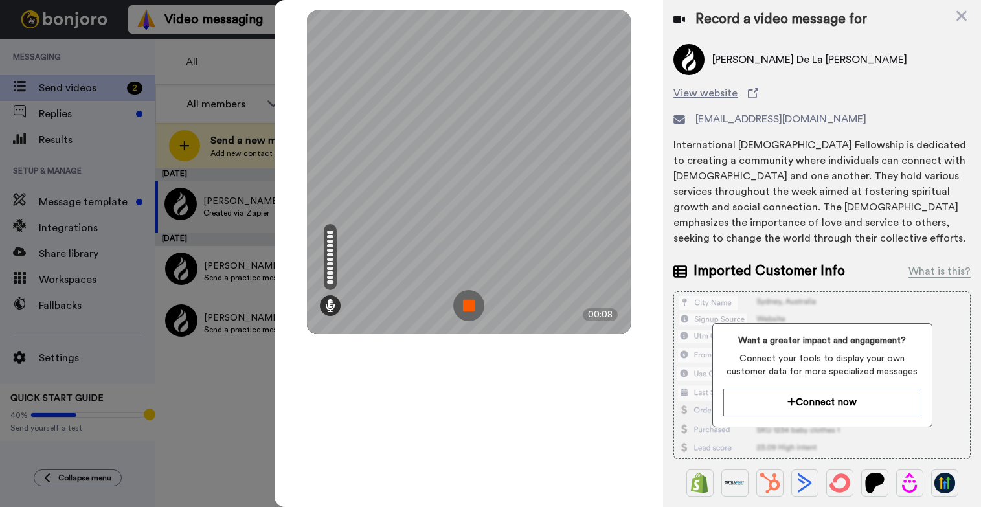
click at [462, 306] on img at bounding box center [468, 305] width 31 height 31
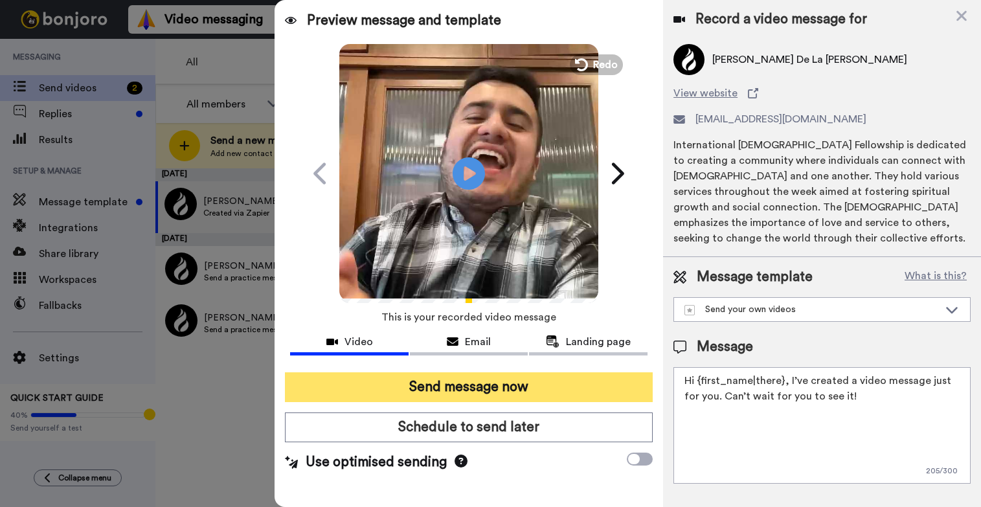
click at [515, 392] on button "Send message now" at bounding box center [469, 387] width 368 height 30
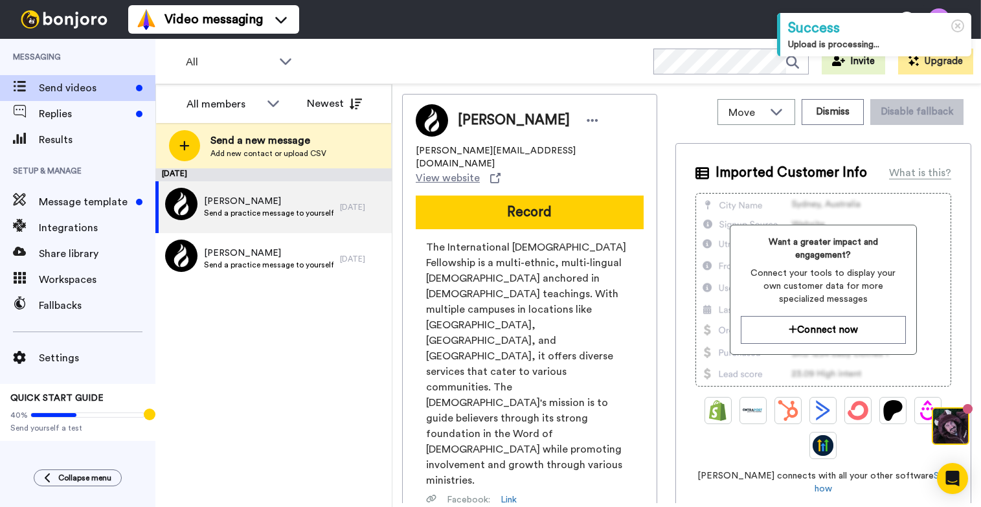
scroll to position [63, 0]
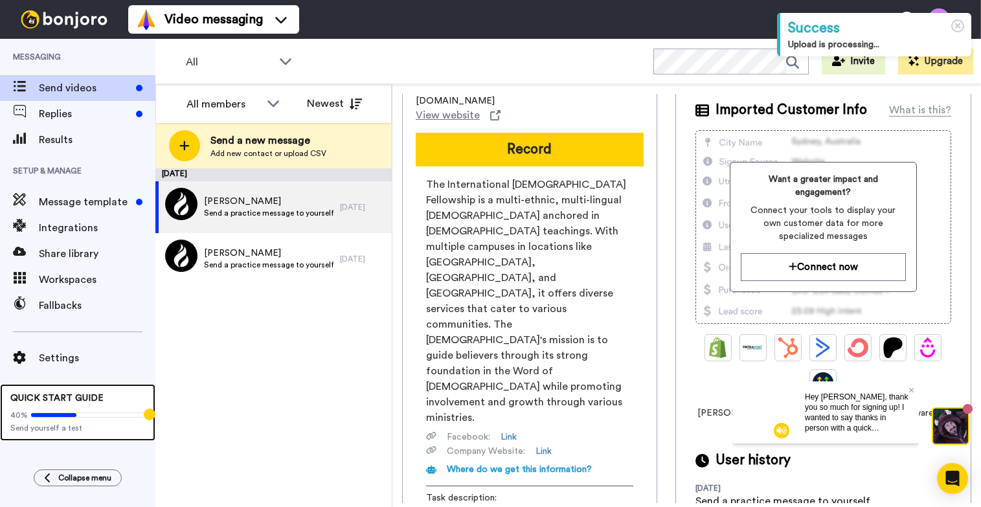
click at [109, 388] on div "QUICK START GUIDE 40% Send yourself a test" at bounding box center [77, 412] width 155 height 57
click at [111, 416] on span at bounding box center [87, 415] width 115 height 5
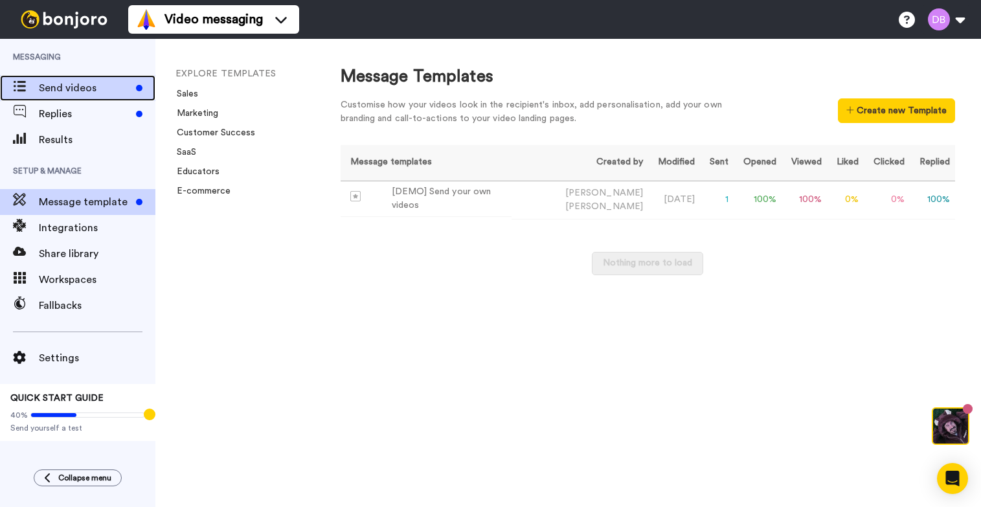
click at [77, 85] on span "Send videos" at bounding box center [85, 88] width 92 height 16
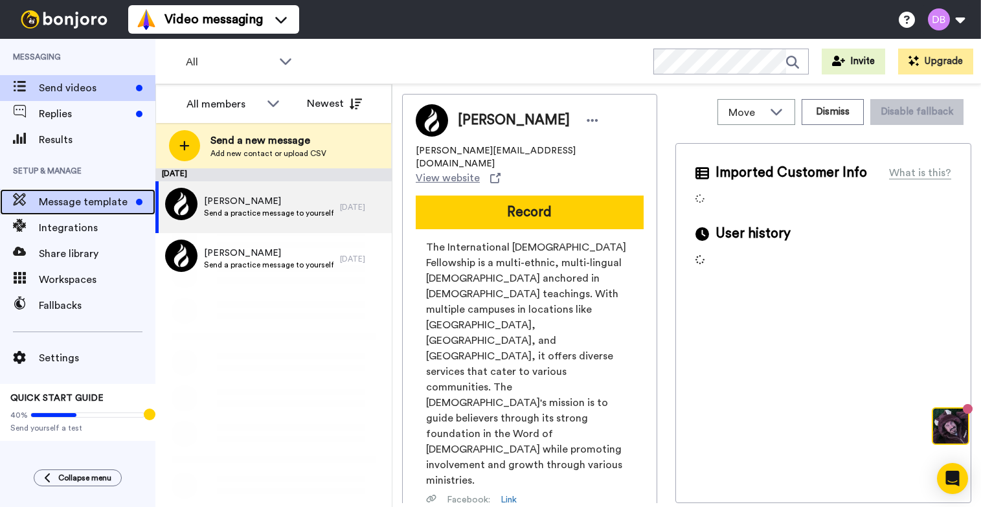
click at [84, 209] on span "Message template" at bounding box center [85, 202] width 92 height 16
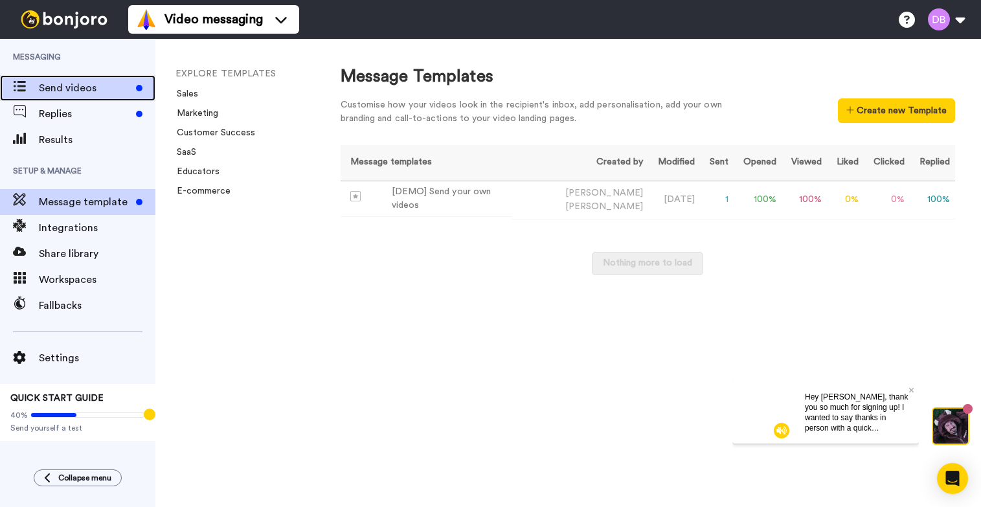
click at [98, 95] on span "Send videos" at bounding box center [85, 88] width 92 height 16
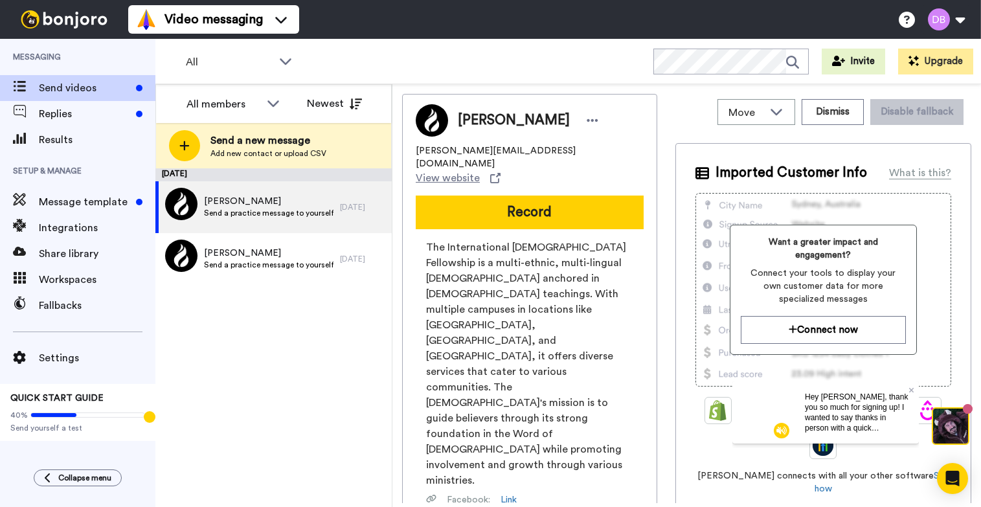
scroll to position [63, 0]
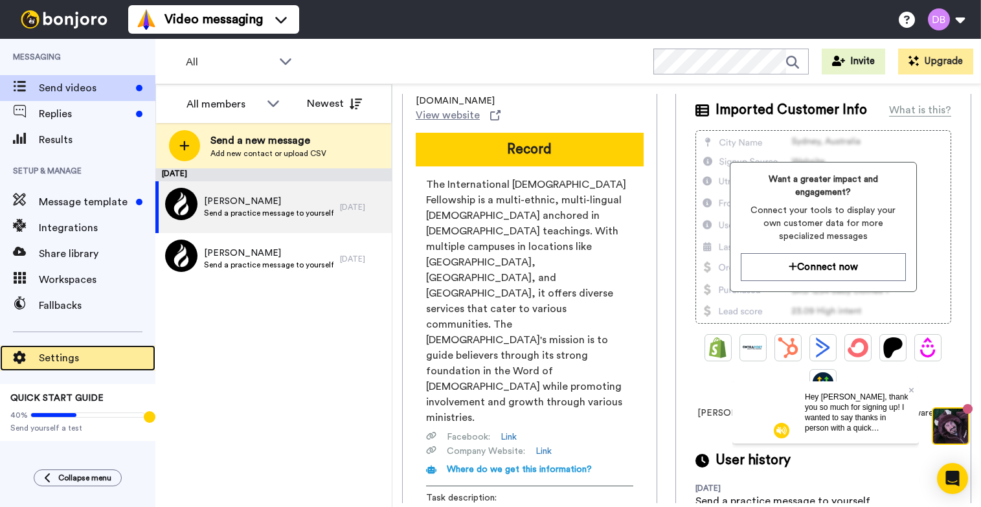
click at [42, 363] on span "Settings" at bounding box center [97, 358] width 117 height 16
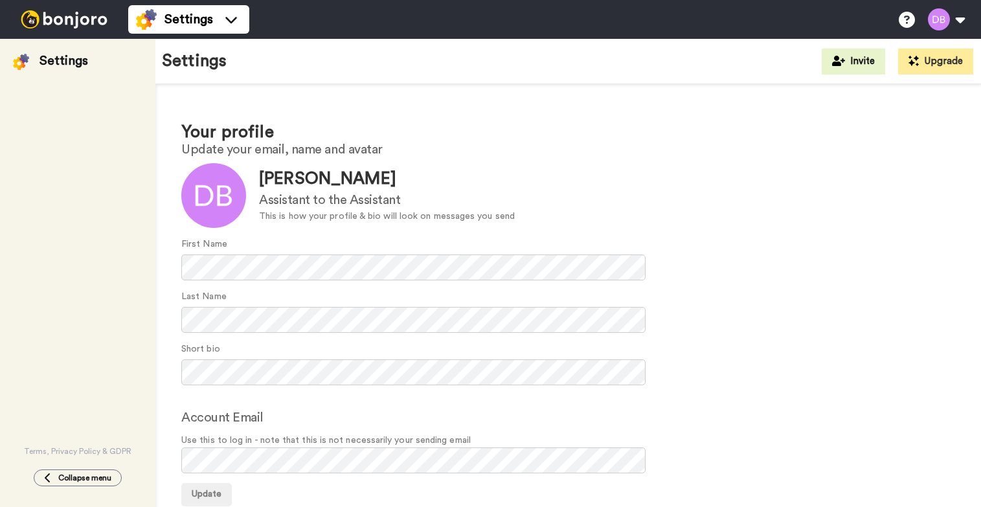
click at [58, 357] on div "Terms, Privacy Policy & GDPR" at bounding box center [77, 263] width 155 height 387
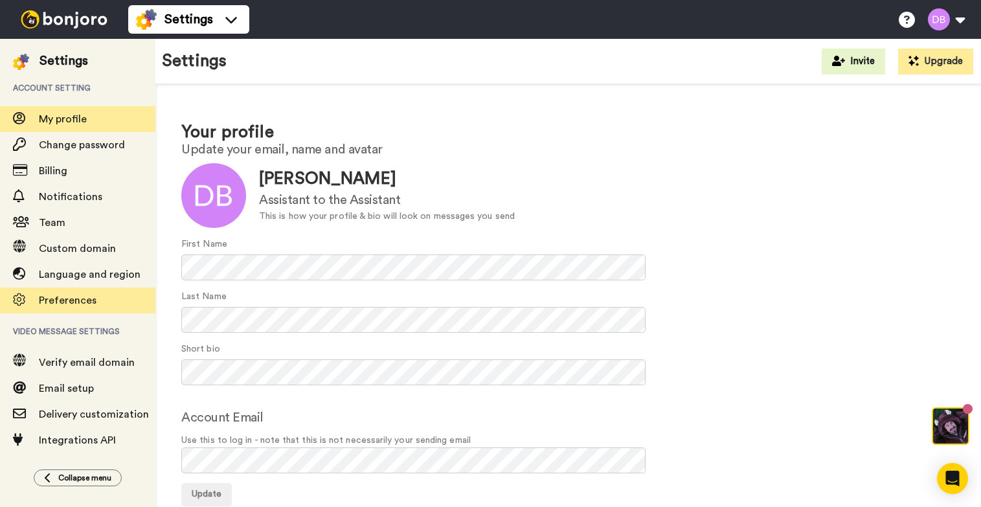
scroll to position [59, 0]
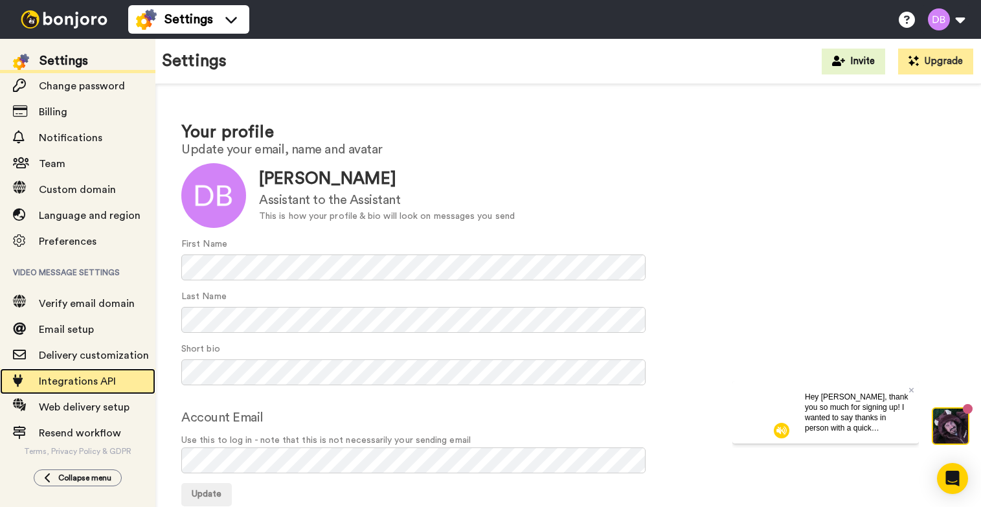
click at [115, 389] on div "Integrations API" at bounding box center [77, 381] width 155 height 26
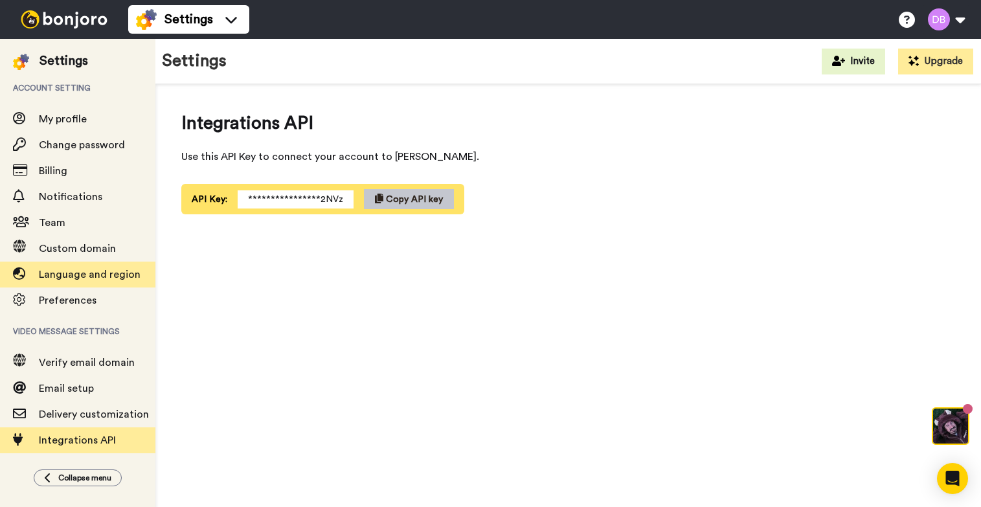
scroll to position [59, 0]
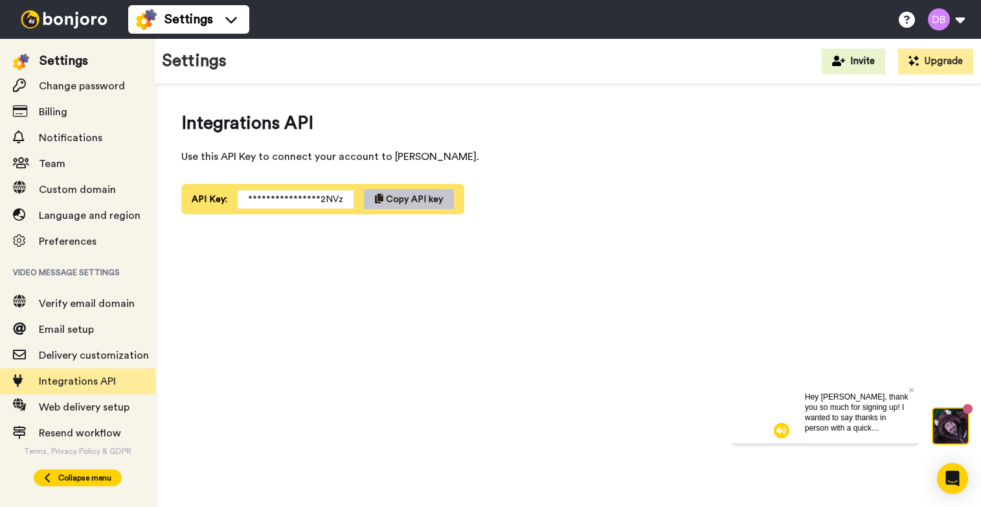
click at [82, 477] on span "Collapse menu" at bounding box center [84, 478] width 53 height 10
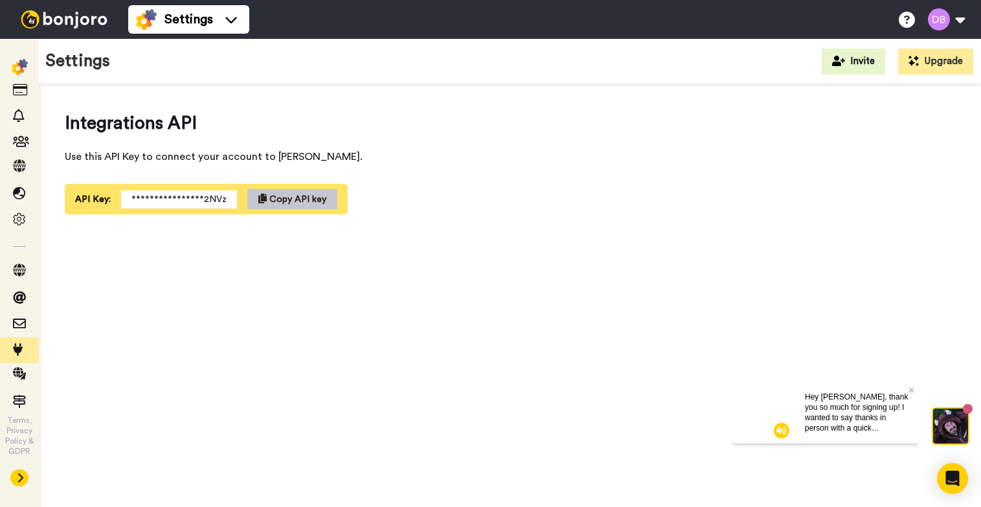
scroll to position [23, 0]
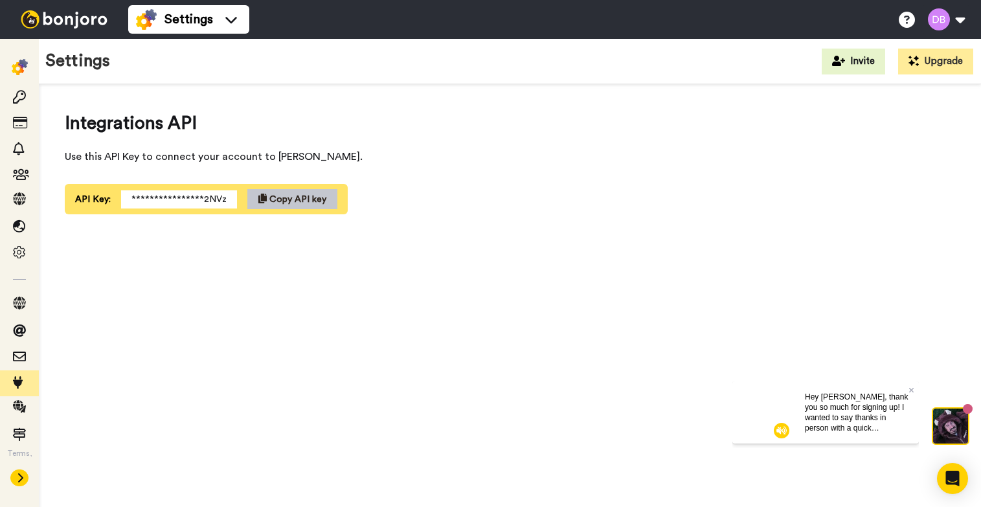
click at [24, 68] on img at bounding box center [20, 67] width 16 height 16
click at [19, 129] on icon at bounding box center [19, 123] width 13 height 13
click at [21, 163] on div at bounding box center [19, 176] width 39 height 26
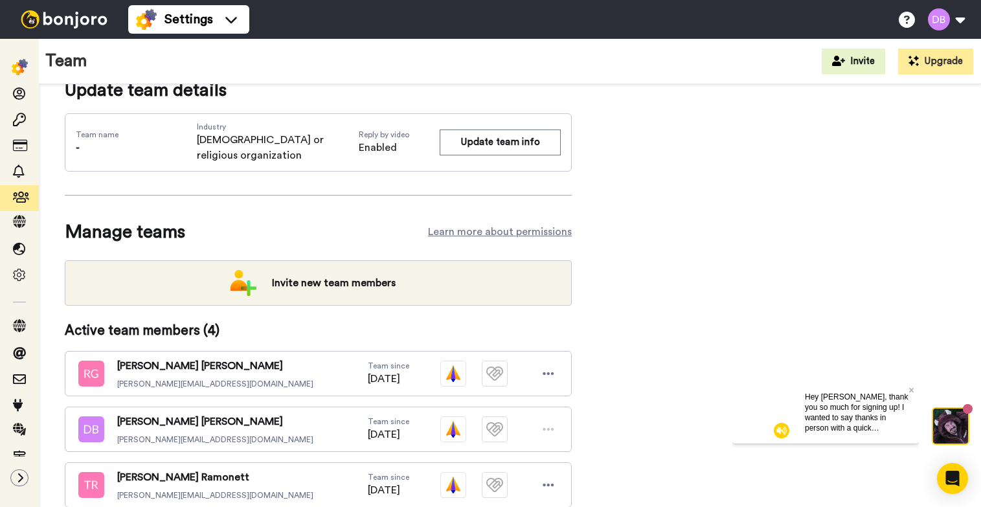
scroll to position [133, 0]
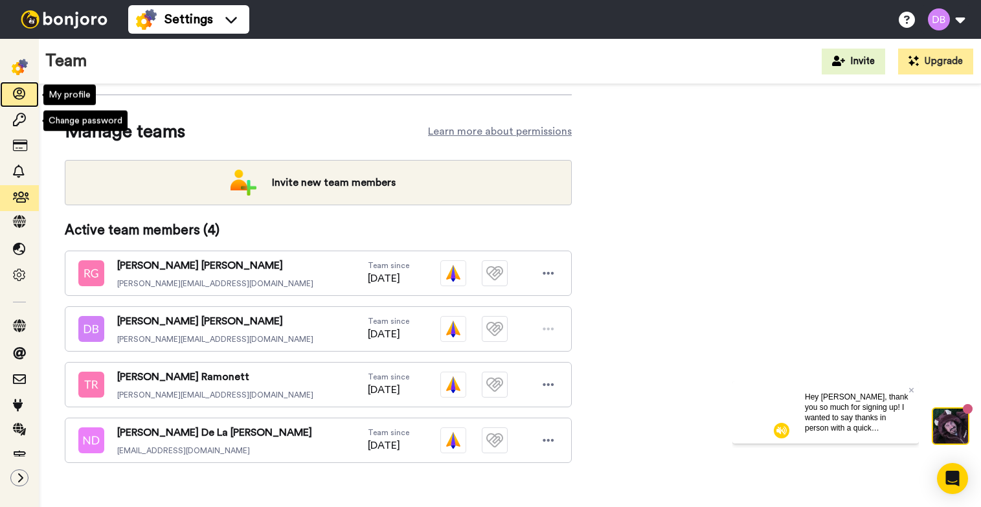
click at [17, 98] on icon at bounding box center [19, 93] width 13 height 13
click at [22, 63] on img at bounding box center [20, 67] width 16 height 16
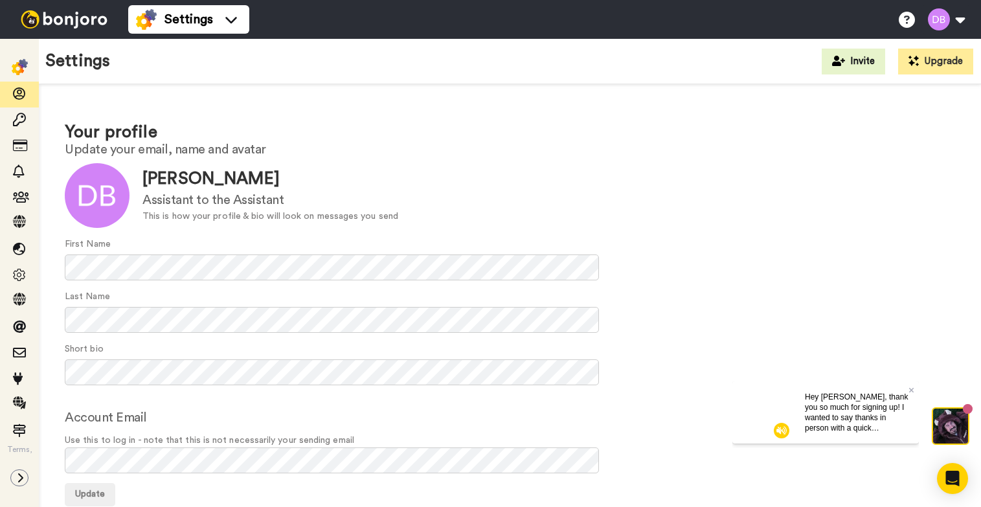
click at [68, 16] on img at bounding box center [64, 19] width 97 height 18
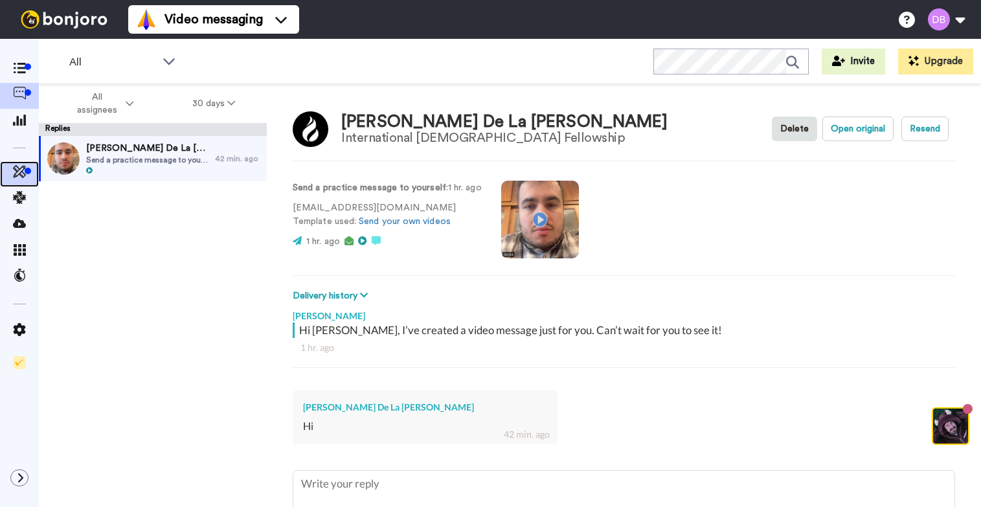
click at [25, 170] on div at bounding box center [28, 171] width 6 height 6
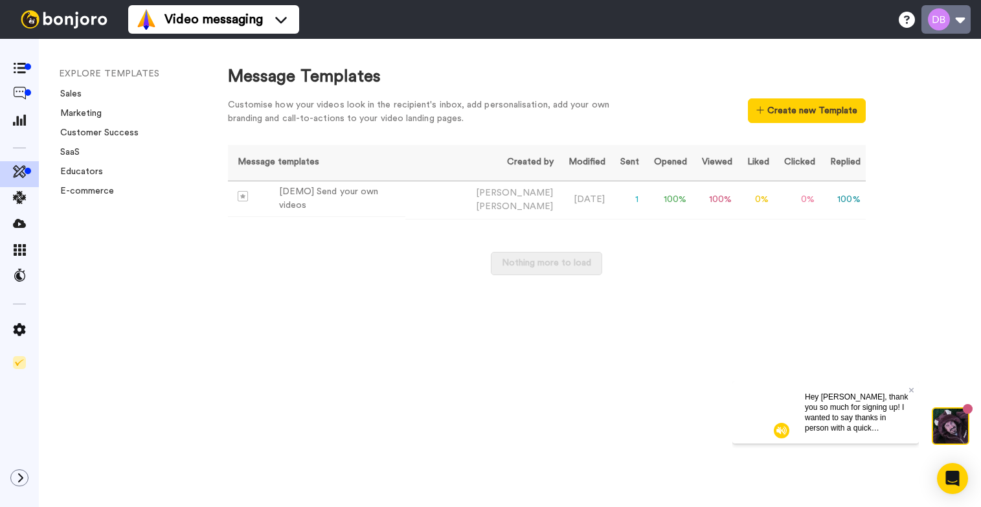
click at [952, 16] on button at bounding box center [945, 19] width 49 height 28
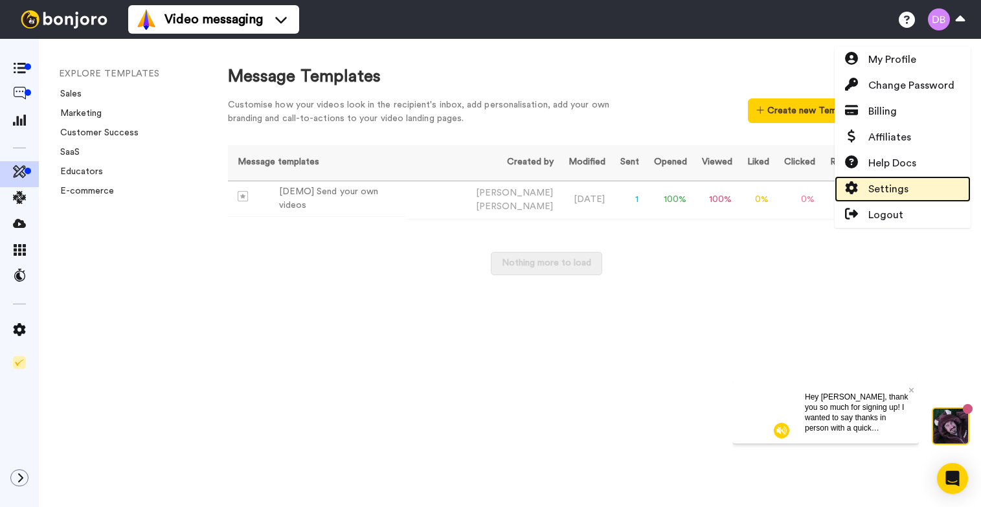
click at [916, 190] on link "Settings" at bounding box center [903, 189] width 136 height 26
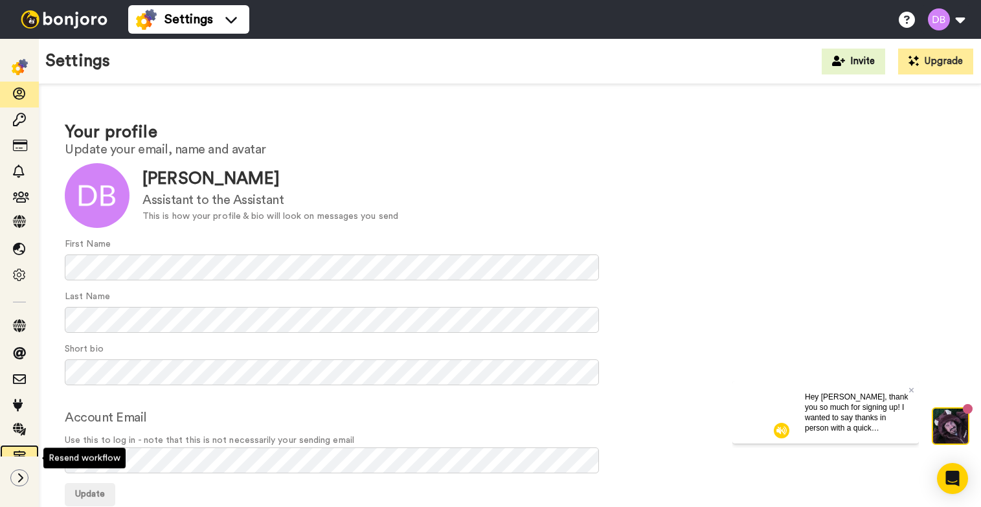
click at [20, 452] on icon at bounding box center [19, 457] width 13 height 13
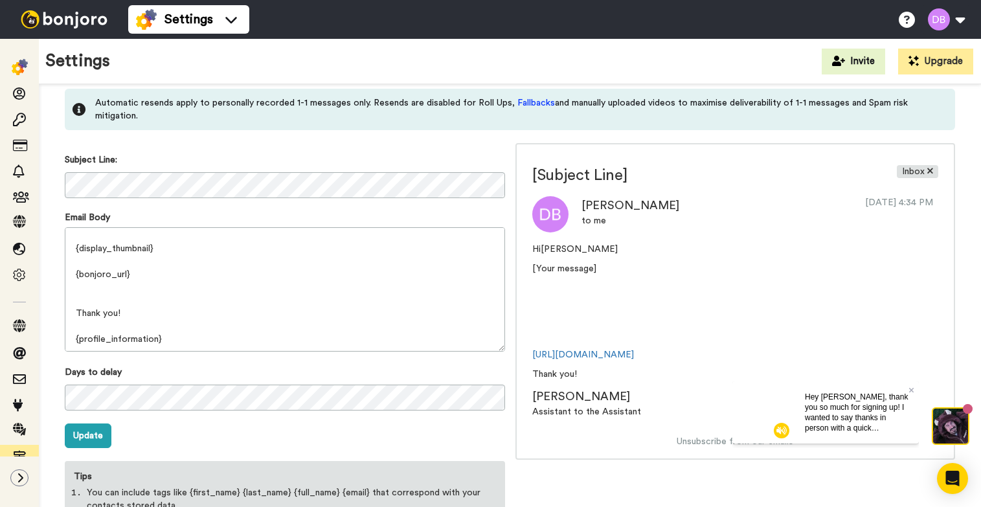
click at [17, 63] on img at bounding box center [20, 67] width 16 height 16
click at [30, 14] on img at bounding box center [64, 19] width 97 height 18
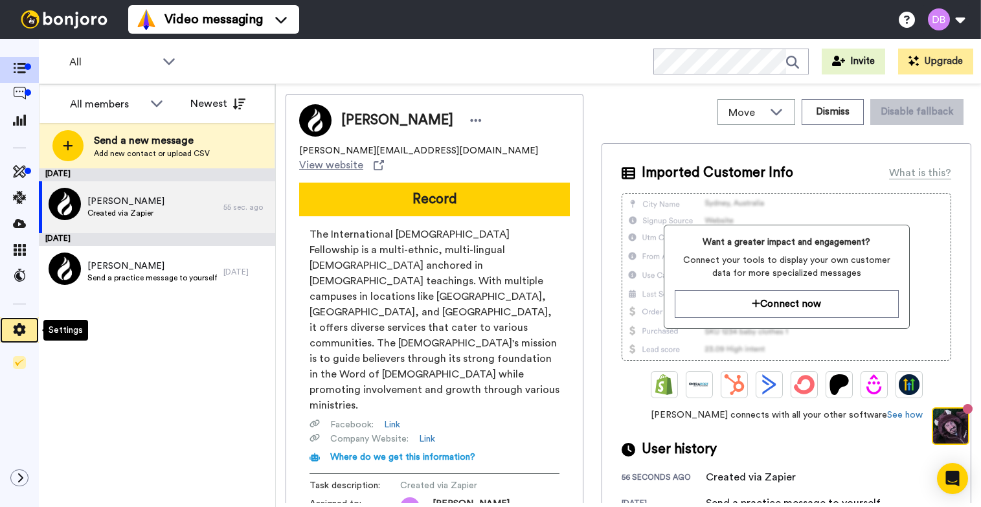
click at [25, 328] on icon at bounding box center [20, 329] width 12 height 13
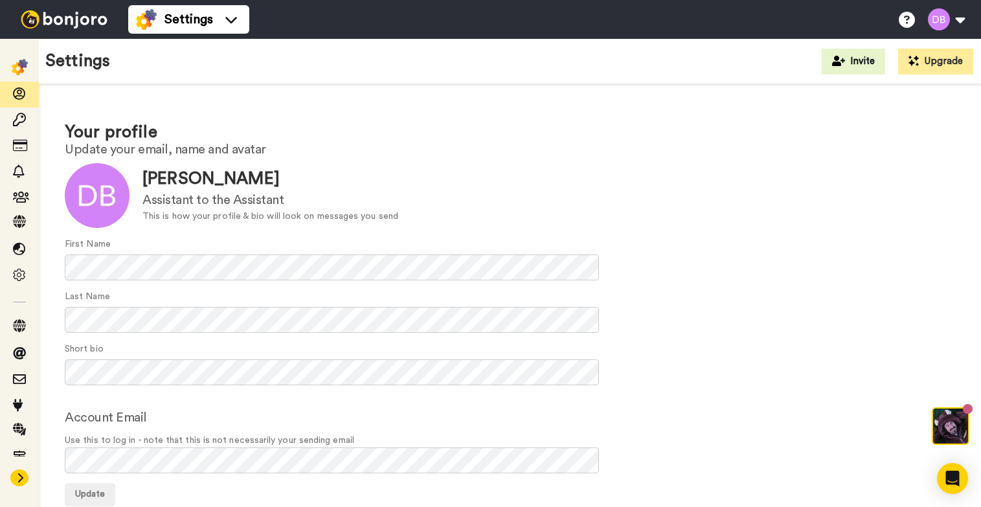
click at [20, 483] on button at bounding box center [19, 477] width 18 height 17
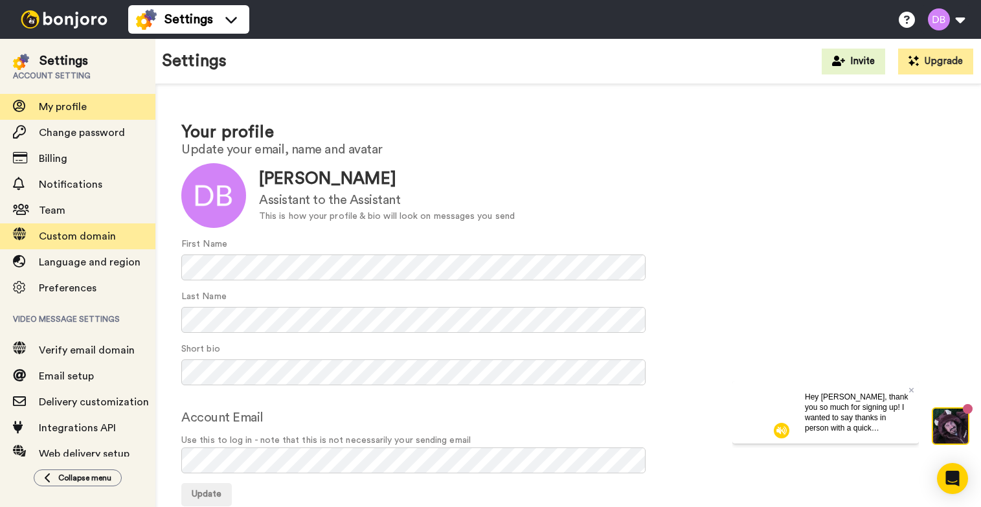
scroll to position [59, 0]
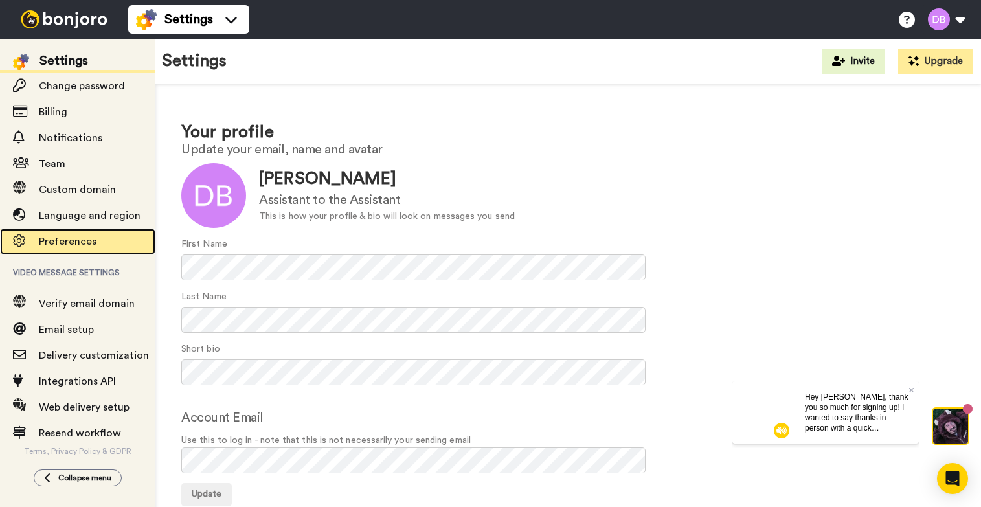
click at [82, 243] on span "Preferences" at bounding box center [68, 241] width 58 height 10
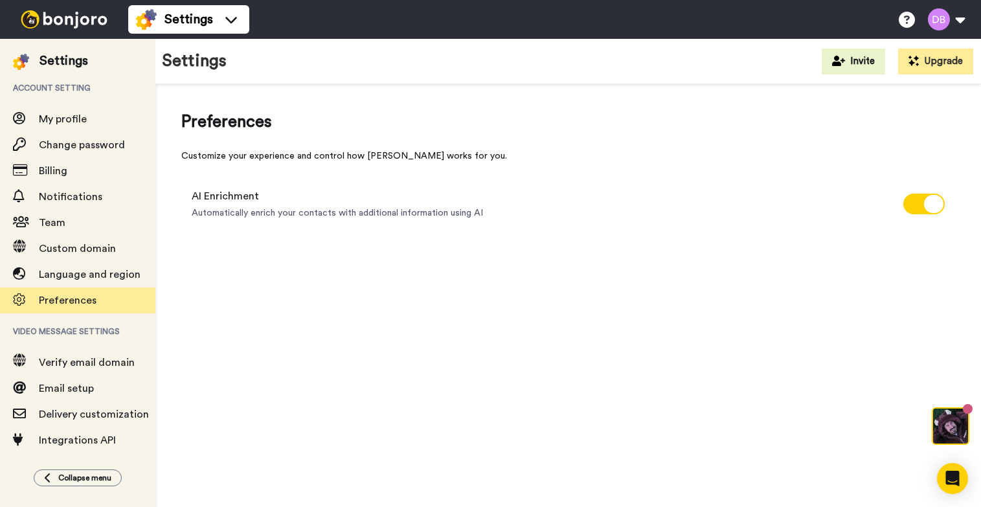
click at [27, 21] on img at bounding box center [64, 19] width 97 height 18
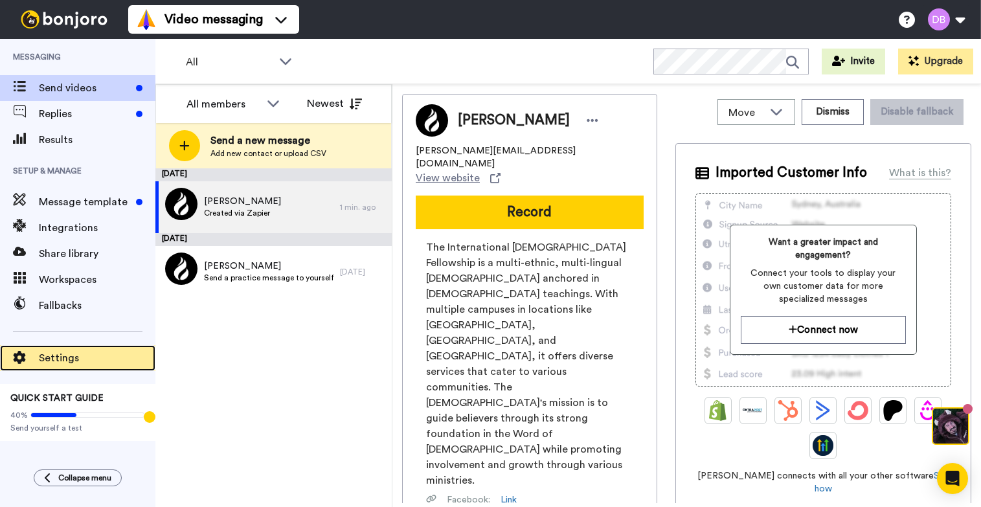
click at [81, 351] on span "Settings" at bounding box center [97, 358] width 117 height 16
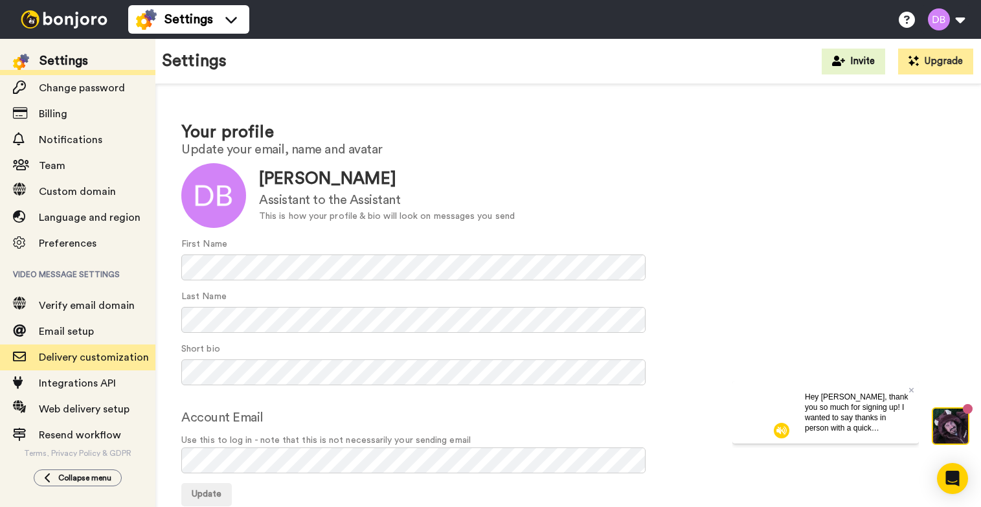
scroll to position [59, 0]
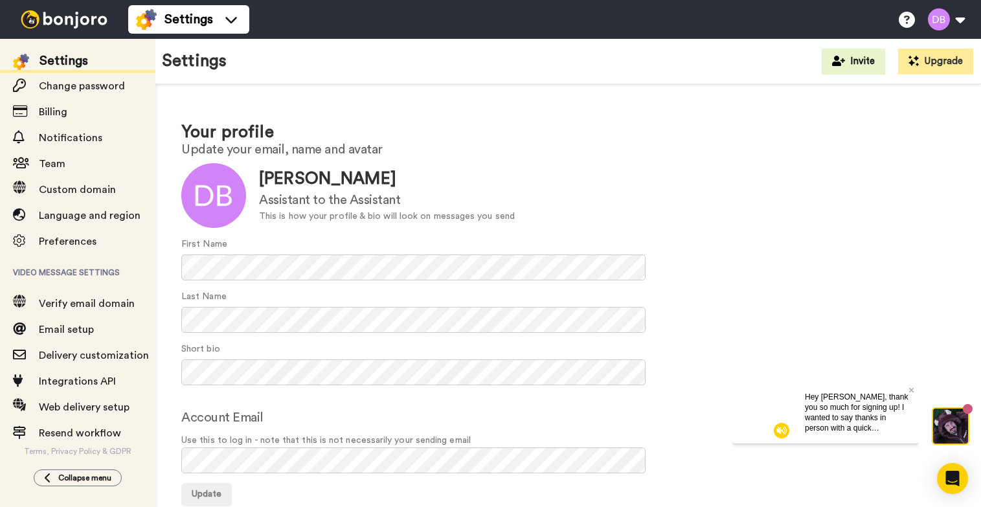
click at [33, 13] on img at bounding box center [64, 19] width 97 height 18
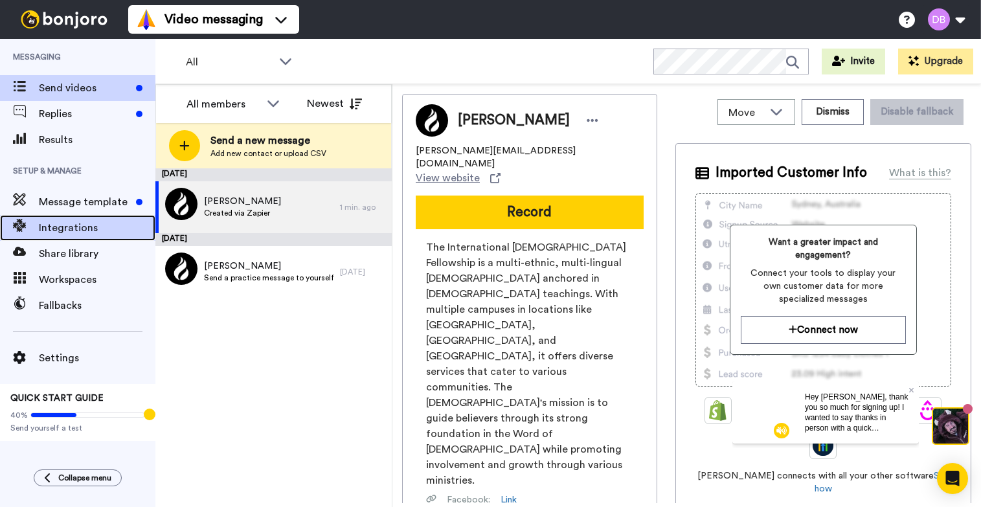
click at [87, 232] on span "Integrations" at bounding box center [97, 228] width 117 height 16
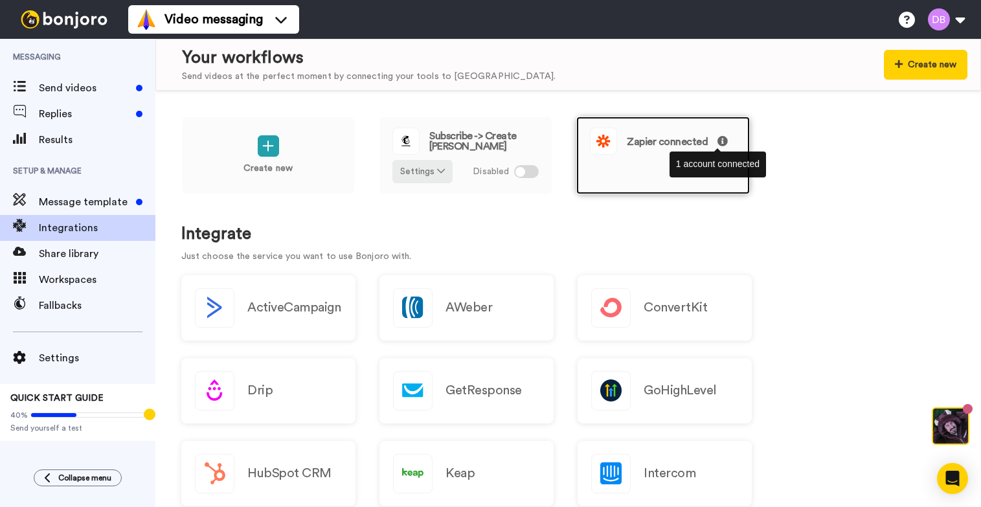
click at [718, 142] on icon at bounding box center [723, 141] width 10 height 10
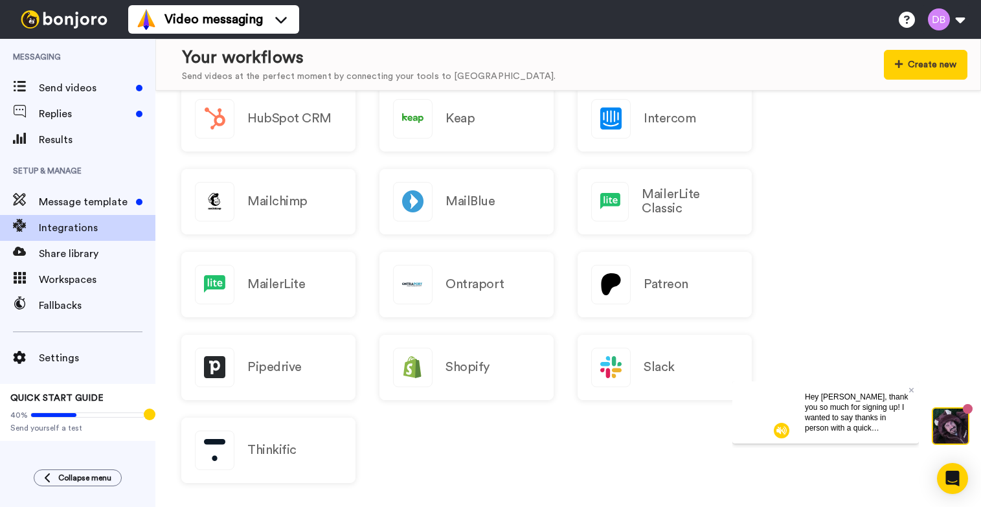
scroll to position [308, 0]
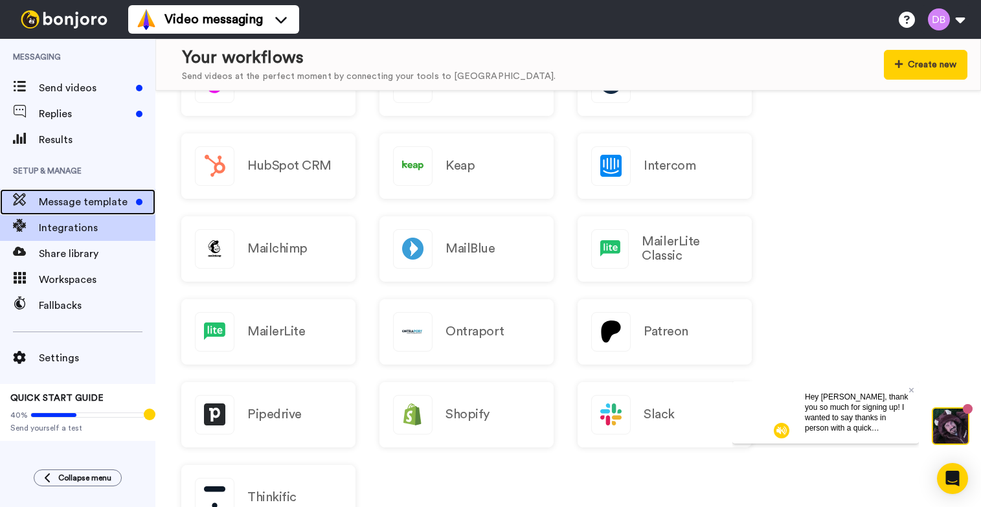
click at [123, 200] on span "Message template" at bounding box center [85, 202] width 92 height 16
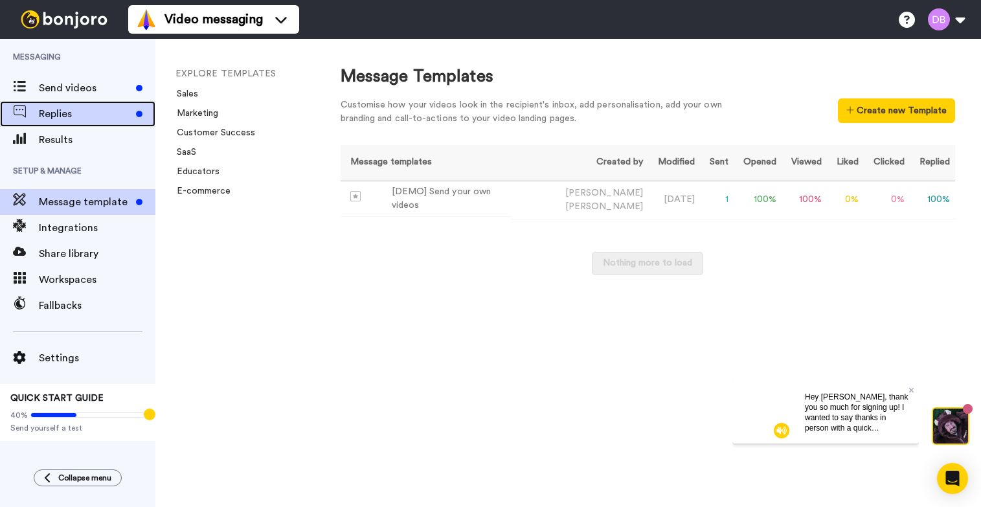
click at [107, 124] on div "Replies" at bounding box center [77, 114] width 155 height 26
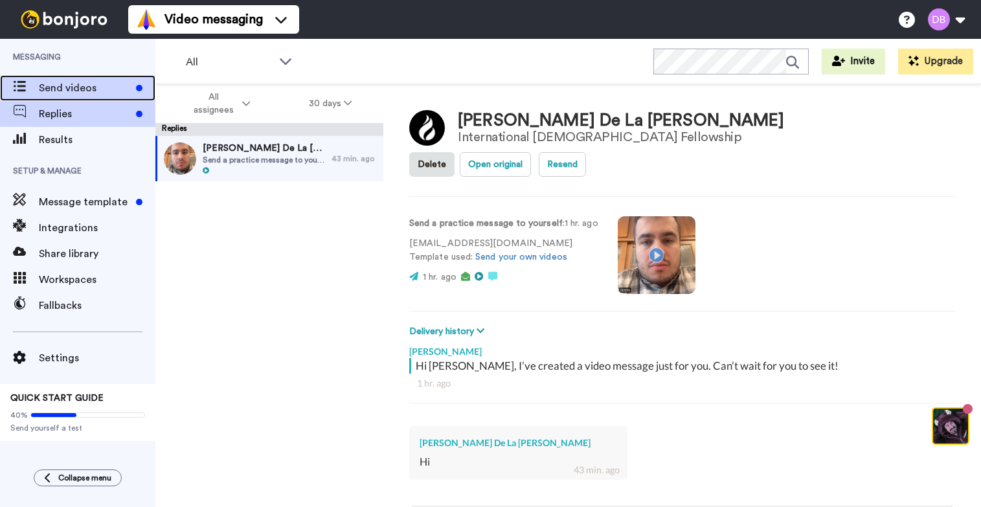
click at [101, 92] on span "Send videos" at bounding box center [85, 88] width 92 height 16
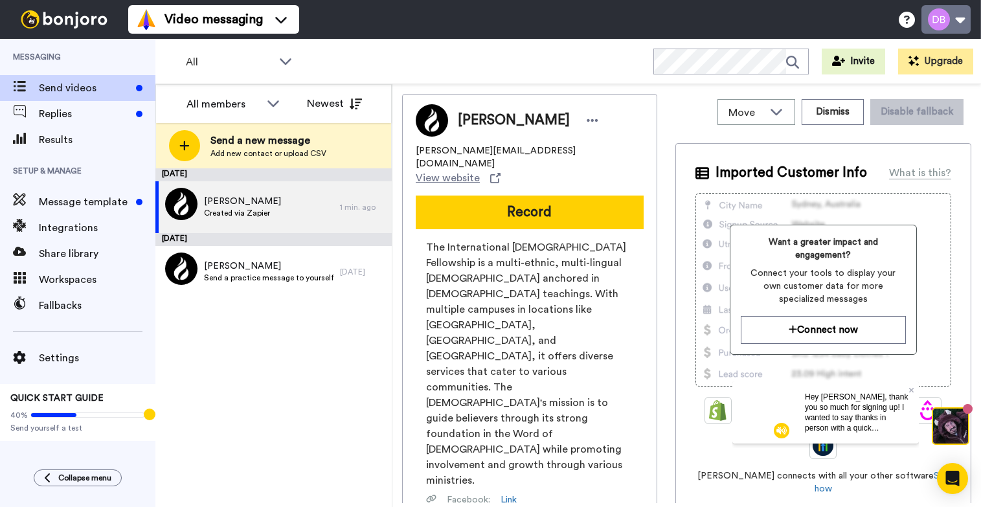
click at [942, 19] on button at bounding box center [945, 19] width 49 height 28
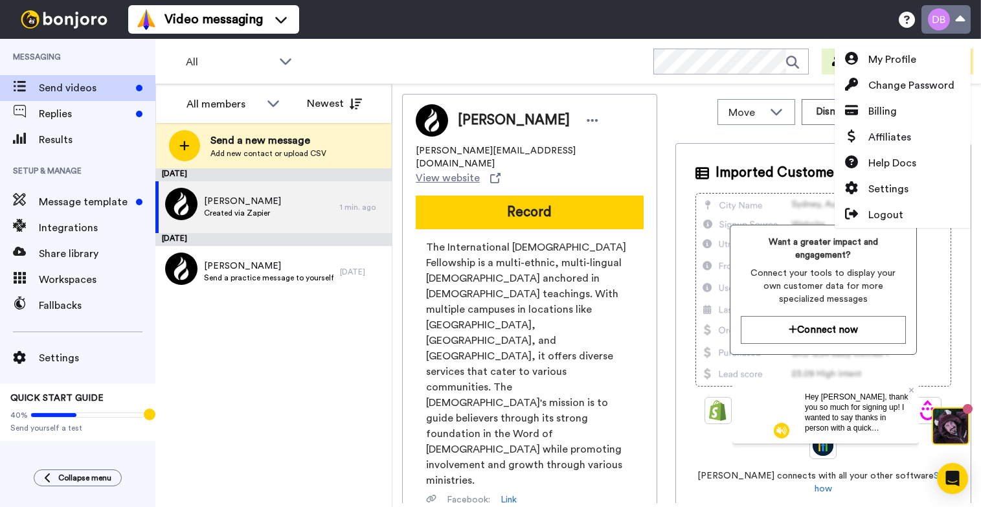
click at [940, 21] on button at bounding box center [945, 19] width 49 height 28
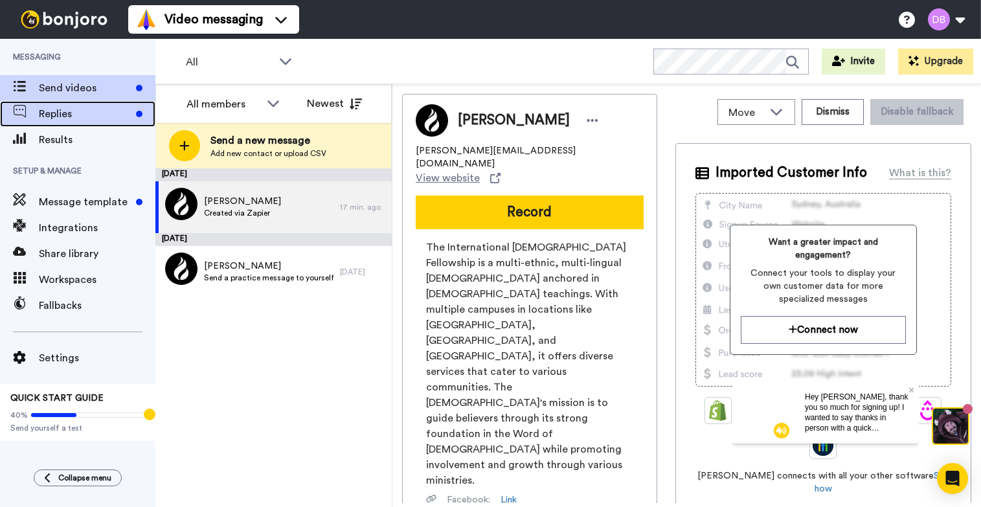
click at [78, 115] on span "Replies" at bounding box center [85, 114] width 92 height 16
click at [94, 103] on div "Replies" at bounding box center [77, 114] width 155 height 26
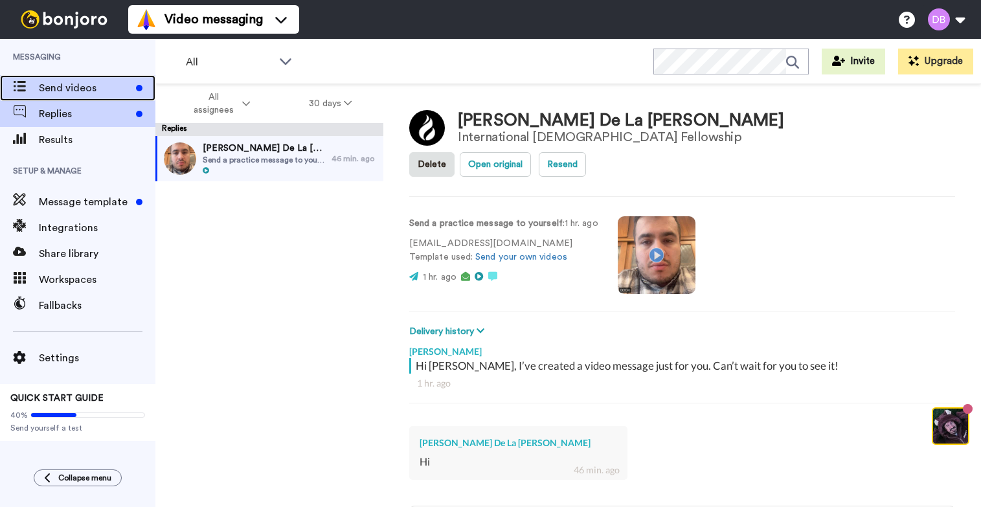
click at [76, 89] on span "Send videos" at bounding box center [85, 88] width 92 height 16
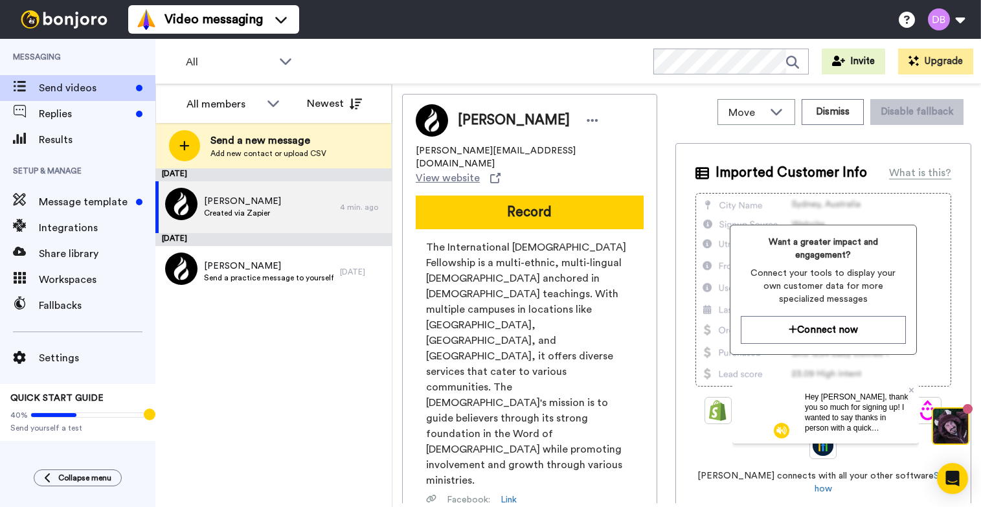
click at [270, 328] on div "September 9 Daniel Barrera Created via Zapier 4 min. ago September 2 Tim Send a…" at bounding box center [273, 337] width 236 height 339
click at [70, 119] on span "Replies" at bounding box center [85, 114] width 92 height 16
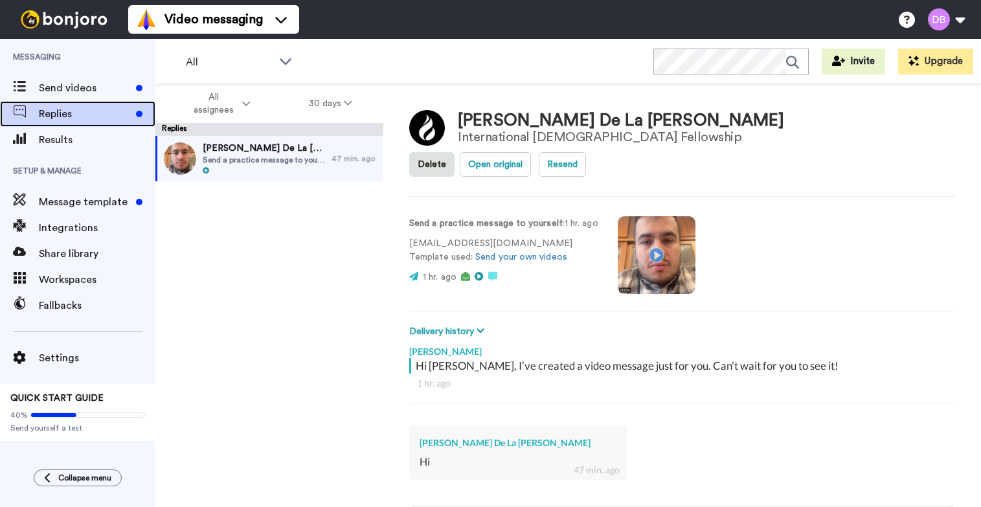
click at [93, 104] on div "Replies" at bounding box center [77, 114] width 155 height 26
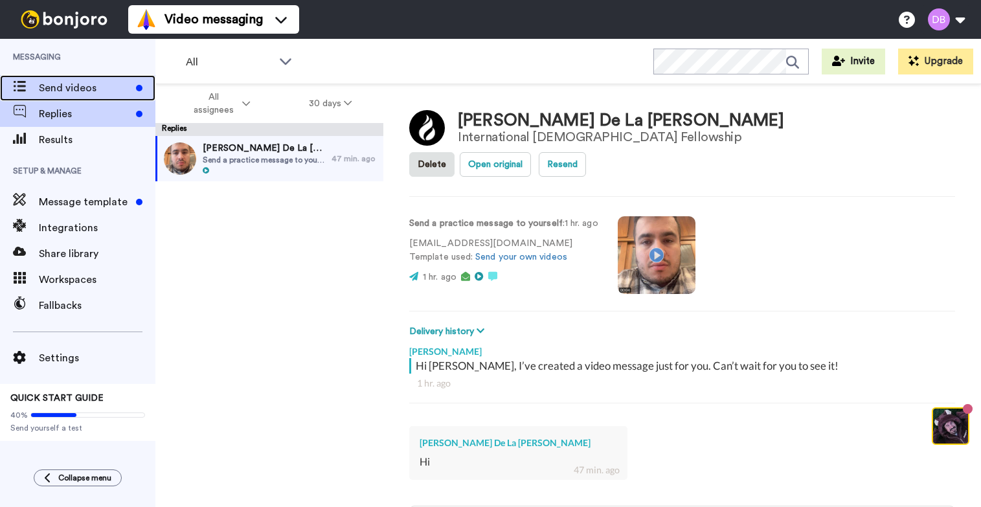
click at [87, 97] on div "Send videos" at bounding box center [77, 88] width 155 height 26
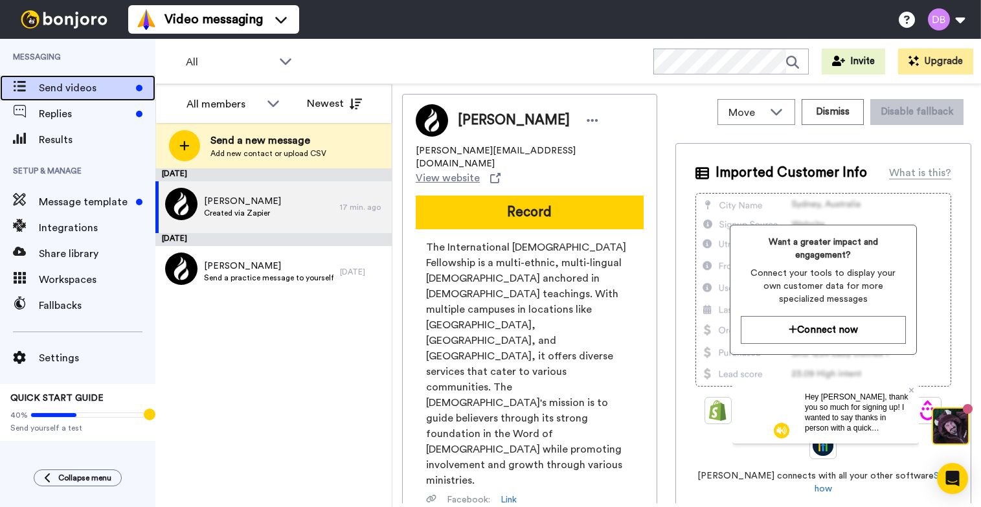
click at [61, 91] on span "Send videos" at bounding box center [85, 88] width 92 height 16
click at [268, 218] on span "Created via Zapier" at bounding box center [242, 213] width 77 height 10
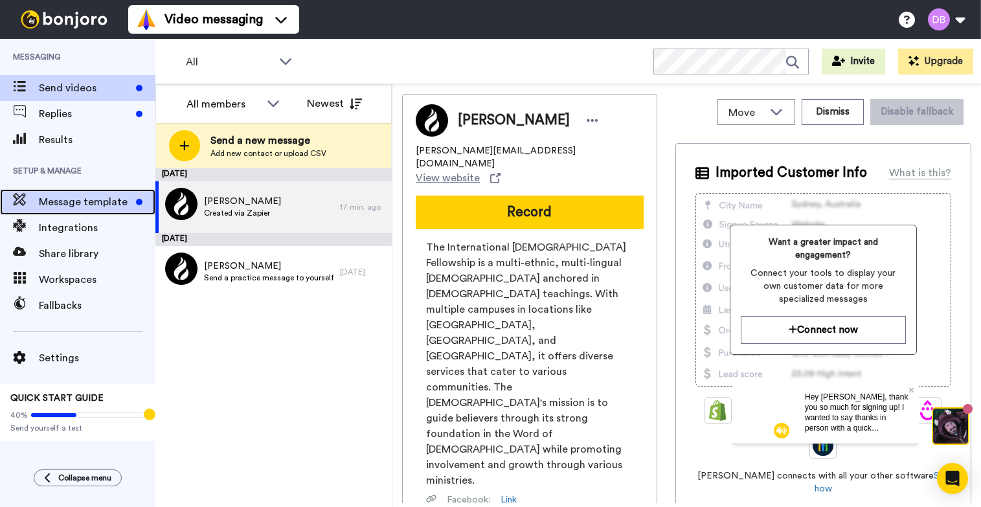
click at [113, 205] on span "Message template" at bounding box center [85, 202] width 92 height 16
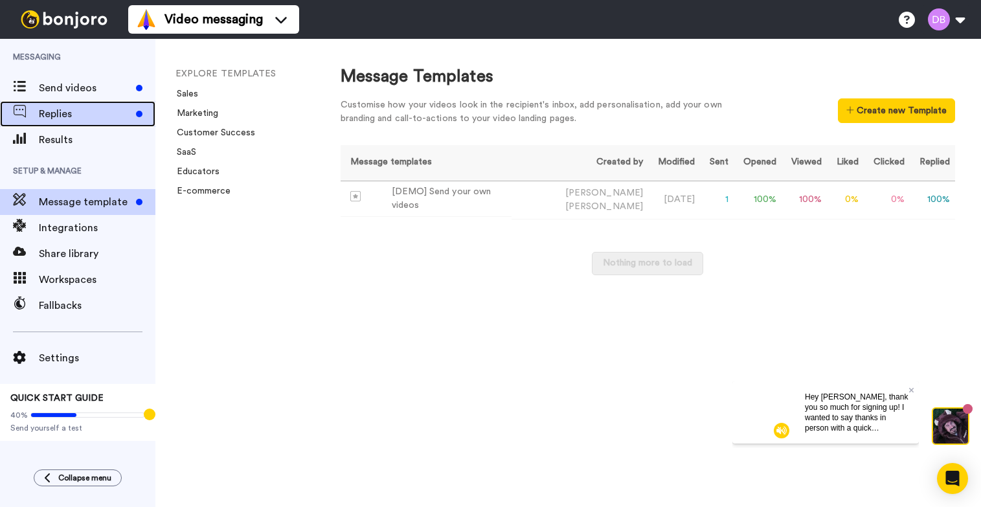
click at [72, 107] on span "Replies" at bounding box center [85, 114] width 92 height 16
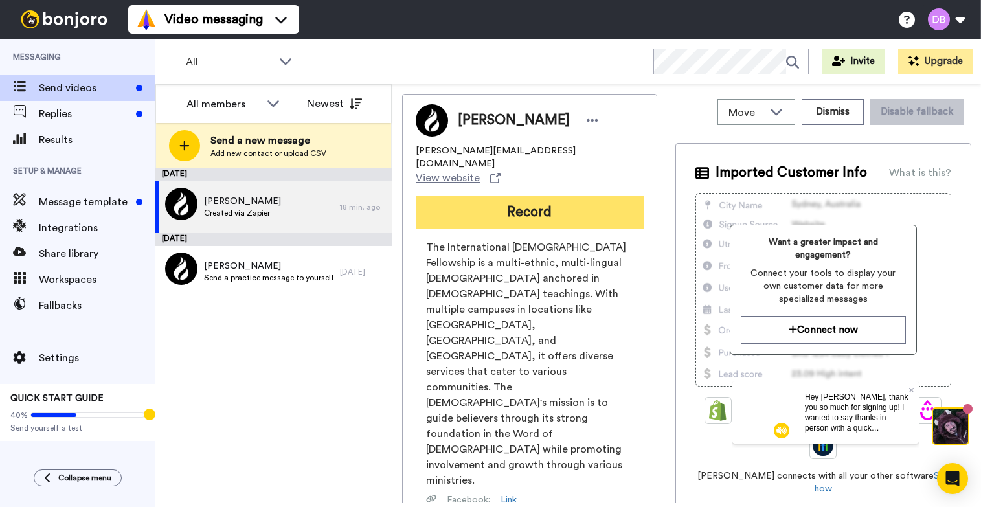
click at [471, 196] on button "Record" at bounding box center [530, 213] width 228 height 34
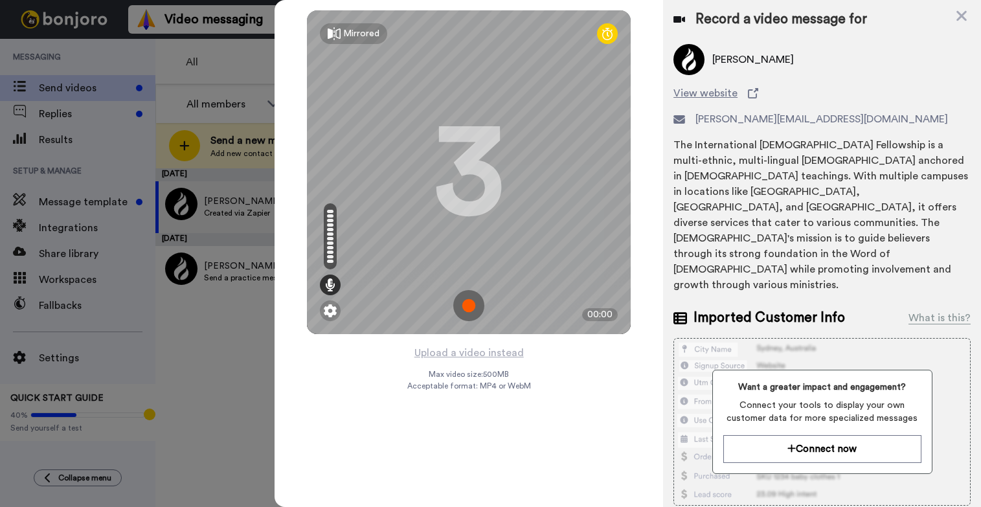
click at [465, 302] on img at bounding box center [468, 305] width 31 height 31
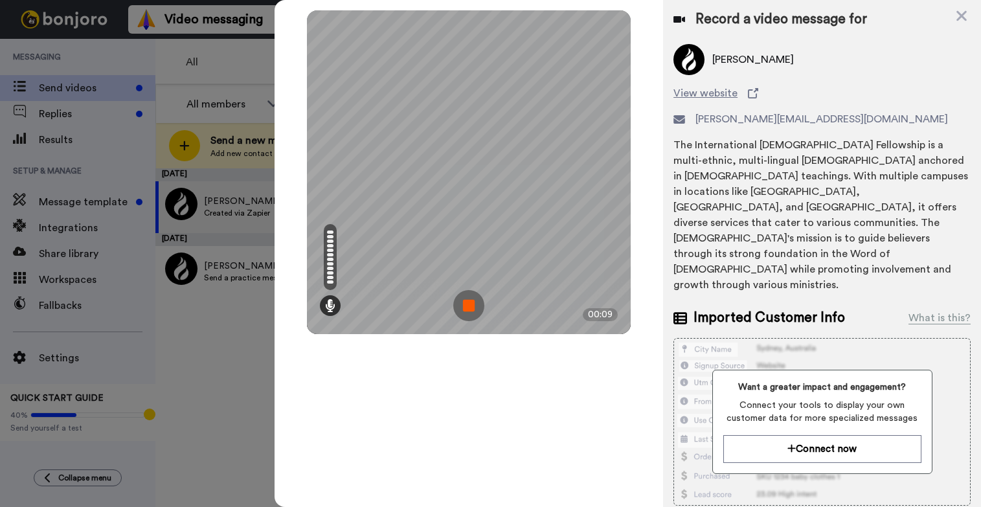
click at [470, 307] on img at bounding box center [468, 305] width 31 height 31
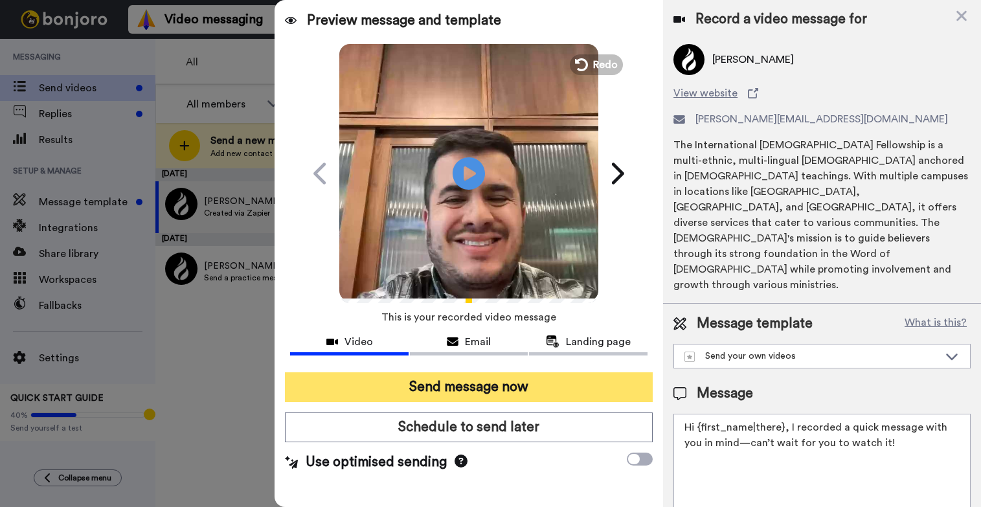
click at [492, 393] on button "Send message now" at bounding box center [469, 387] width 368 height 30
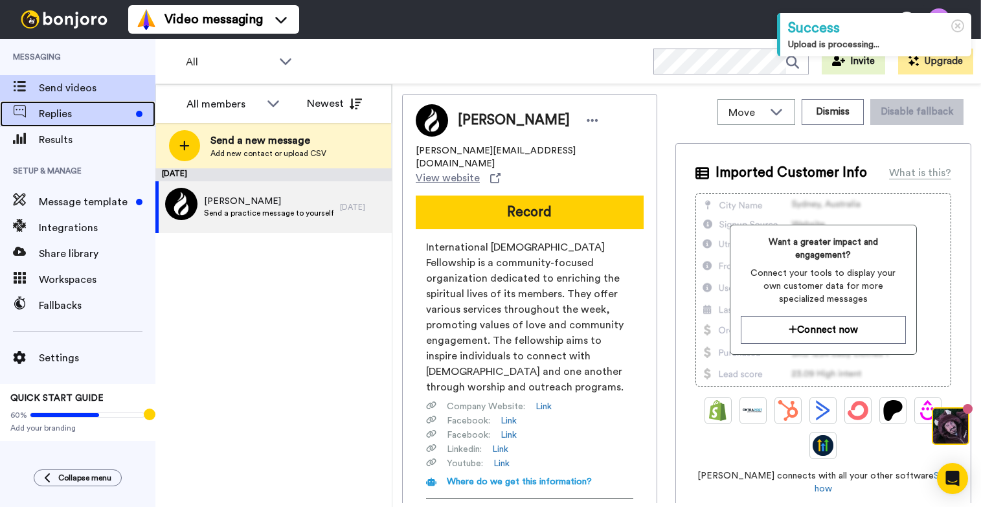
click at [88, 105] on div "Replies" at bounding box center [77, 114] width 155 height 26
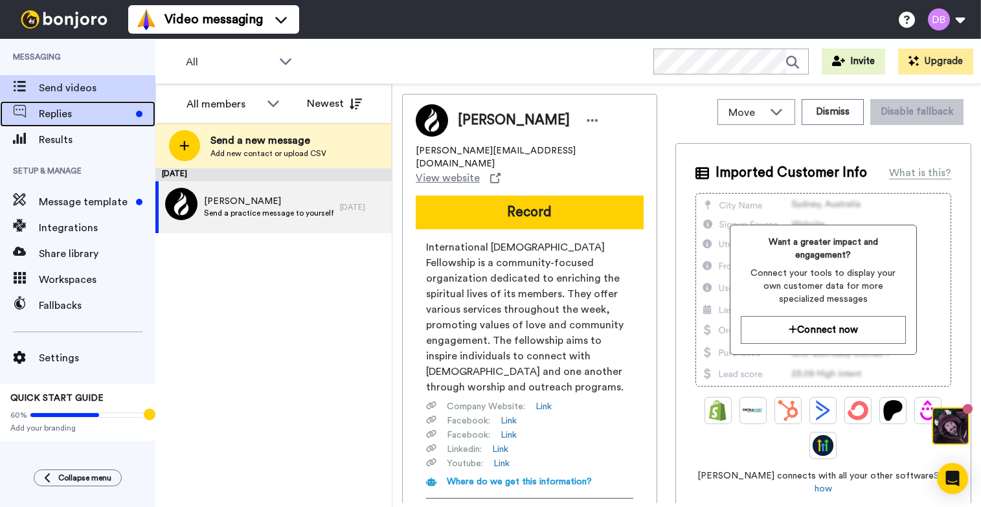
click at [95, 119] on span "Replies" at bounding box center [85, 114] width 92 height 16
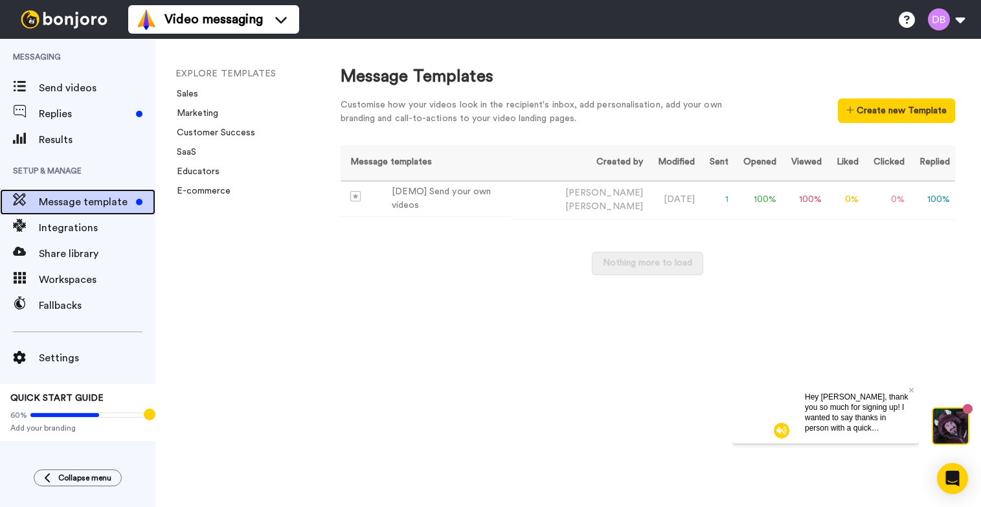
click at [85, 196] on span "Message template" at bounding box center [85, 202] width 92 height 16
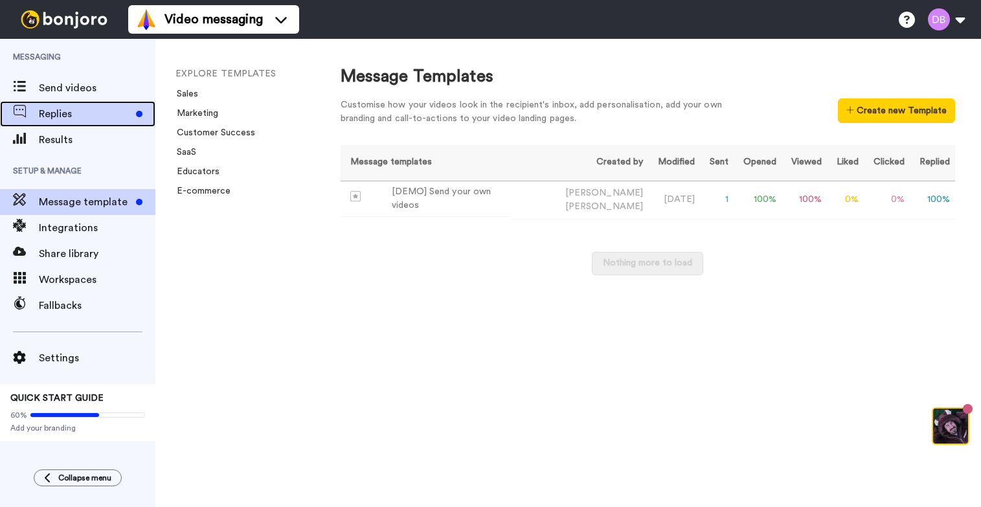
click at [117, 113] on span "Replies" at bounding box center [85, 114] width 92 height 16
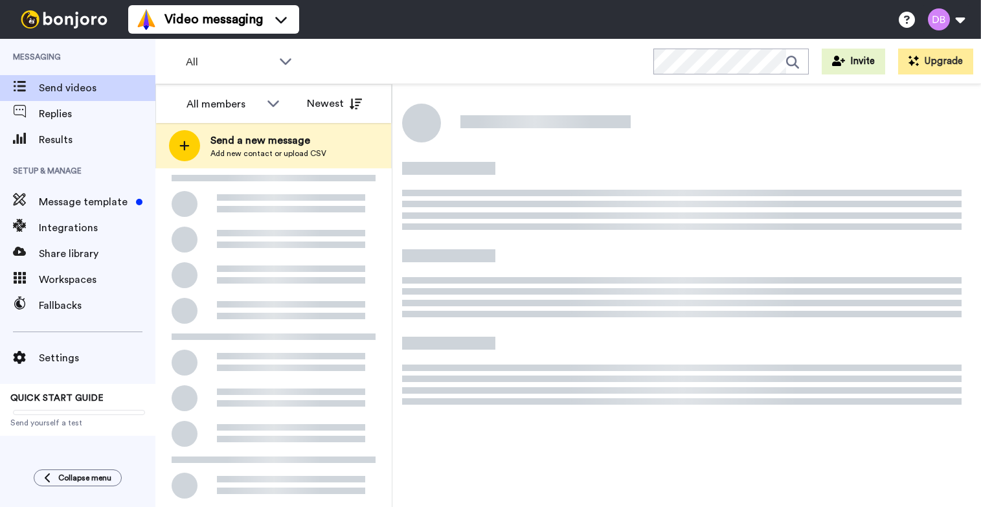
click at [35, 30] on div at bounding box center [64, 19] width 128 height 39
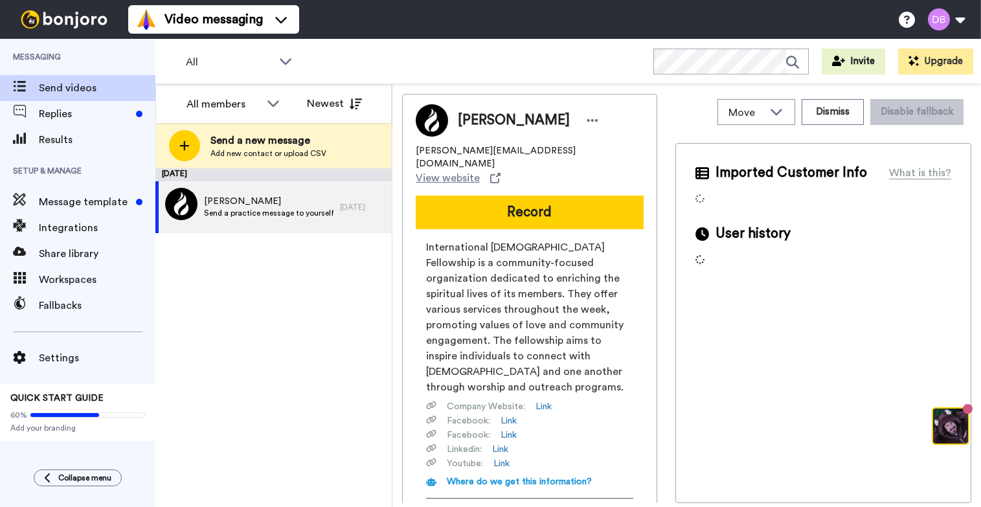
click at [30, 23] on img at bounding box center [64, 19] width 97 height 18
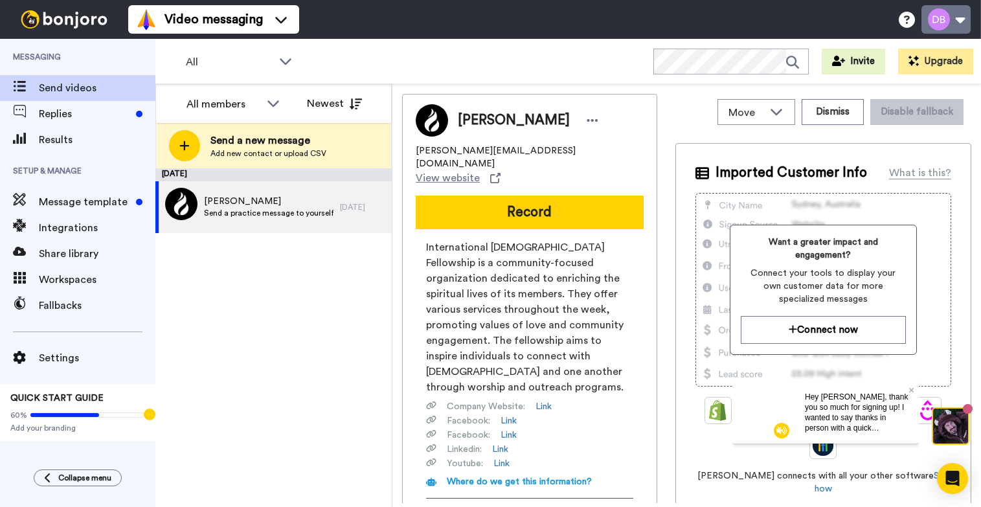
click at [943, 22] on button at bounding box center [945, 19] width 49 height 28
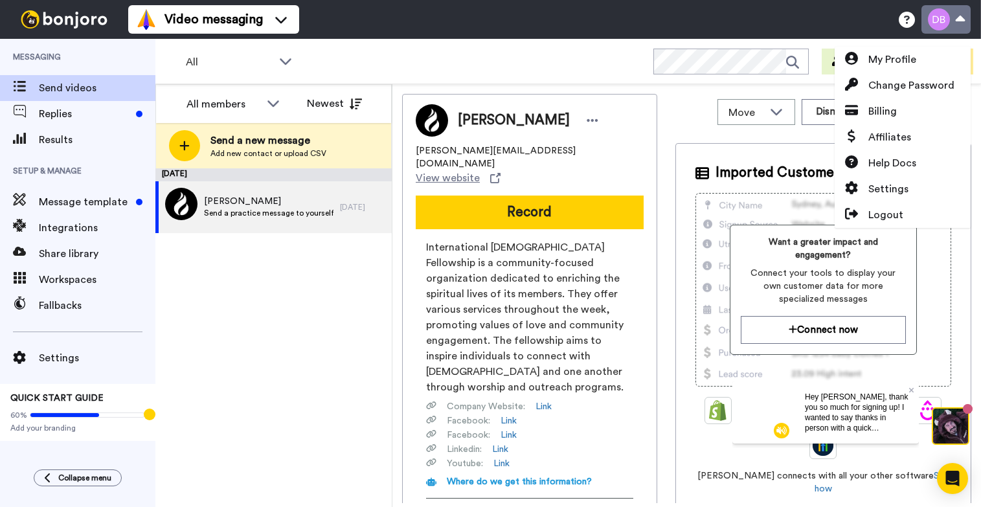
click at [942, 21] on button at bounding box center [945, 19] width 49 height 28
